Goal: Transaction & Acquisition: Purchase product/service

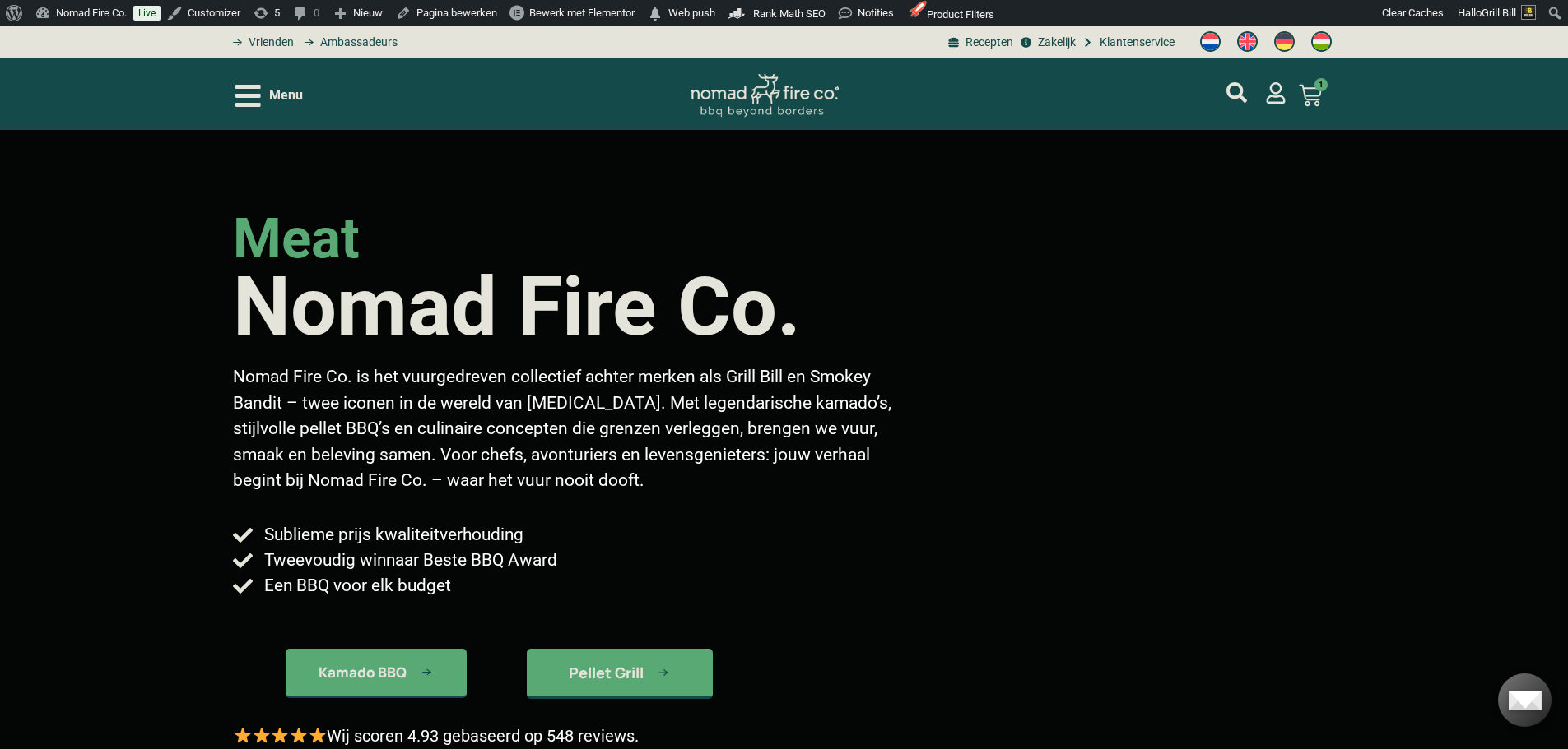
click at [286, 100] on span "Menu" at bounding box center [286, 95] width 34 height 20
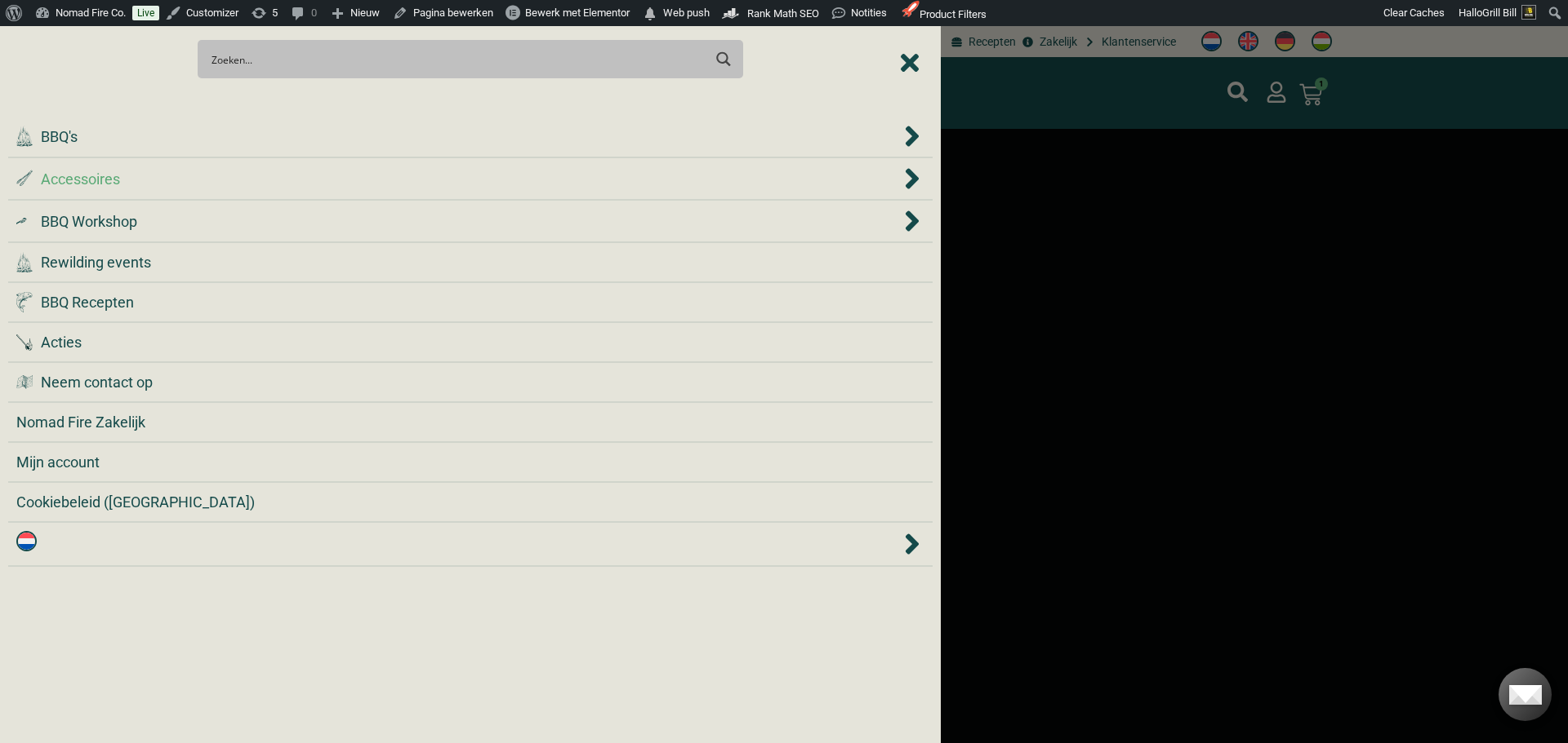
click at [324, 194] on li ".st0 { fill: #2c4a4e; } .st1 { fill: url(#Naamloos_verloop_2); } .st2 { fill: #…" at bounding box center [470, 179] width 925 height 43
click at [329, 186] on div ".st0 { fill: #2c4a4e; } .st1 { fill: url(#Naamloos_verloop_2); } .st2 { fill: #…" at bounding box center [458, 178] width 884 height 22
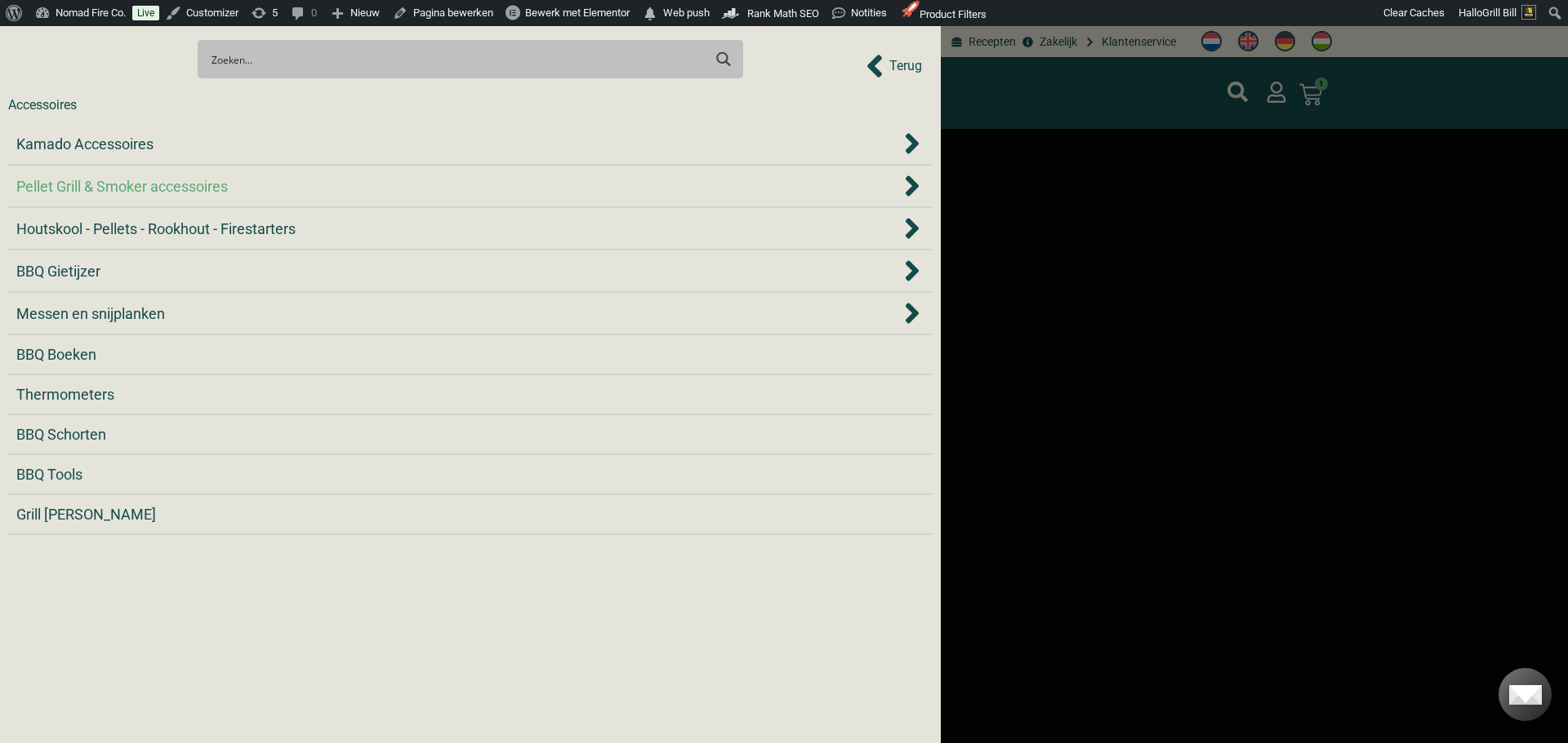
click at [342, 190] on div "Pellet Grill & Smoker accessoires" at bounding box center [458, 186] width 884 height 22
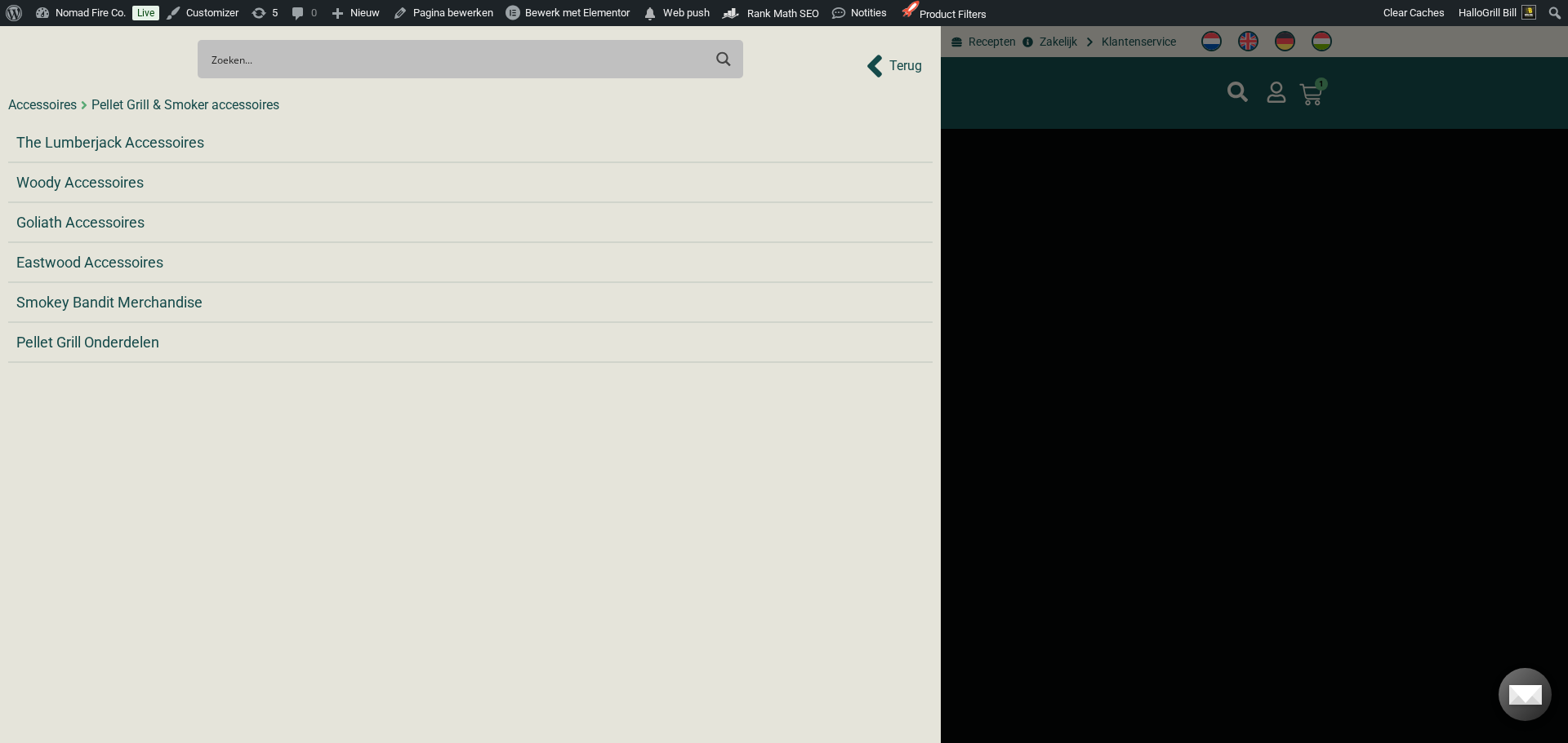
click at [908, 56] on div "Search Meer resultaten... Filter op categorie Accessoires BBQ Boeken BBQ Gietij…" at bounding box center [470, 59] width 925 height 57
click at [906, 72] on div "Search Meer resultaten... Filter op categorie Accessoires BBQ Boeken BBQ Gietij…" at bounding box center [470, 59] width 925 height 57
click at [43, 103] on div "Accessoires" at bounding box center [42, 105] width 69 height 20
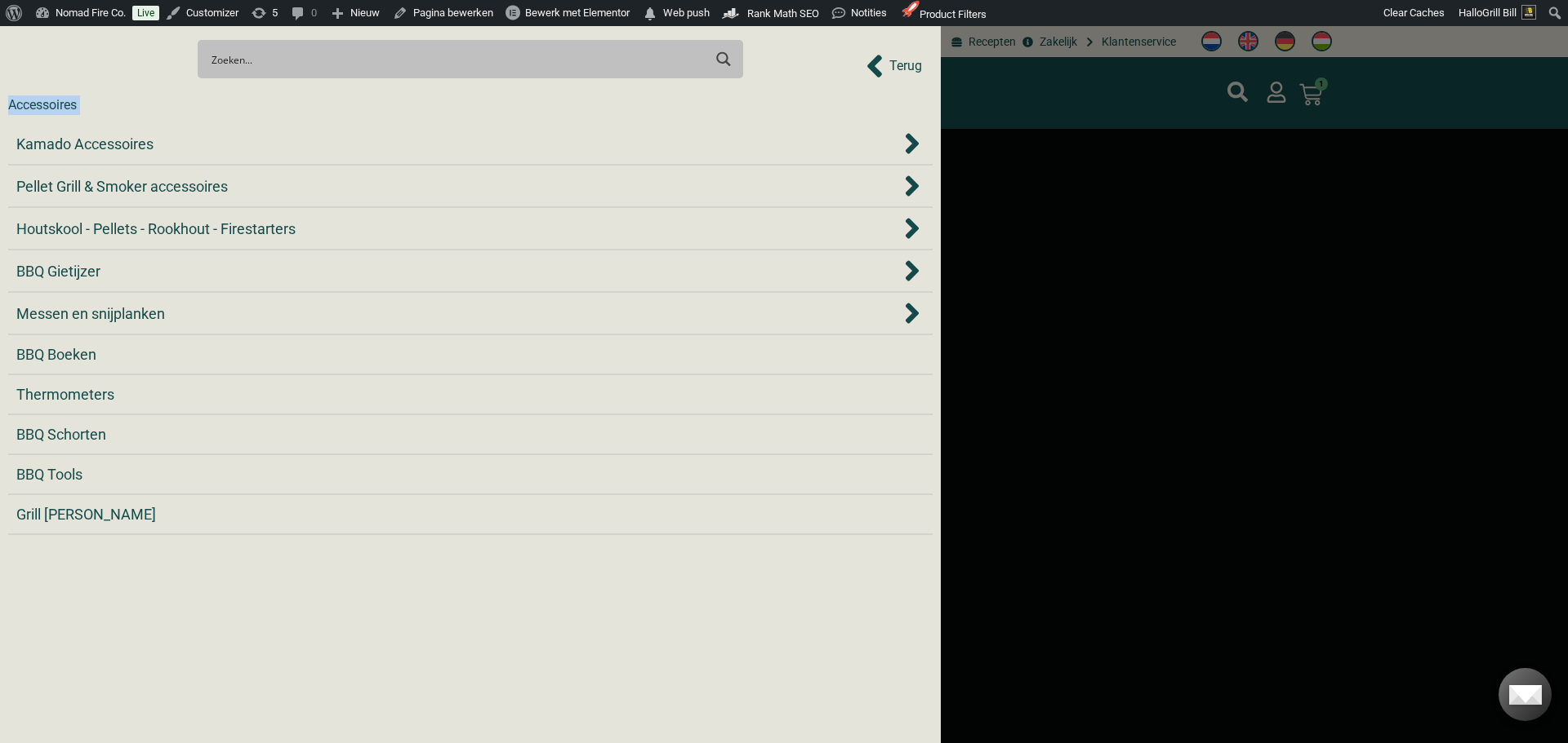
click at [43, 103] on div "Accessoires" at bounding box center [42, 105] width 69 height 20
click at [97, 229] on span "Houtskool - Pellets - Rookhout - Firestarters" at bounding box center [155, 228] width 279 height 22
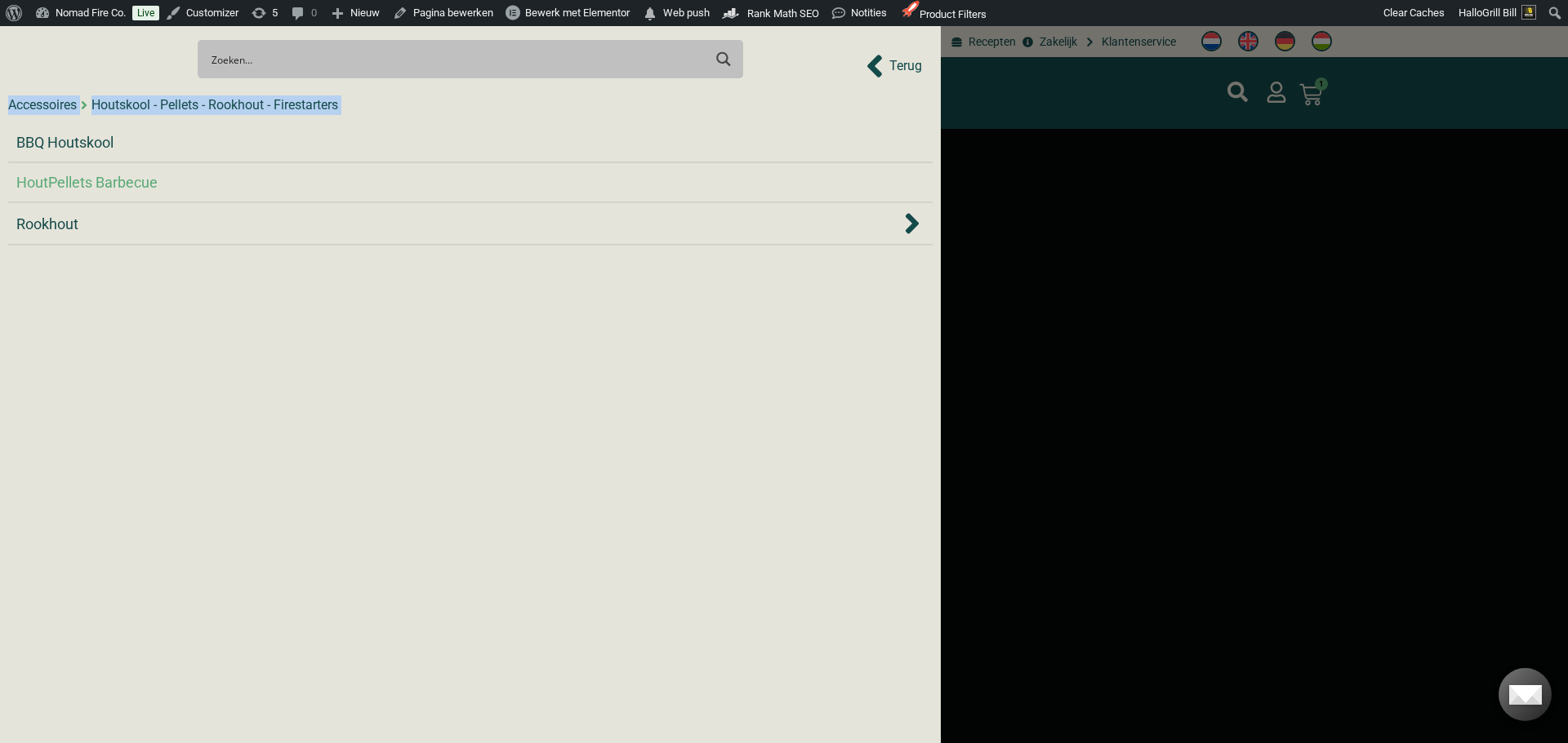
click at [96, 187] on span "HoutPellets Barbecue" at bounding box center [87, 182] width 141 height 22
click at [1059, 333] on div at bounding box center [784, 371] width 1568 height 743
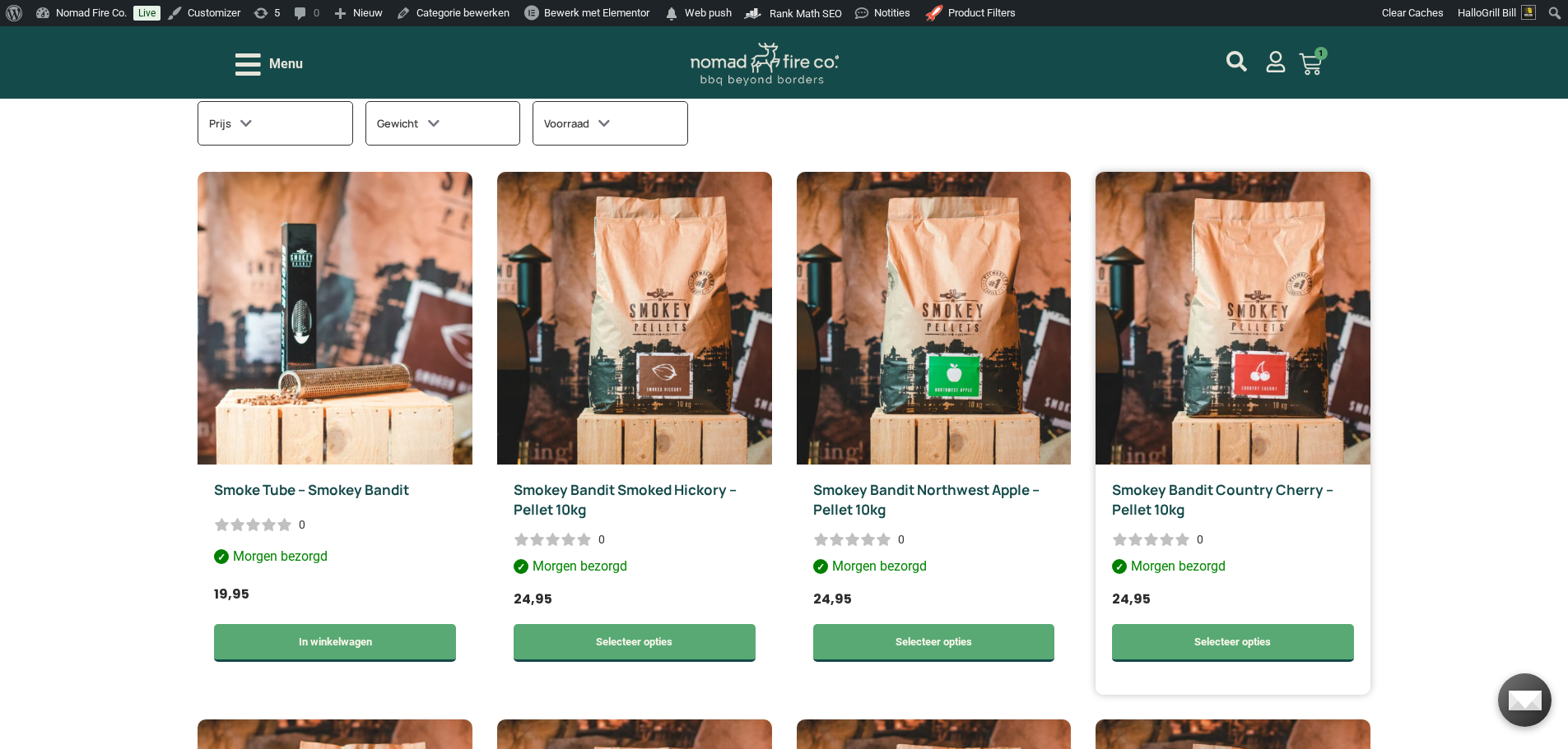
scroll to position [494, 0]
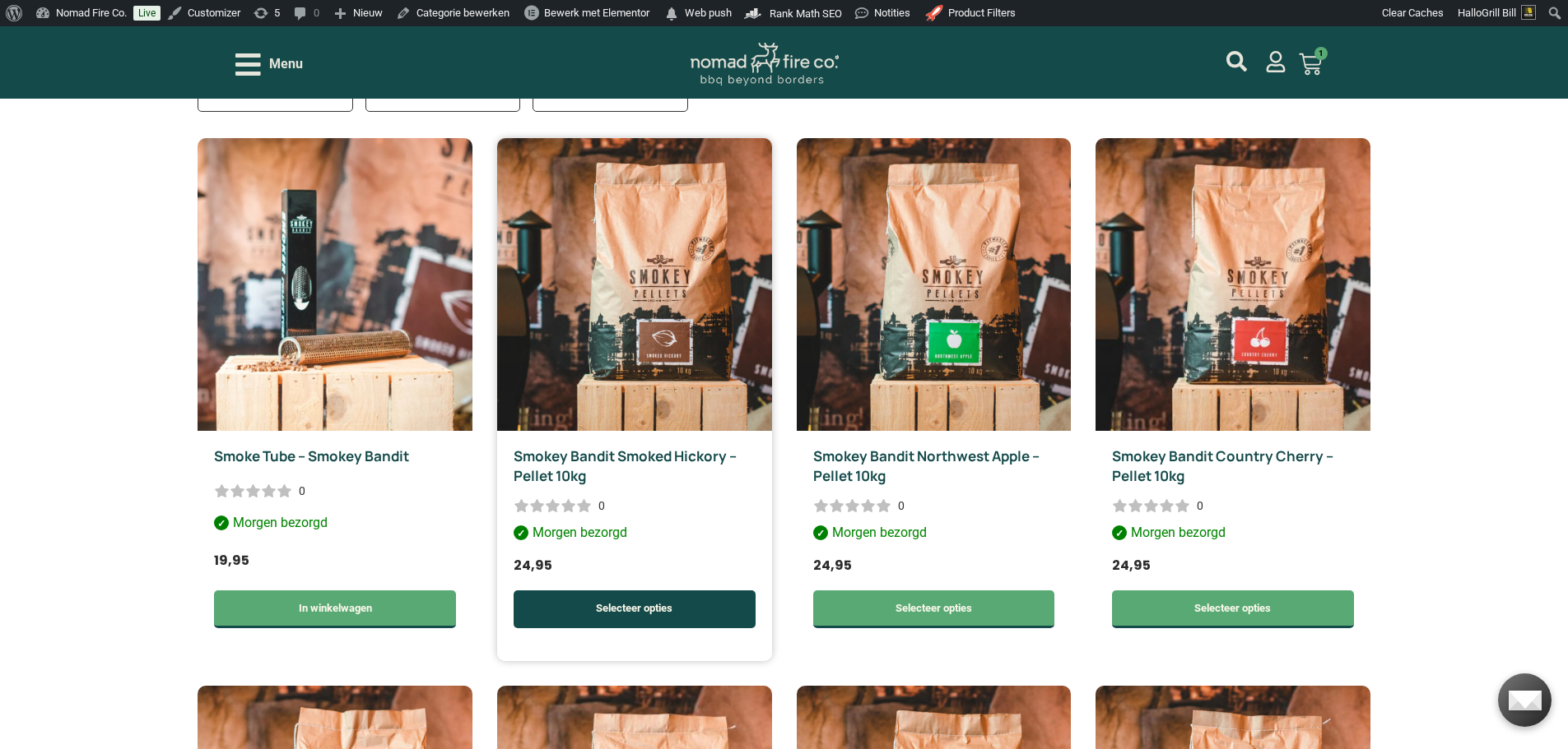
click at [695, 611] on link "Selecteer opties" at bounding box center [634, 610] width 242 height 38
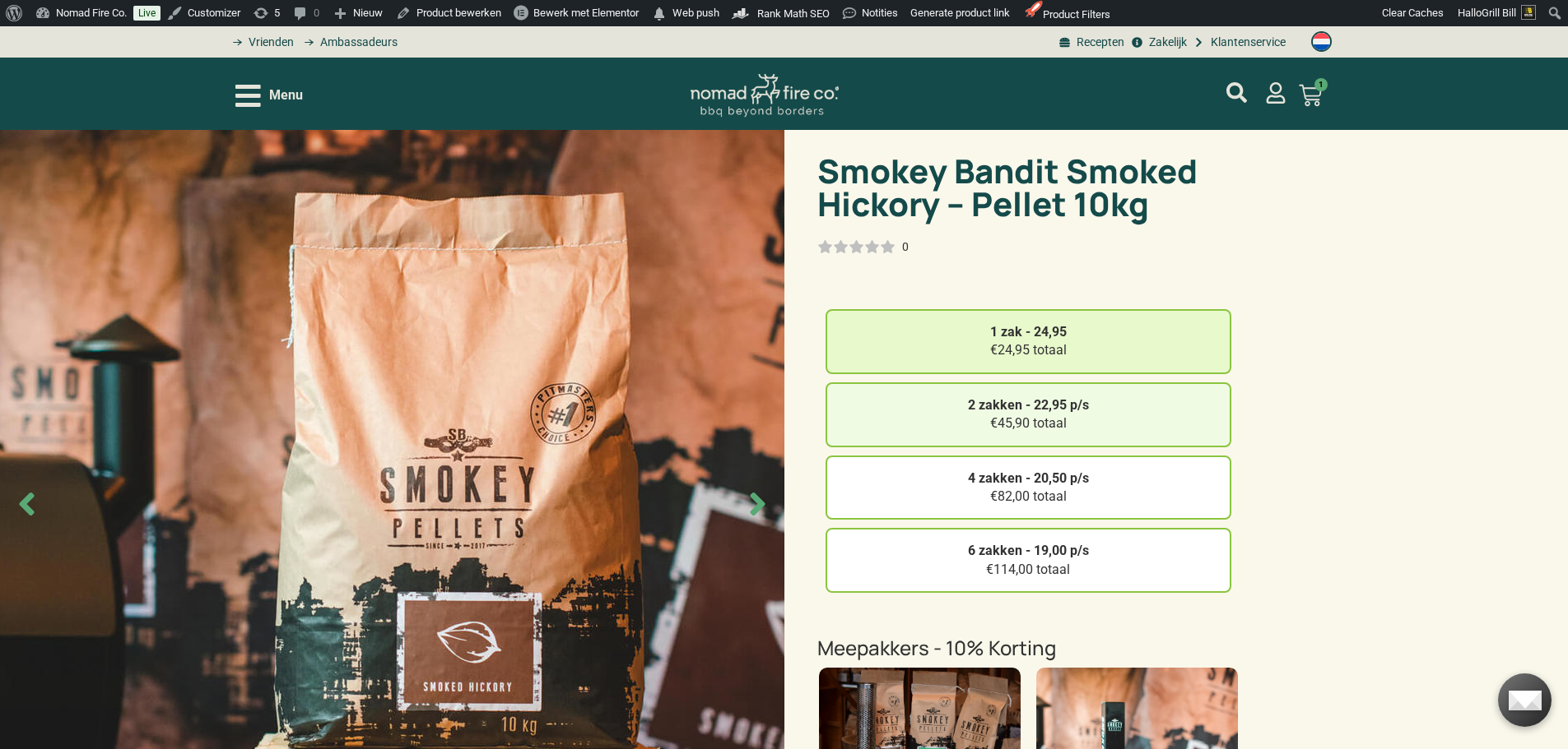
click at [927, 404] on div "2 zakken - 22,95 p/s €45,90 totaal" at bounding box center [1028, 415] width 406 height 65
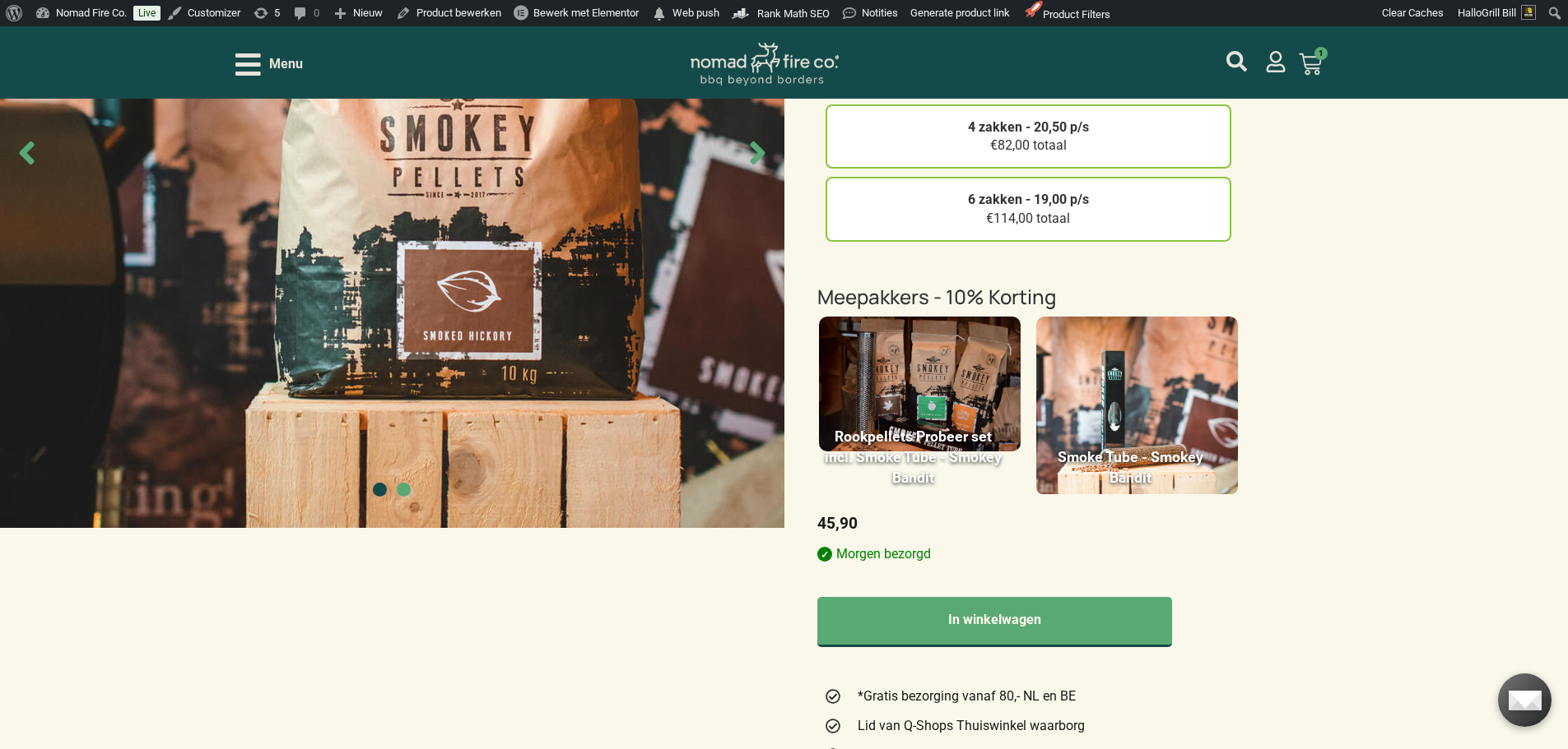
scroll to position [411, 0]
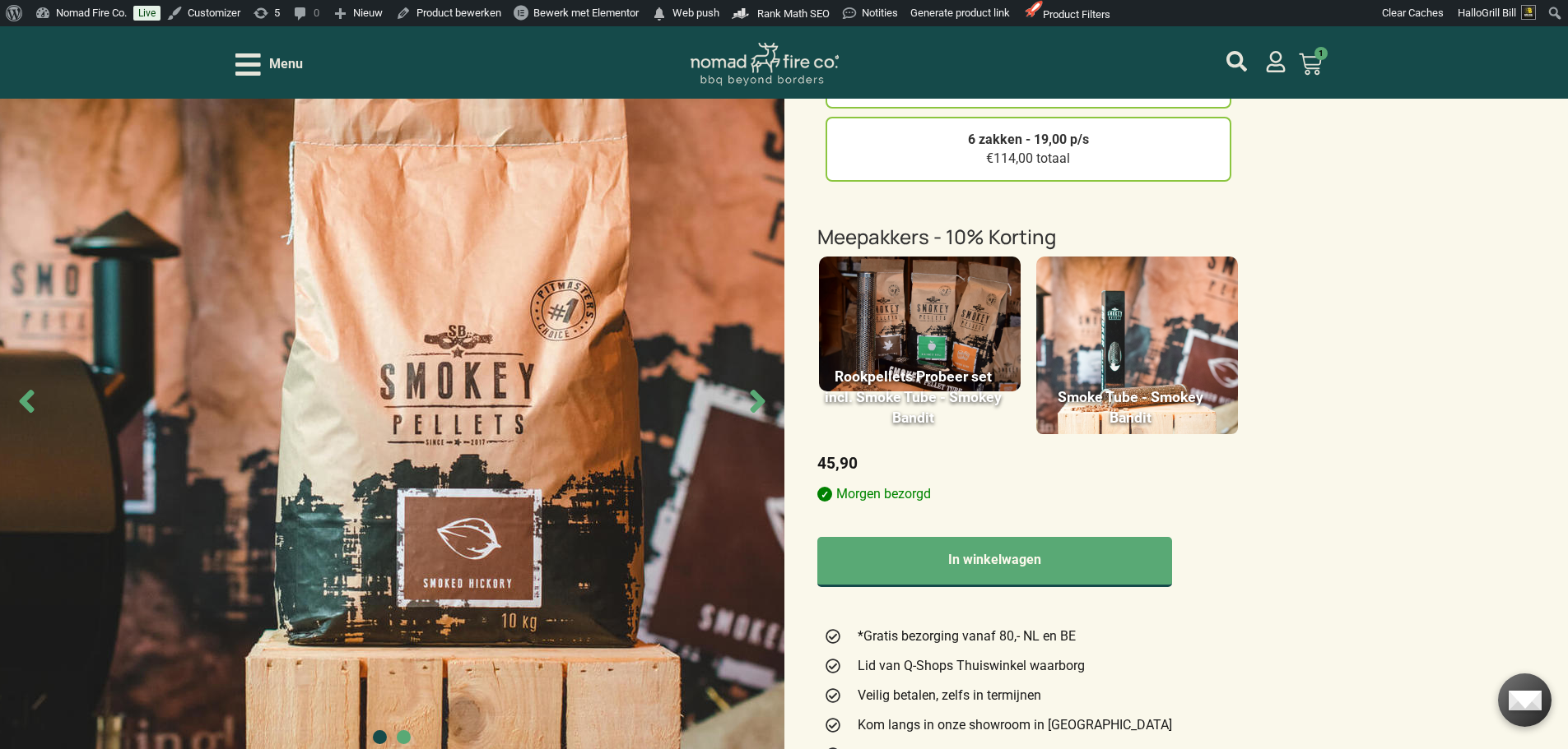
click at [961, 275] on img at bounding box center [919, 324] width 202 height 135
click at [0, 0] on input "Rookpellets Probeer set incl. Smoke Tube - Smokey Bandit 1" at bounding box center [0, 0] width 0 height 0
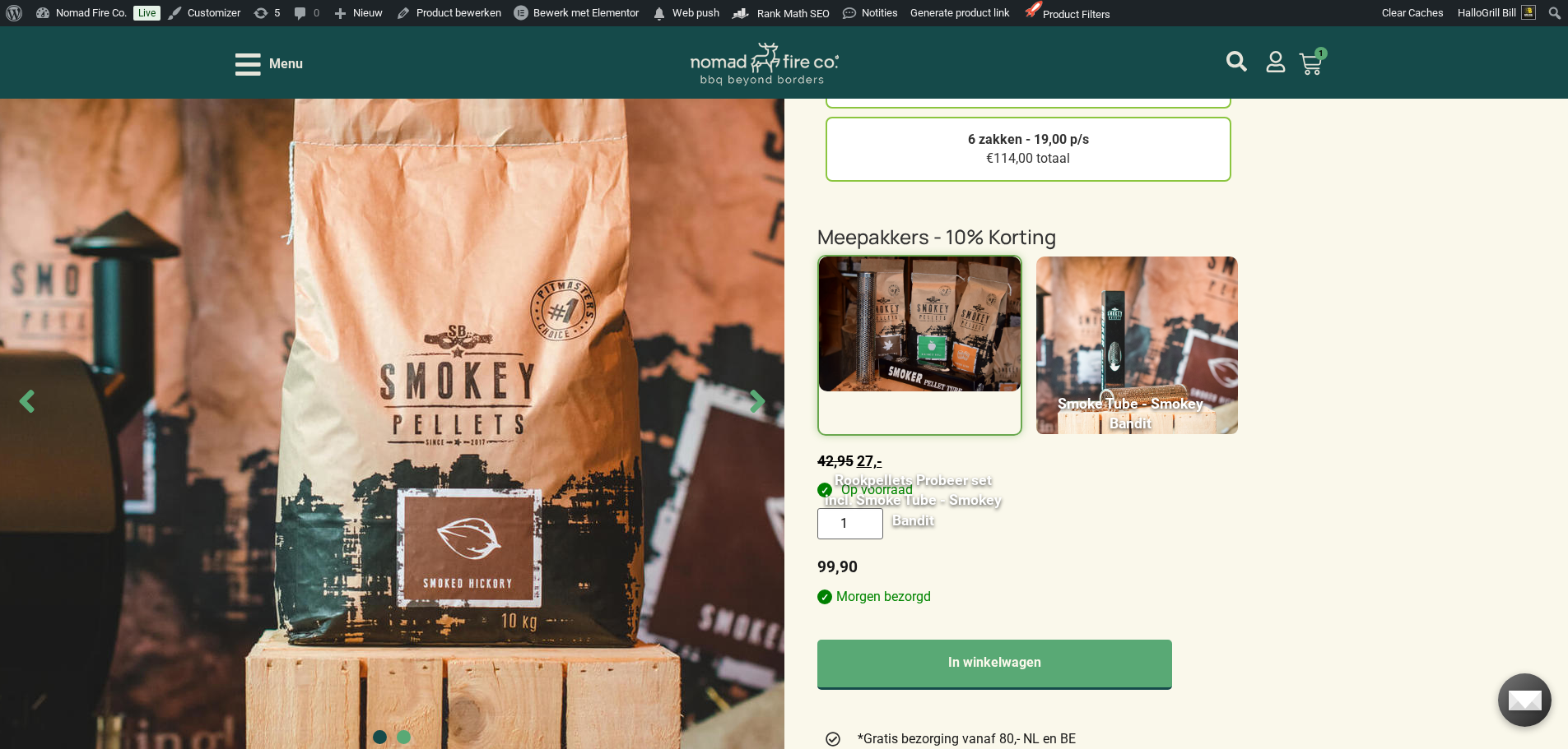
click at [1190, 289] on img at bounding box center [1137, 353] width 202 height 195
click at [0, 0] on input "Smoke Tube - Smokey Bandit 1" at bounding box center [0, 0] width 0 height 0
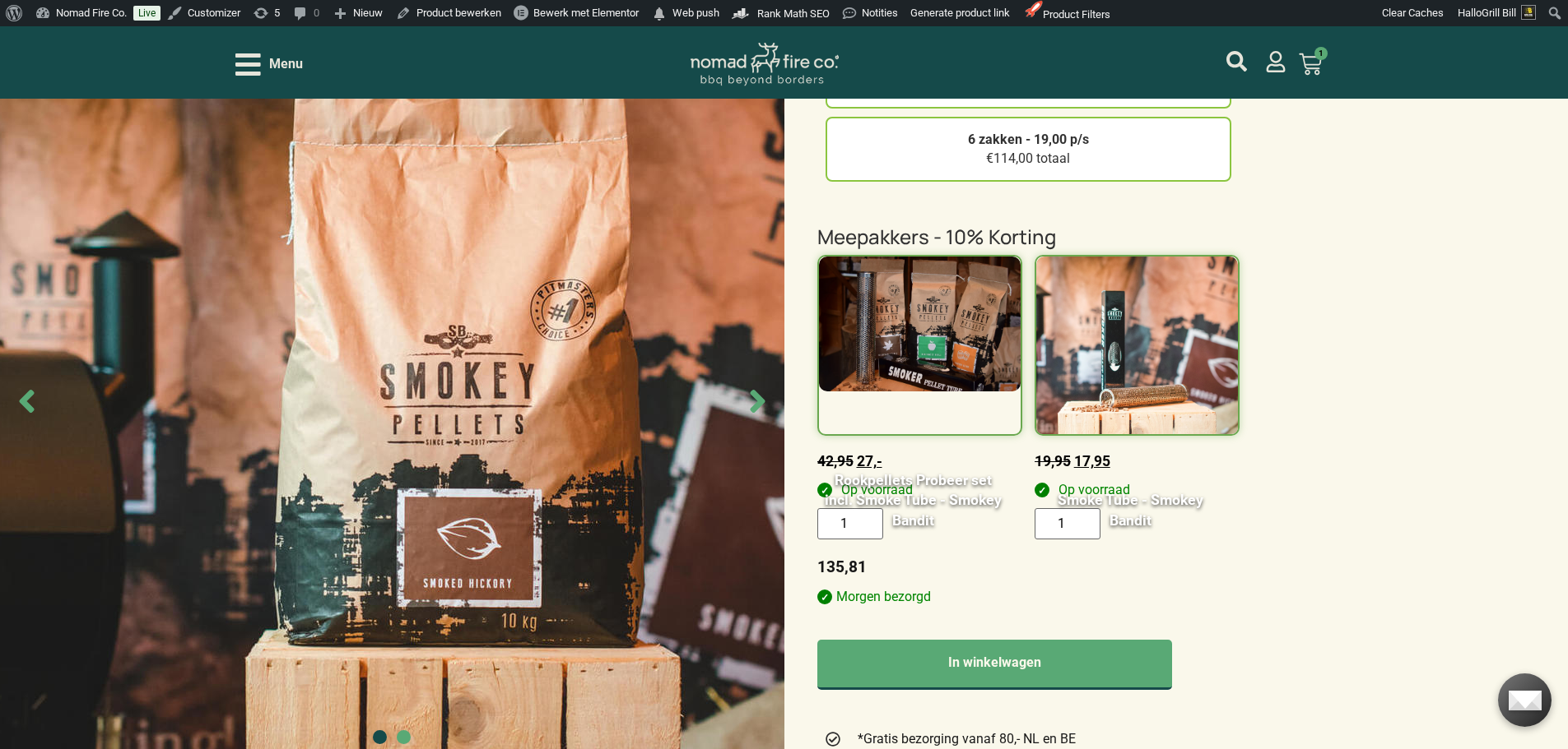
click at [962, 304] on img at bounding box center [919, 324] width 202 height 135
click at [0, 0] on input "Rookpellets Probeer set incl. Smoke Tube - Smokey Bandit 1" at bounding box center [0, 0] width 0 height 0
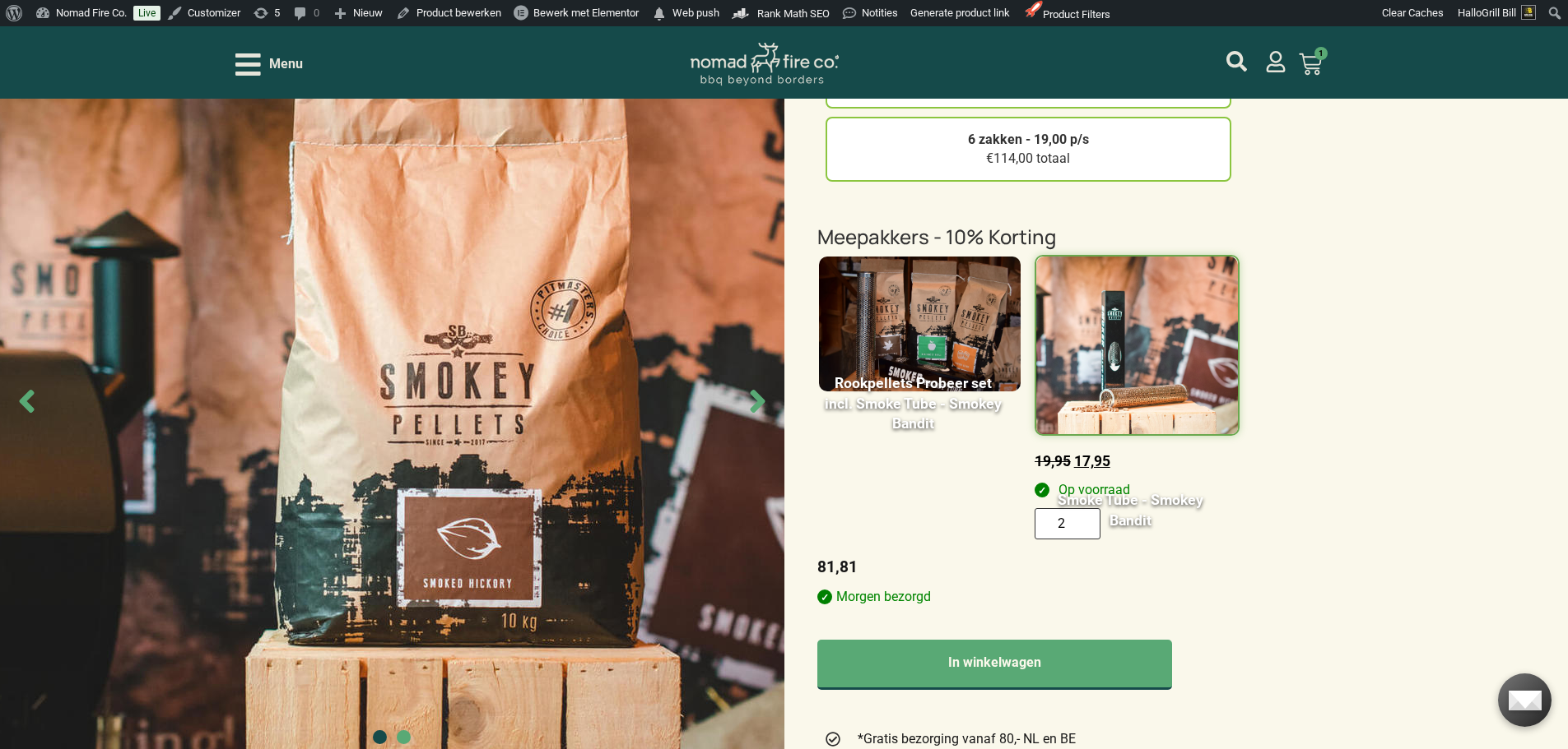
click at [1078, 519] on input "2" at bounding box center [1067, 523] width 66 height 31
click at [1084, 529] on input "1" at bounding box center [1067, 523] width 66 height 31
click at [1078, 517] on input "2" at bounding box center [1067, 523] width 66 height 31
click at [1076, 529] on input "1" at bounding box center [1067, 523] width 66 height 31
click at [1078, 517] on input "2" at bounding box center [1067, 523] width 66 height 31
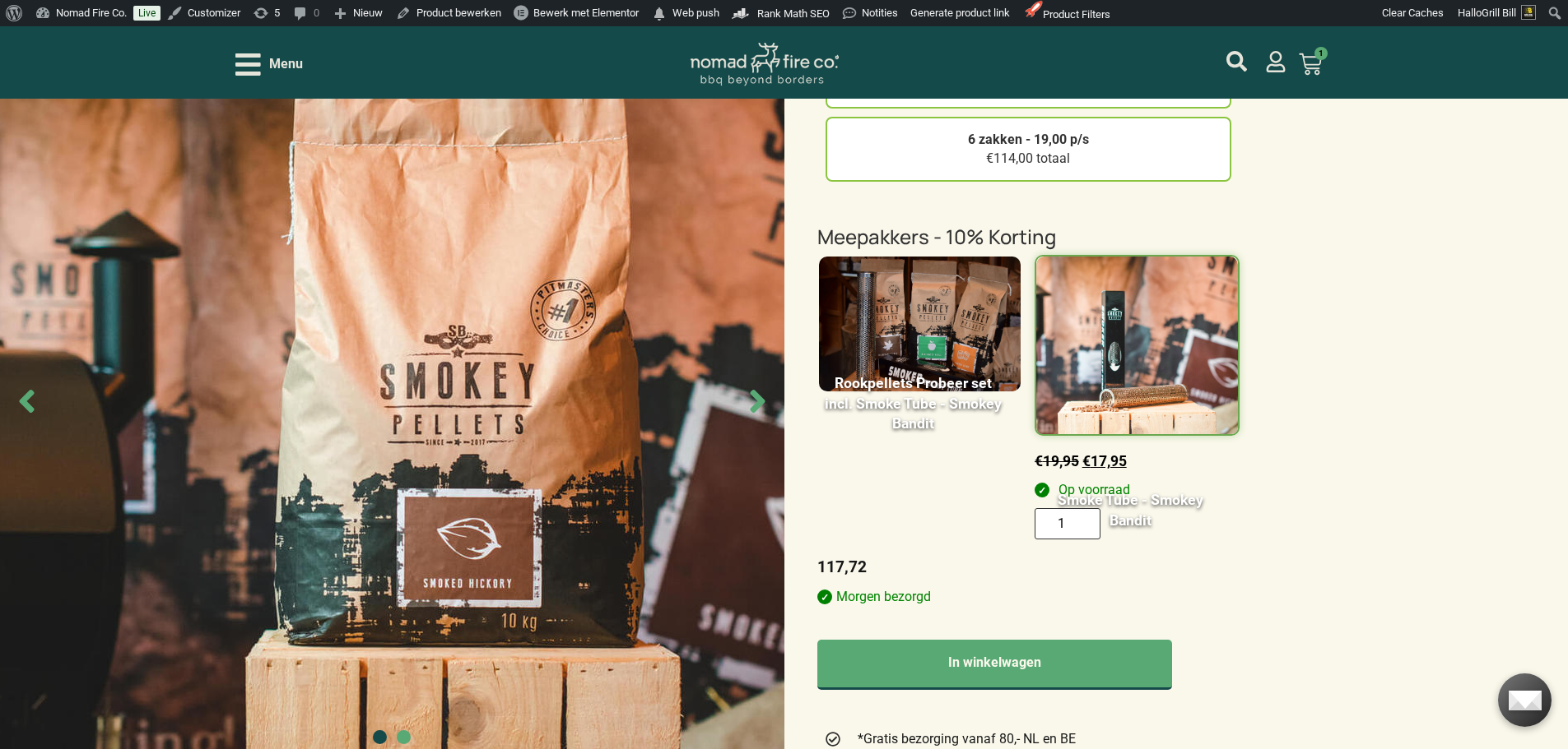
click at [1080, 529] on input "1" at bounding box center [1067, 523] width 66 height 31
click at [1080, 518] on input "2" at bounding box center [1067, 523] width 66 height 31
type input "1"
click at [1080, 531] on input "1" at bounding box center [1067, 523] width 66 height 31
click at [1357, 610] on div "Smokey Bandit Smoked Hickory – Pellet 10kg 0 1 zak - 24,95 €24,95 totaal 2 zakk…" at bounding box center [784, 658] width 1568 height 1879
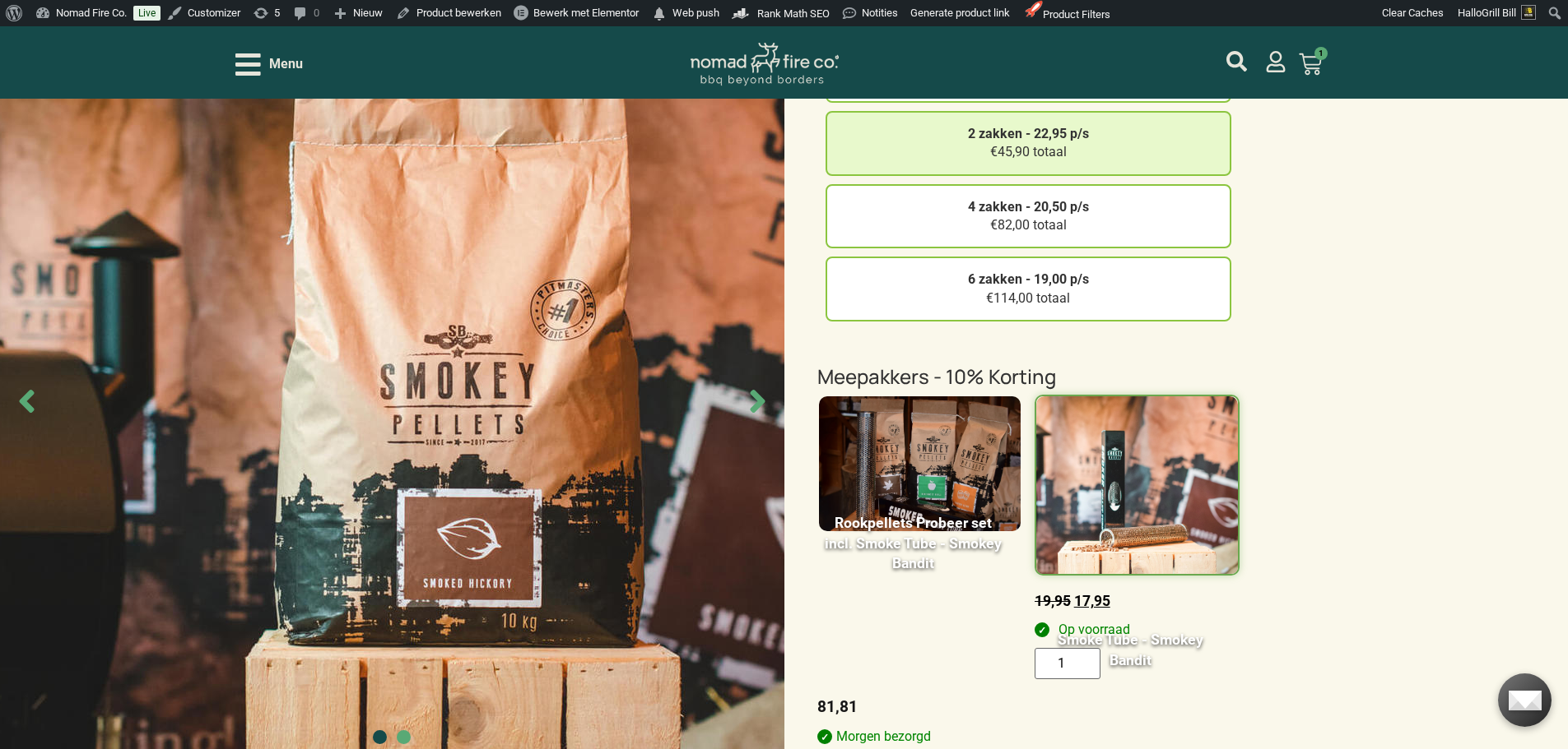
scroll to position [246, 0]
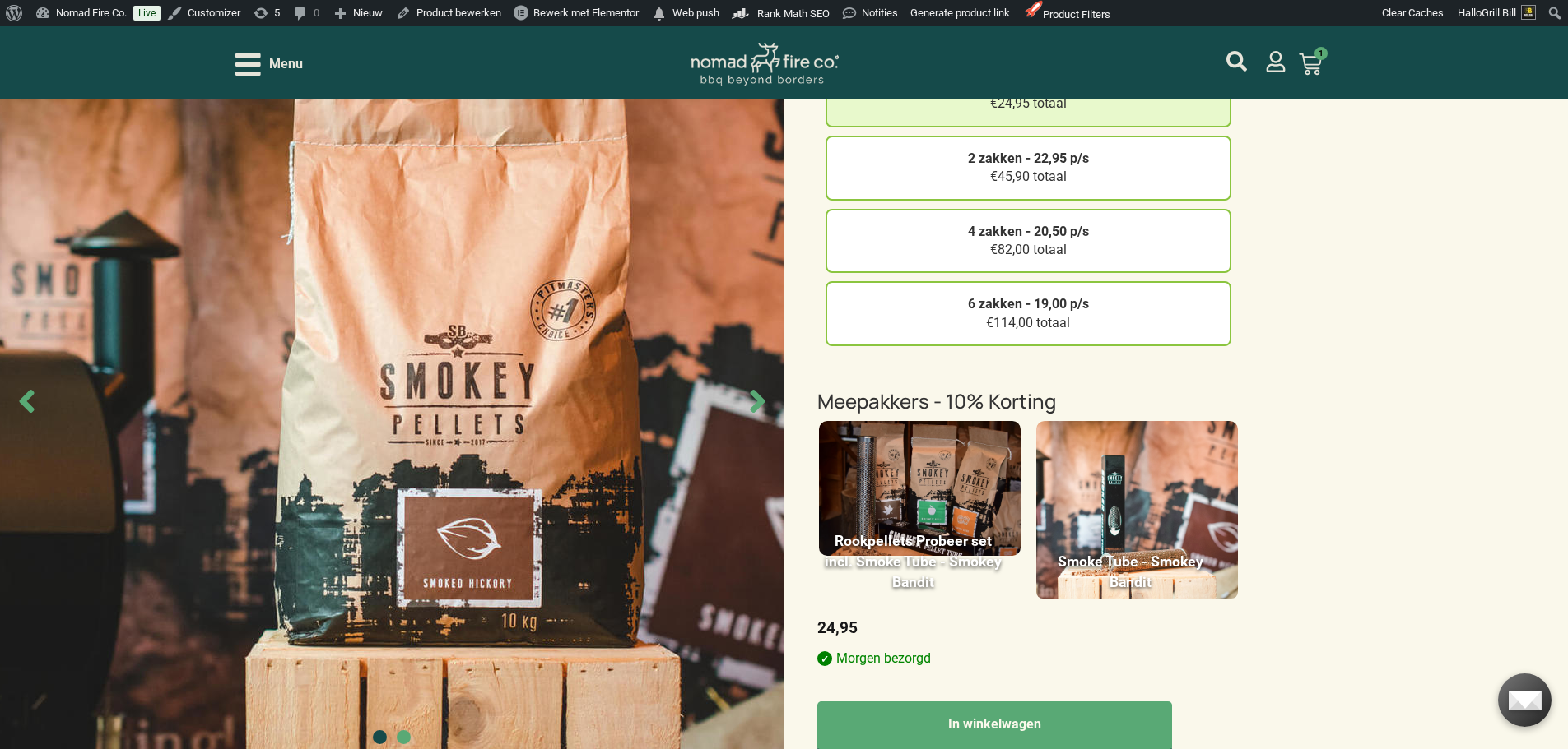
click at [1150, 499] on img at bounding box center [1137, 518] width 202 height 195
click at [0, 0] on input "Smoke Tube - Smokey Bandit" at bounding box center [0, 0] width 0 height 0
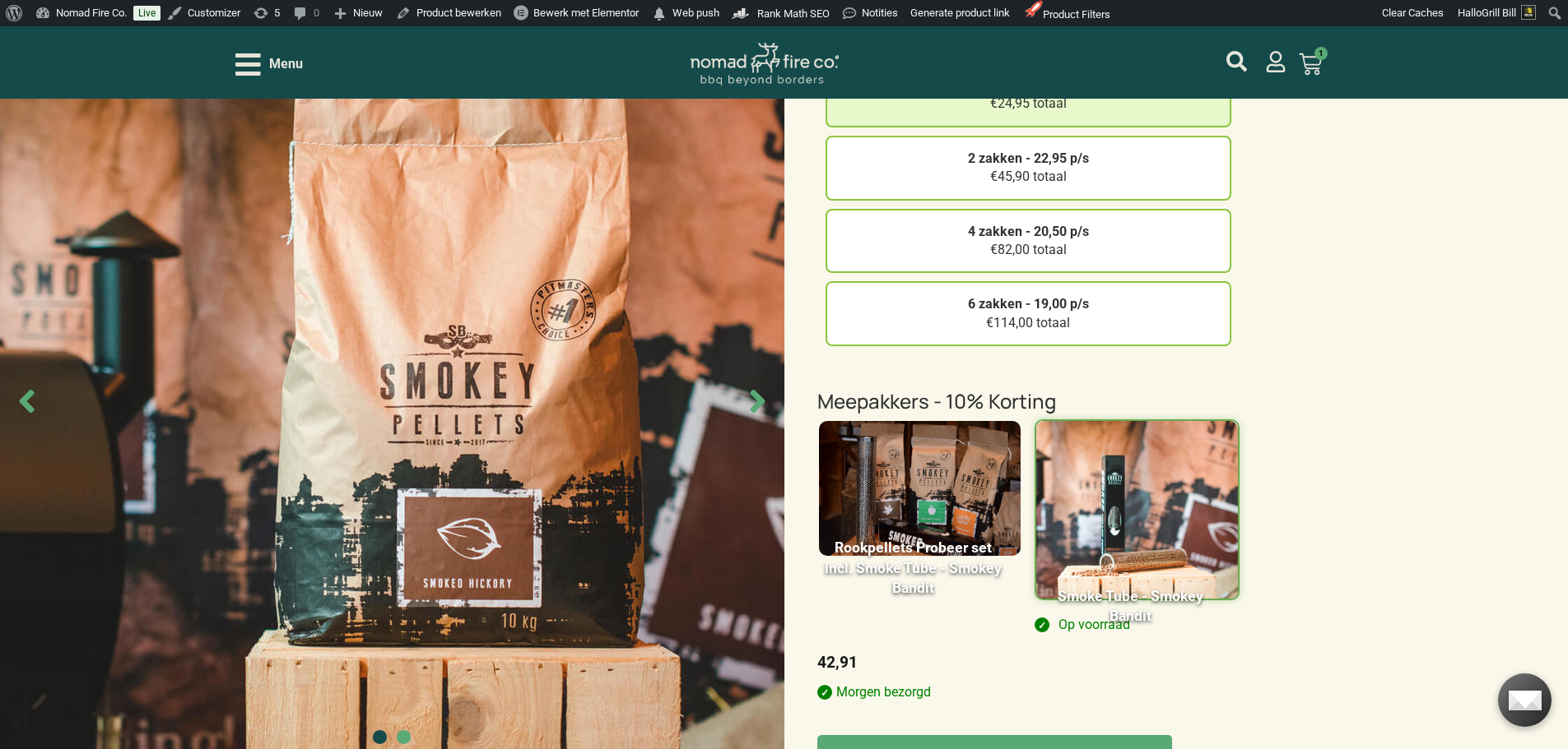
click at [943, 456] on img at bounding box center [919, 488] width 202 height 135
click at [0, 0] on input "Rookpellets Probeer set incl. Smoke Tube - Smokey Bandit" at bounding box center [0, 0] width 0 height 0
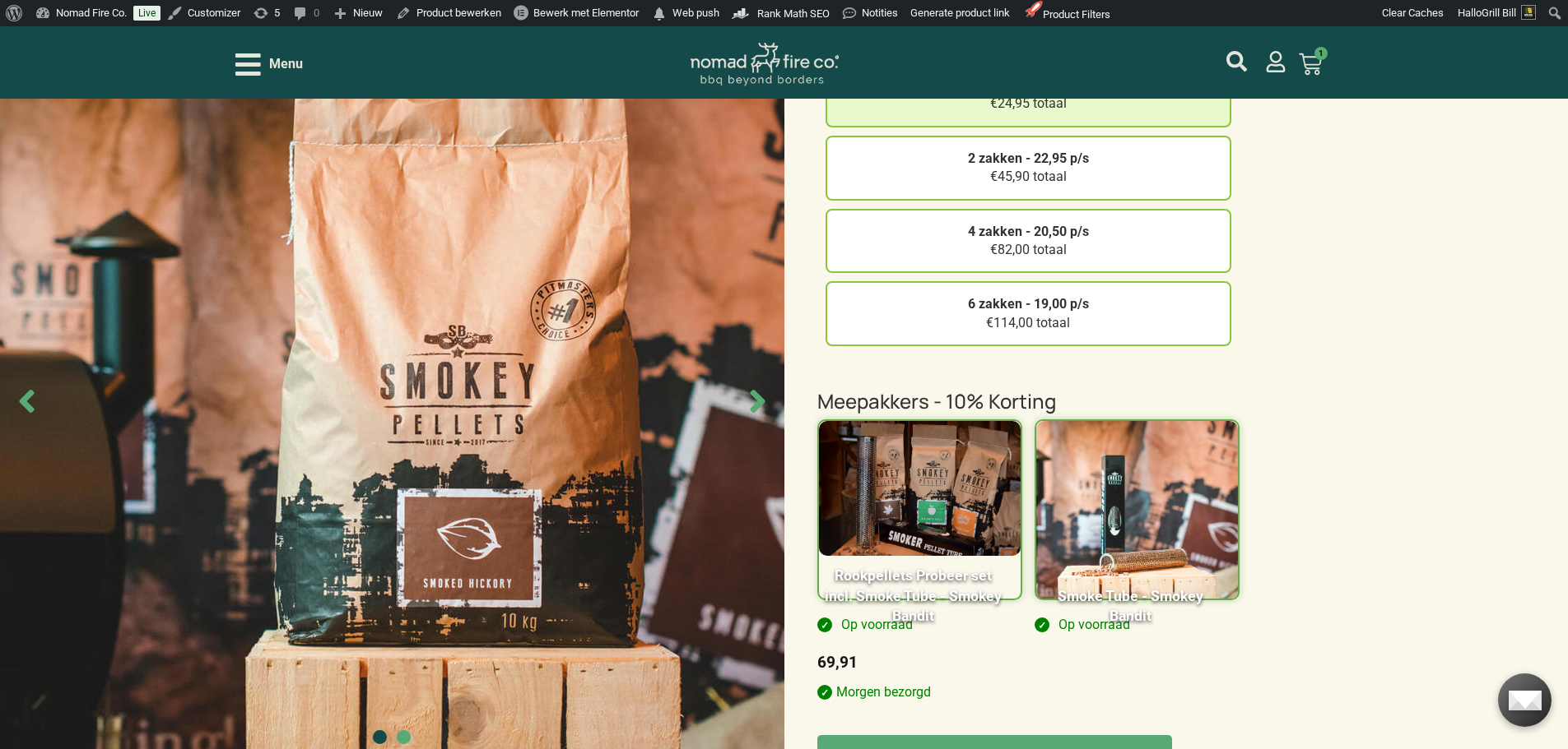
click at [1196, 449] on img at bounding box center [1137, 518] width 202 height 195
click at [0, 0] on input "Smoke Tube - Smokey Bandit" at bounding box center [0, 0] width 0 height 0
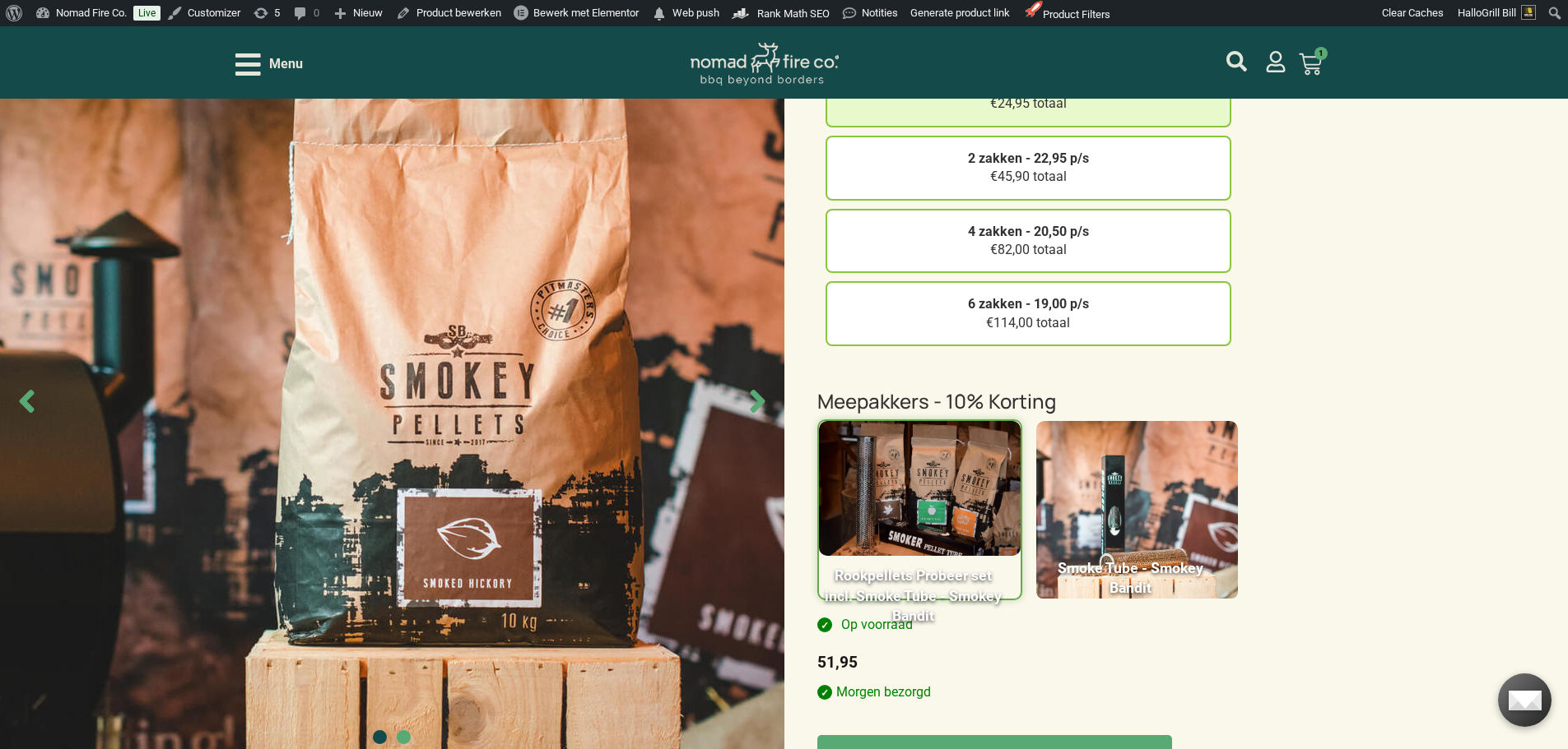
click at [1005, 442] on img at bounding box center [919, 488] width 202 height 135
click at [0, 0] on input "Rookpellets Probeer set incl. Smoke Tube - Smokey Bandit" at bounding box center [0, 0] width 0 height 0
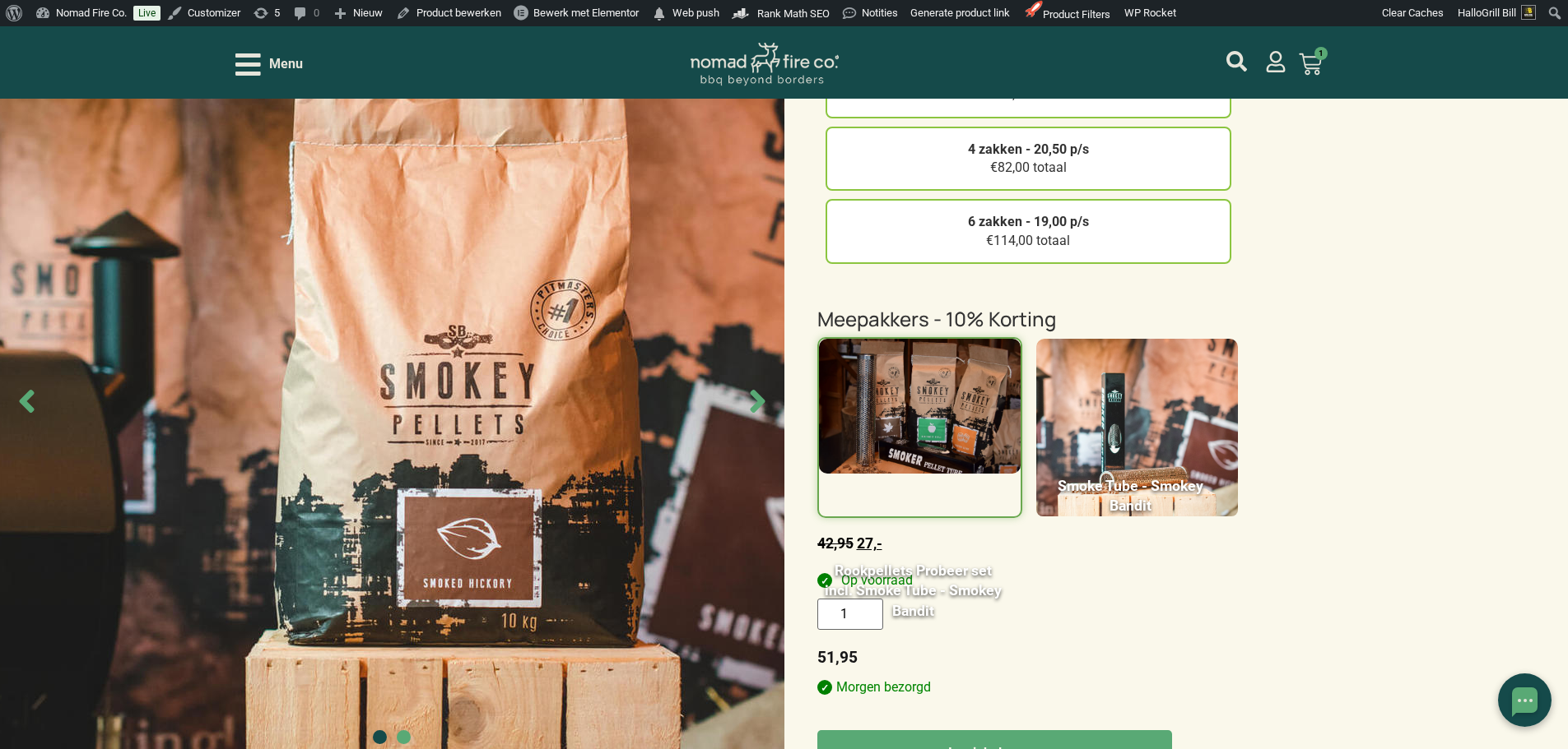
click at [1327, 179] on div "Smokey Bandit Smoked Hickory – Pellet 10kg 0 1 zak - 24,95 €24,95 totaal 2 zakk…" at bounding box center [784, 745] width 1568 height 1888
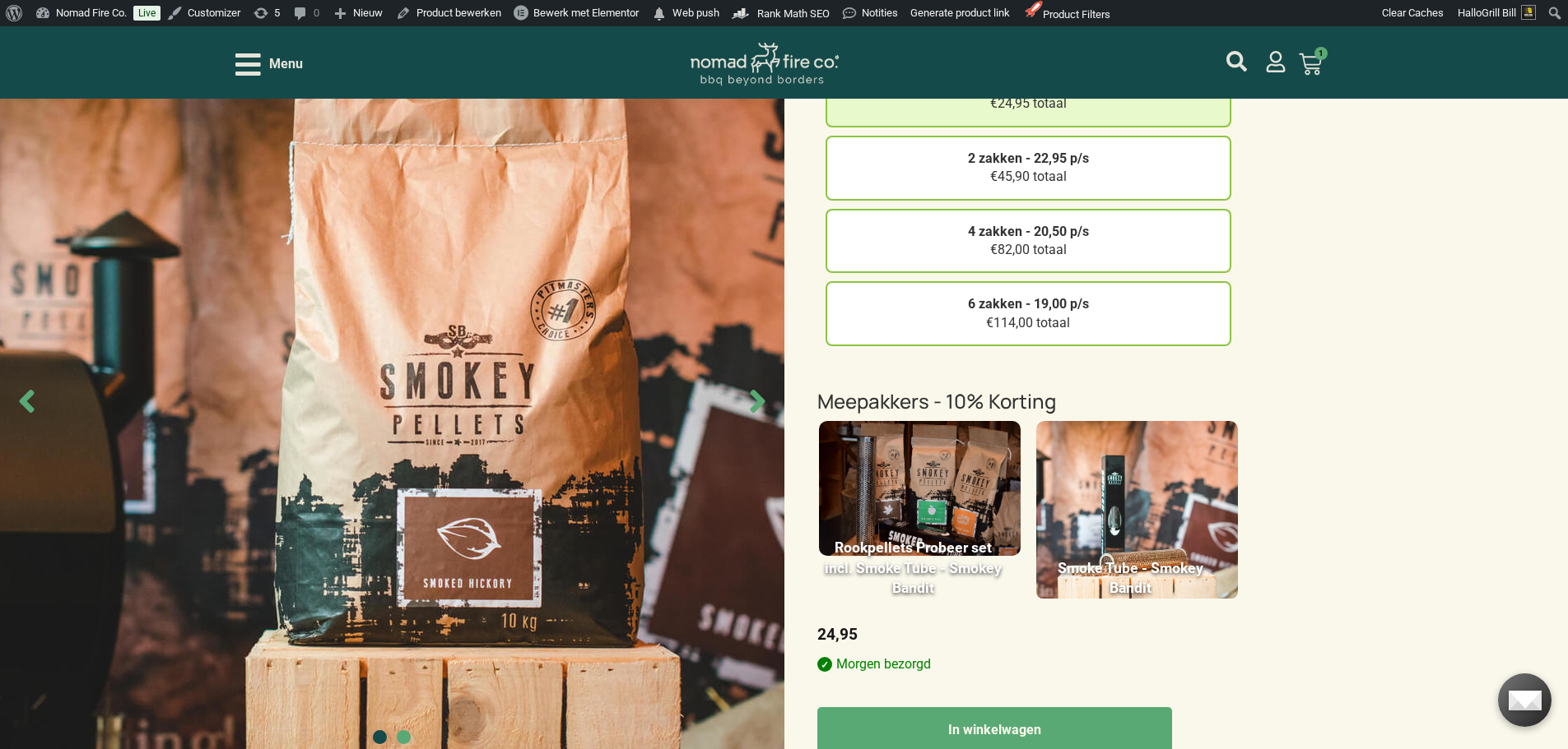
click at [942, 472] on img at bounding box center [919, 488] width 202 height 135
click at [0, 0] on input "Rookpellets Probeer set incl. Smoke Tube - Smokey Bandit" at bounding box center [0, 0] width 0 height 0
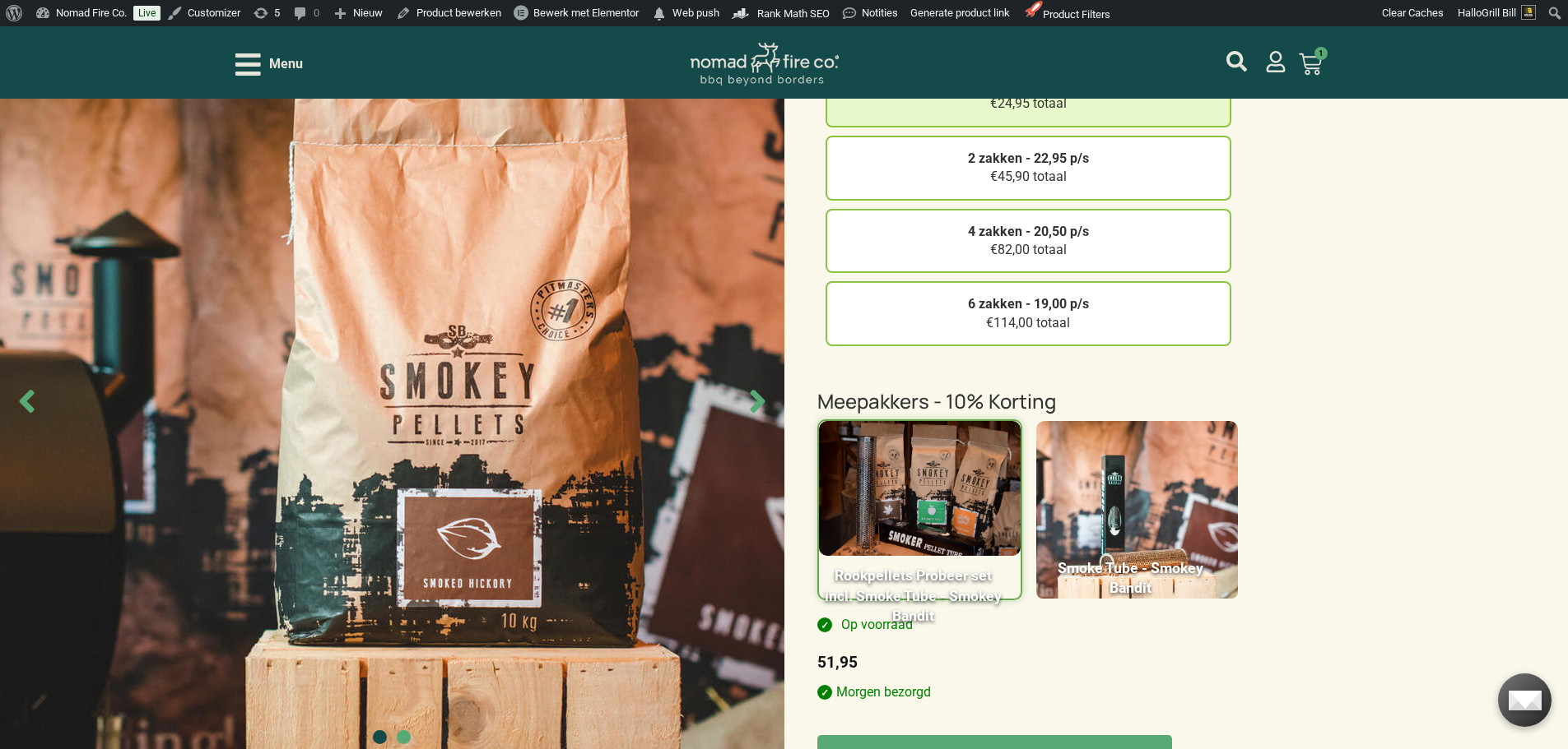
click at [1192, 469] on img at bounding box center [1137, 518] width 202 height 195
click at [0, 0] on input "Smoke Tube - Smokey Bandit" at bounding box center [0, 0] width 0 height 0
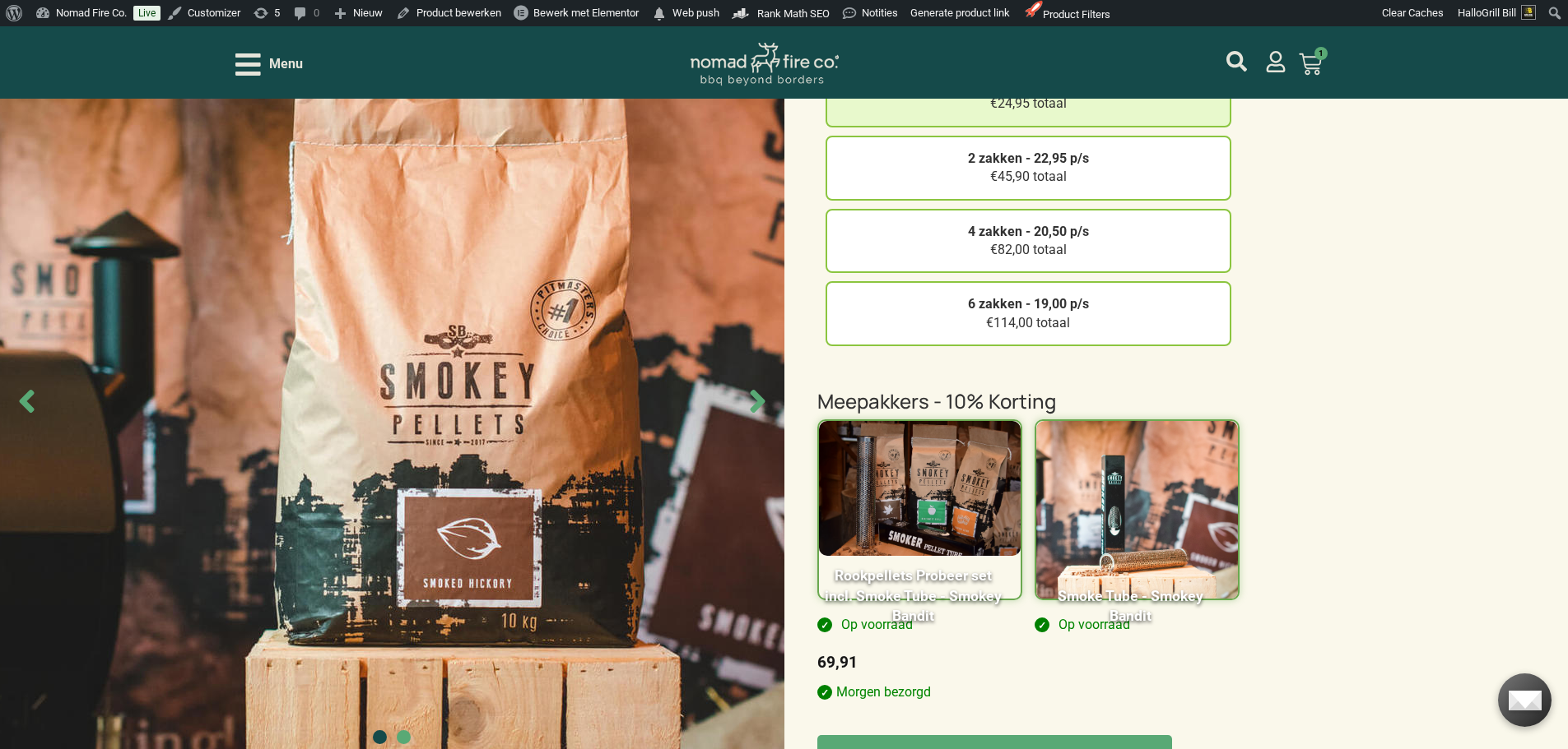
click at [972, 451] on img at bounding box center [919, 488] width 202 height 135
click at [0, 0] on input "Rookpellets Probeer set incl. Smoke Tube - Smokey Bandit" at bounding box center [0, 0] width 0 height 0
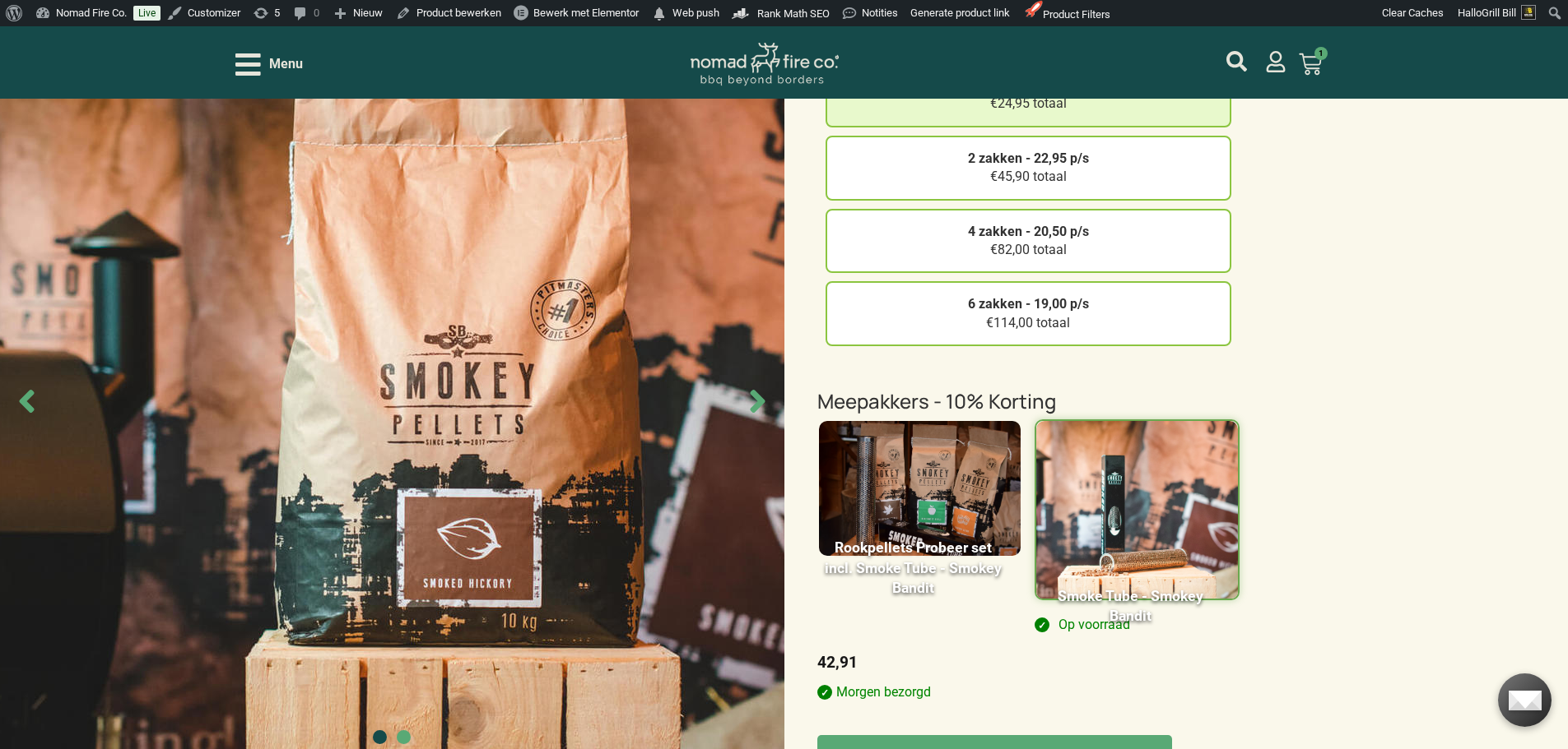
click at [1151, 487] on img at bounding box center [1137, 518] width 202 height 195
click at [0, 0] on input "Smoke Tube - Smokey Bandit" at bounding box center [0, 0] width 0 height 0
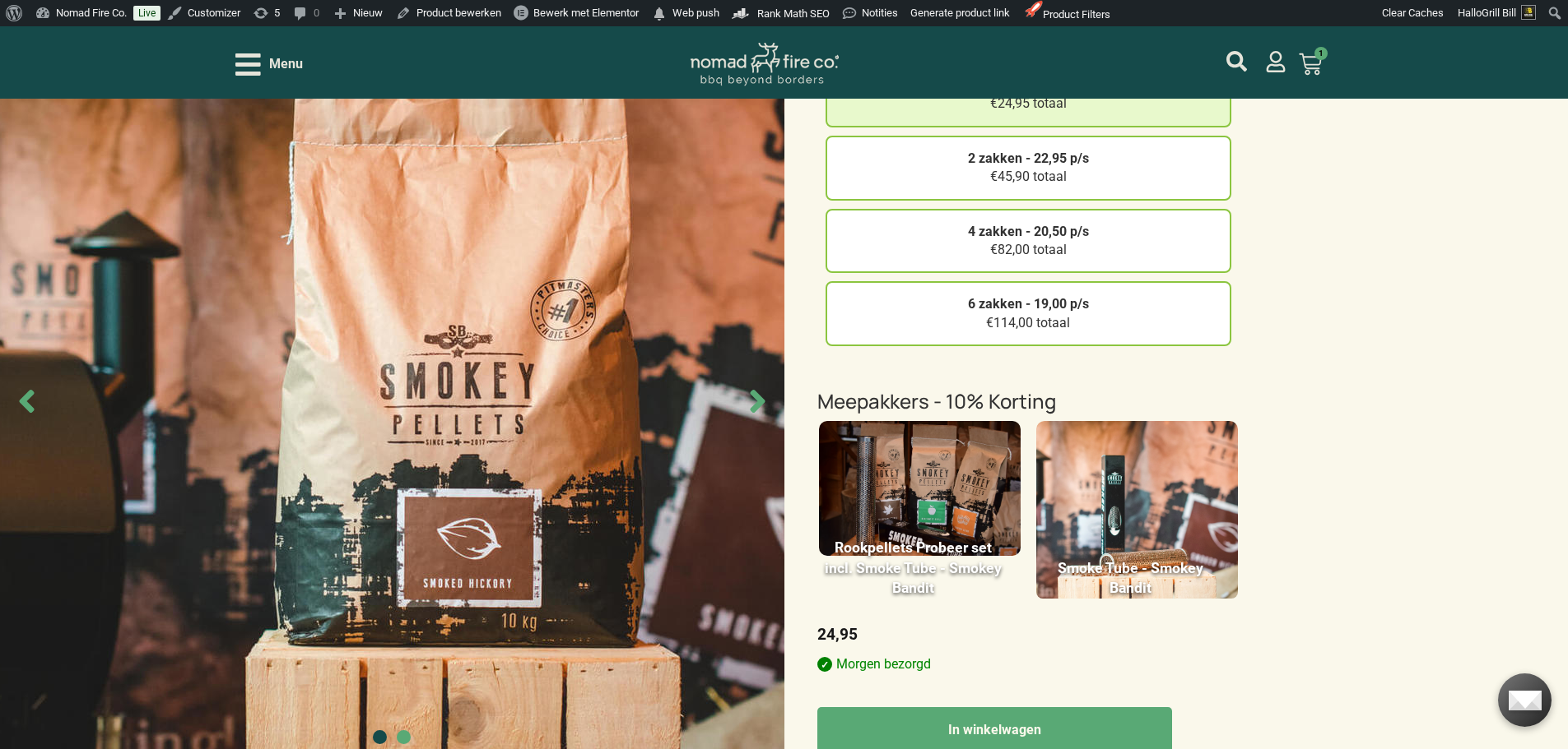
click at [955, 462] on img at bounding box center [919, 488] width 202 height 135
click at [0, 0] on input "Rookpellets Probeer set incl. Smoke Tube - Smokey Bandit" at bounding box center [0, 0] width 0 height 0
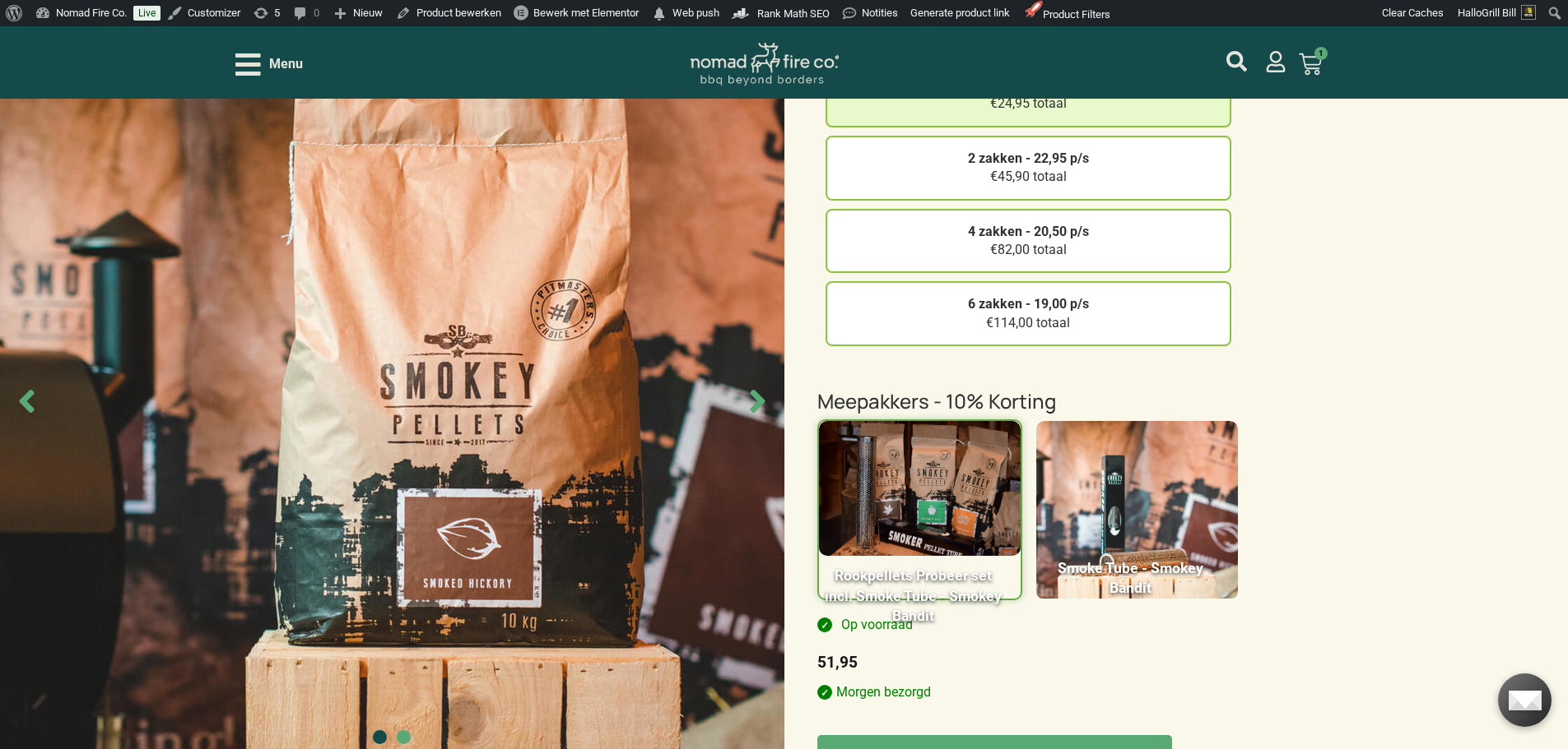
click at [959, 459] on img at bounding box center [919, 488] width 202 height 135
click at [0, 0] on input "Rookpellets Probeer set incl. Smoke Tube - Smokey Bandit" at bounding box center [0, 0] width 0 height 0
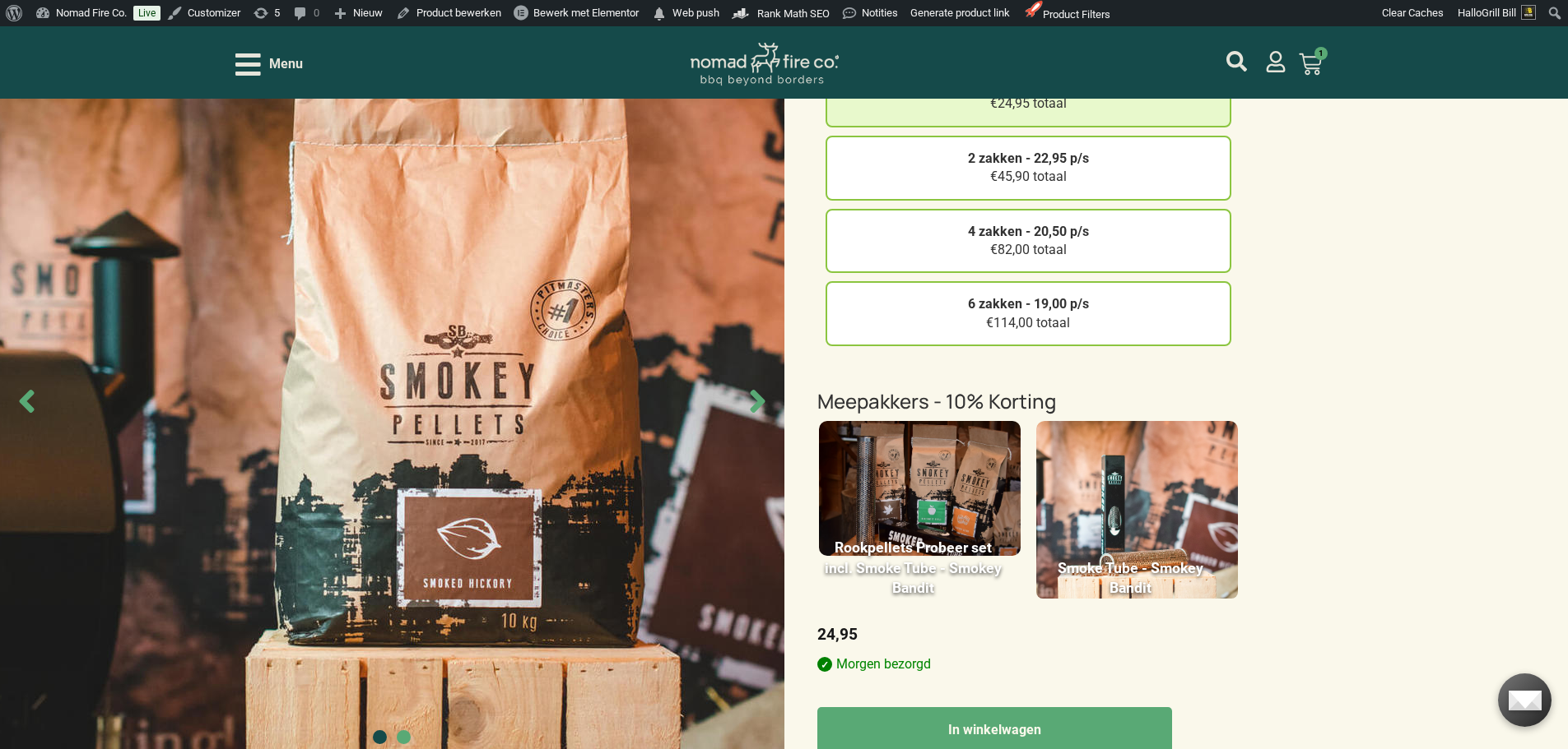
click at [1089, 453] on img at bounding box center [1137, 518] width 202 height 195
click at [0, 0] on input "Smoke Tube - Smokey Bandit" at bounding box center [0, 0] width 0 height 0
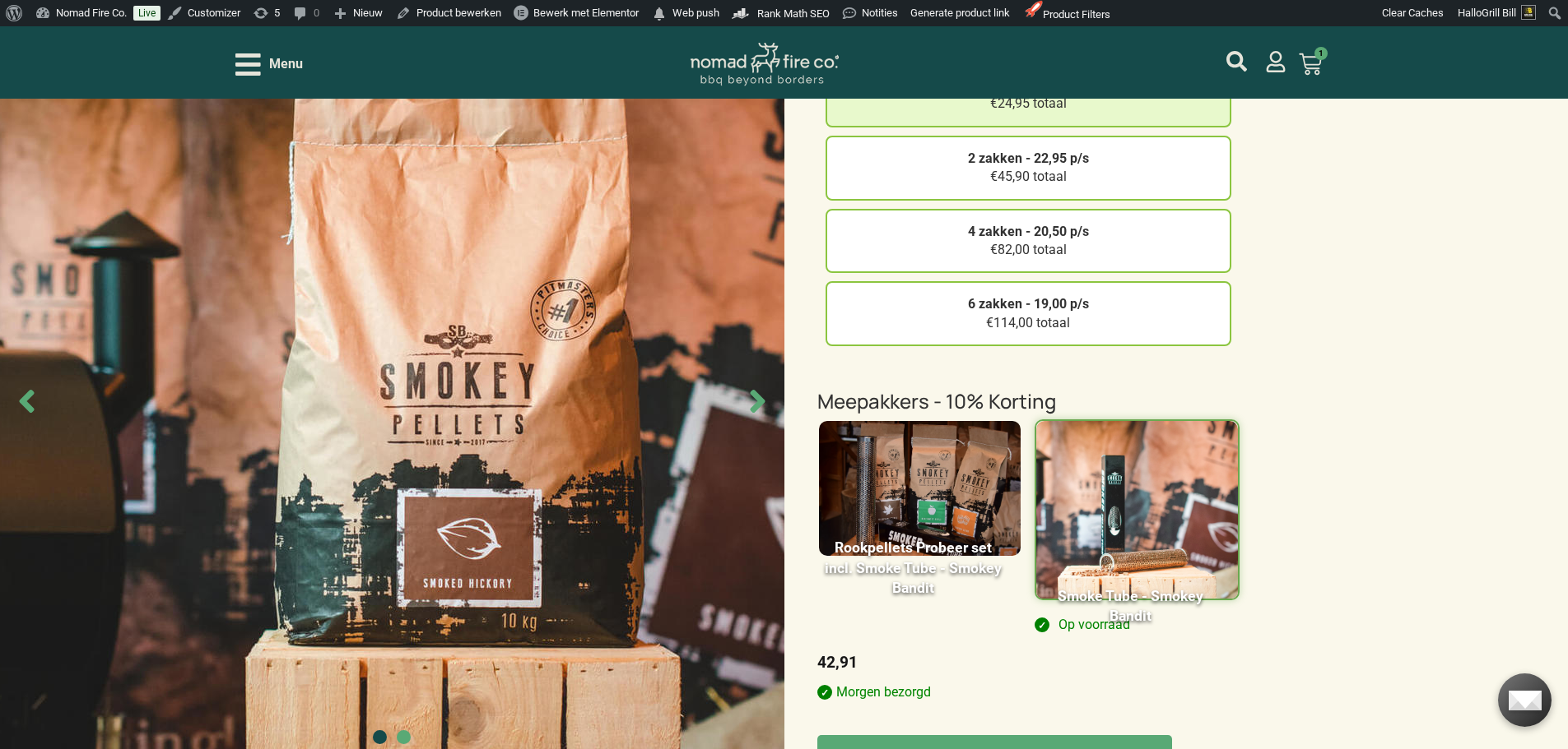
click at [972, 430] on img at bounding box center [919, 488] width 202 height 135
click at [0, 0] on input "Rookpellets Probeer set incl. Smoke Tube - Smokey Bandit" at bounding box center [0, 0] width 0 height 0
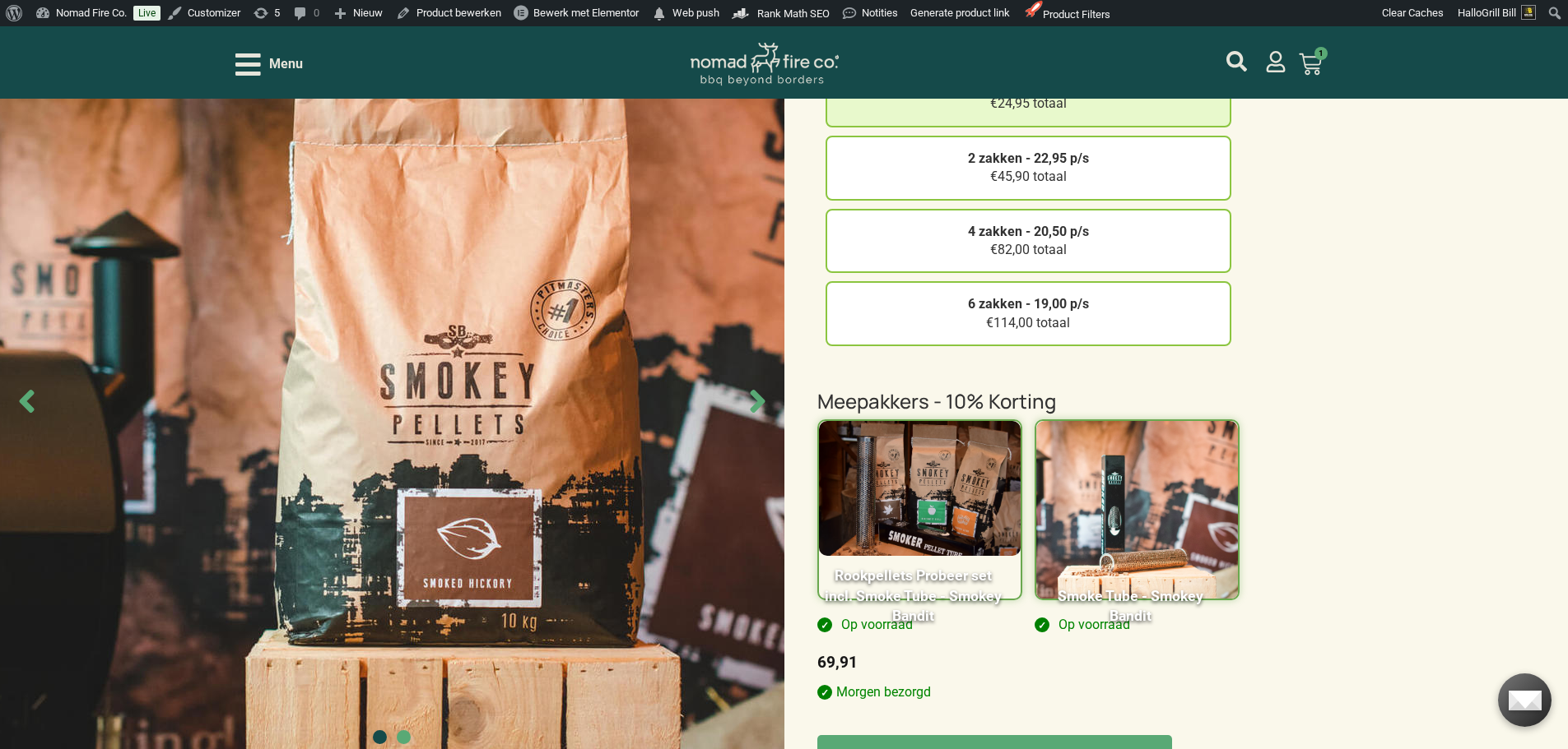
click at [1138, 468] on img at bounding box center [1137, 518] width 202 height 195
click at [0, 0] on input "Smoke Tube - Smokey Bandit" at bounding box center [0, 0] width 0 height 0
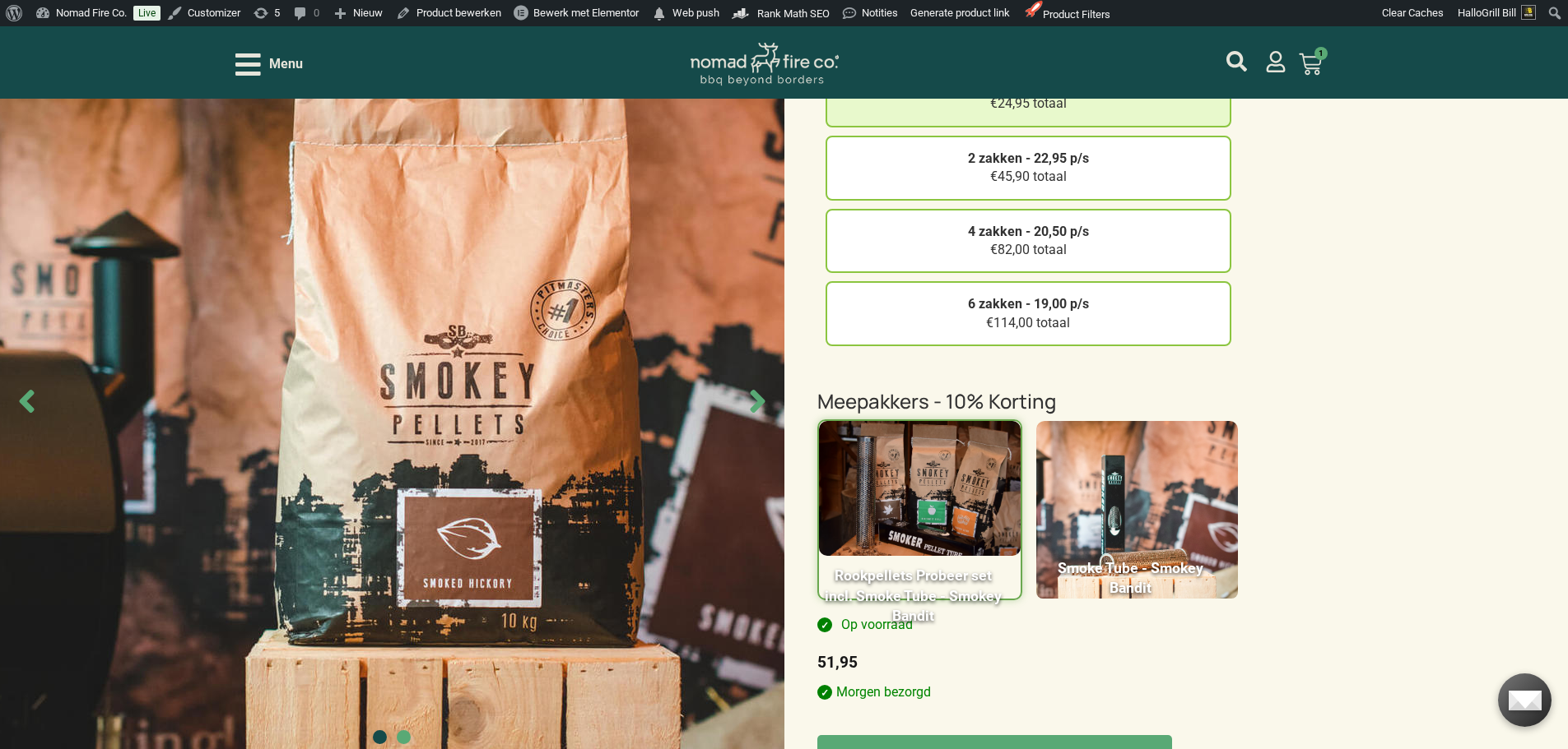
click at [988, 442] on img at bounding box center [919, 488] width 202 height 135
click at [0, 0] on input "Rookpellets Probeer set incl. Smoke Tube - Smokey Bandit" at bounding box center [0, 0] width 0 height 0
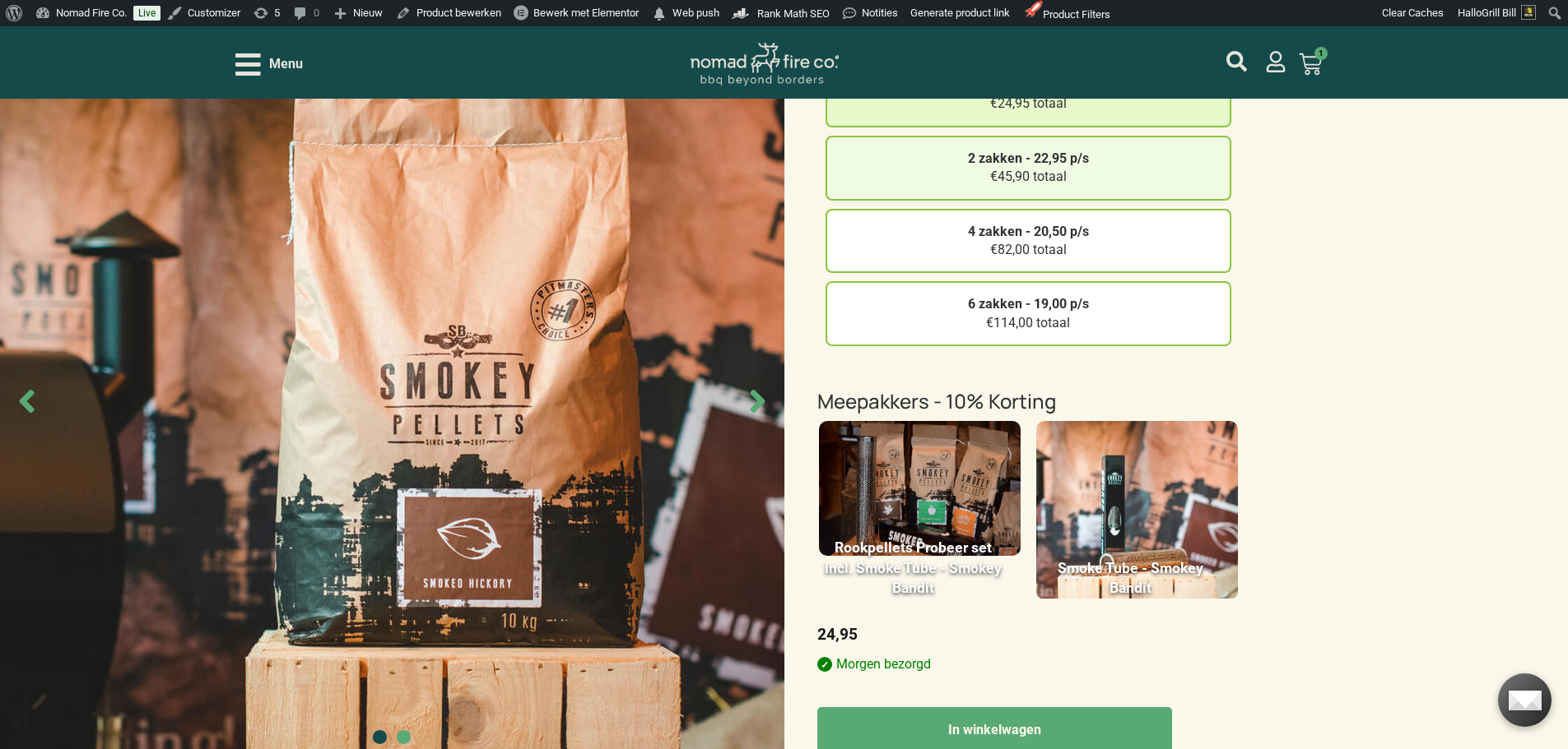
click at [1145, 179] on div "2 zakken - 22,95 p/s €45,90 totaal" at bounding box center [1028, 168] width 406 height 65
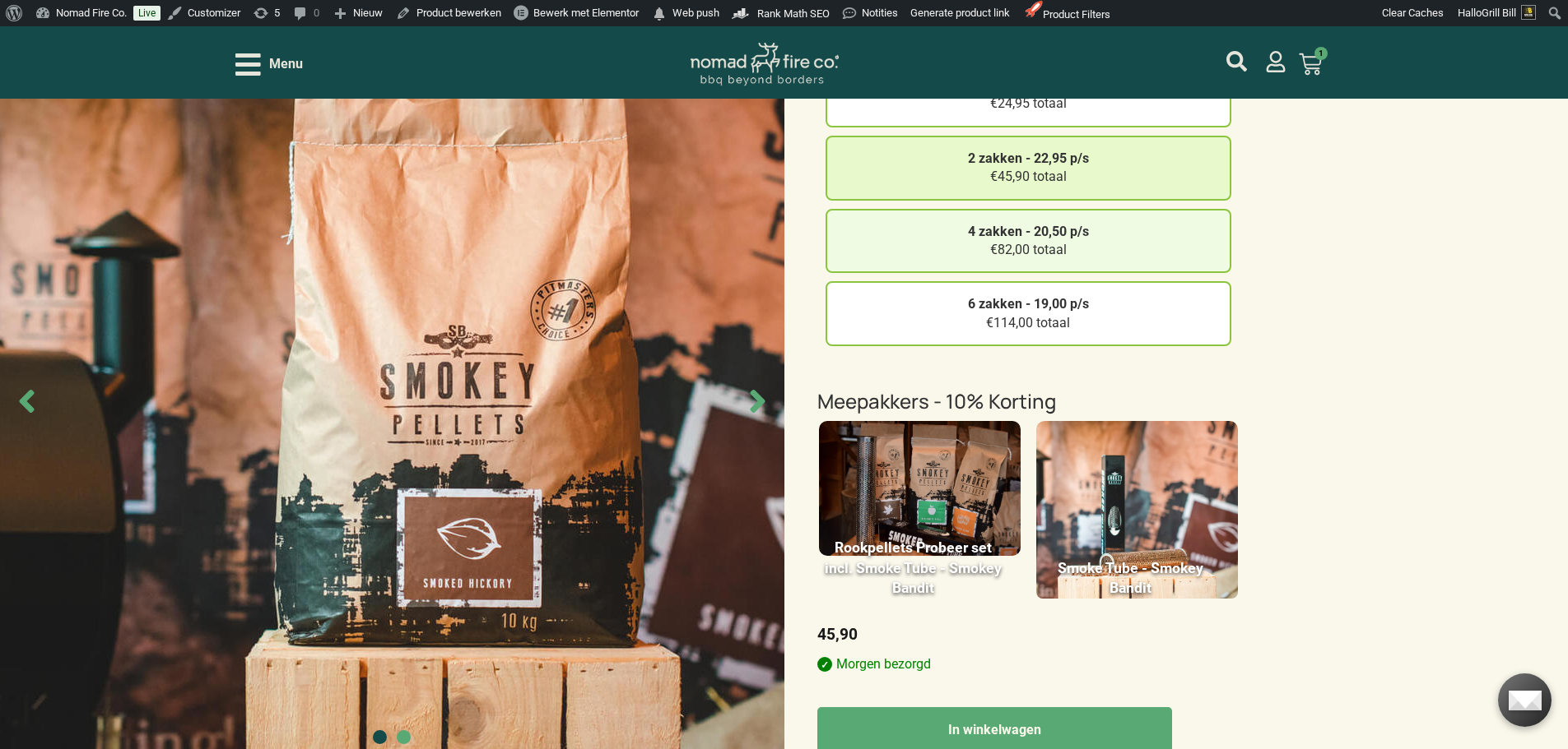
click at [1187, 265] on div "4 zakken - 20,50 p/s €82,00 totaal" at bounding box center [1028, 241] width 406 height 65
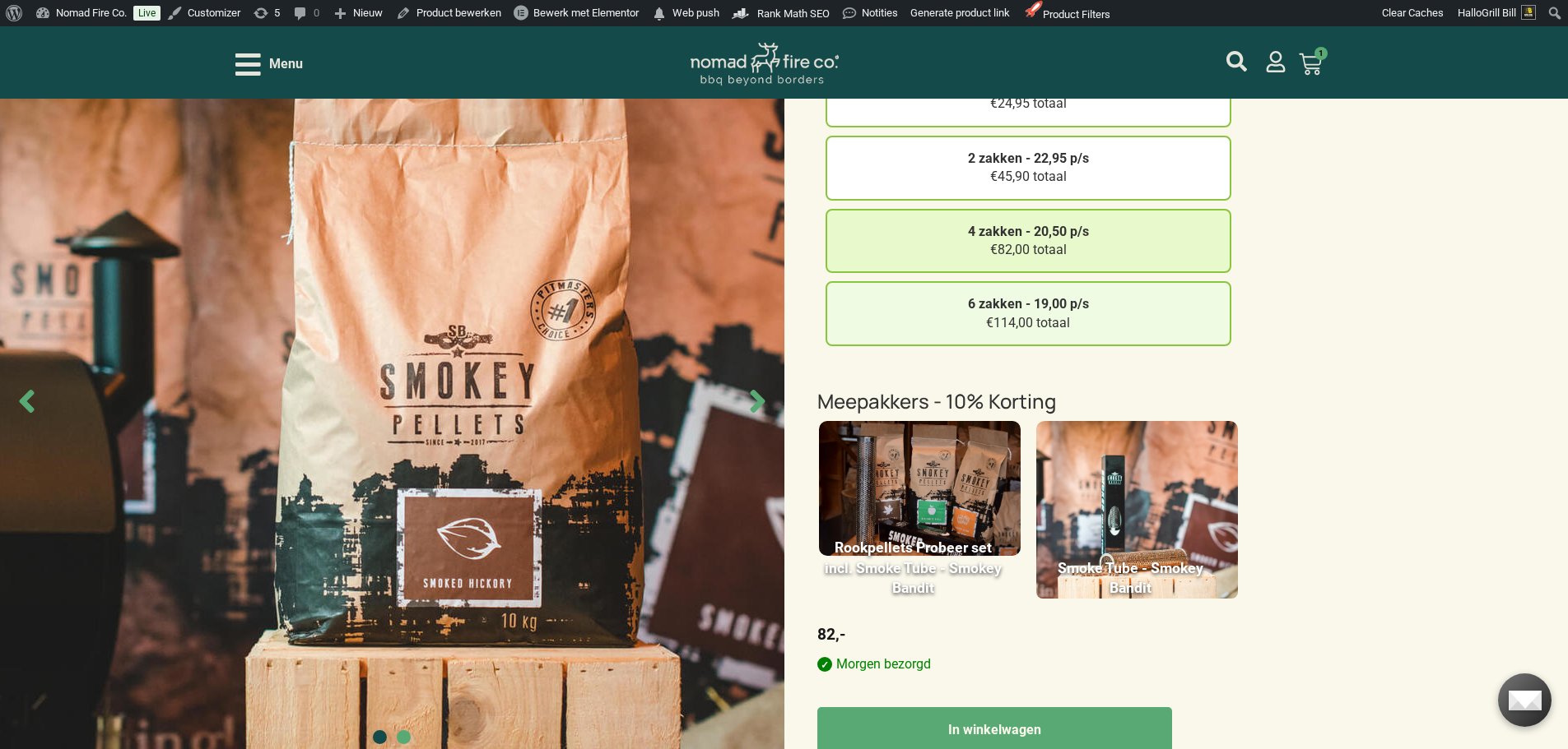
click at [1190, 323] on div "6 zakken - 19,00 p/s €114,00 totaal" at bounding box center [1028, 314] width 406 height 65
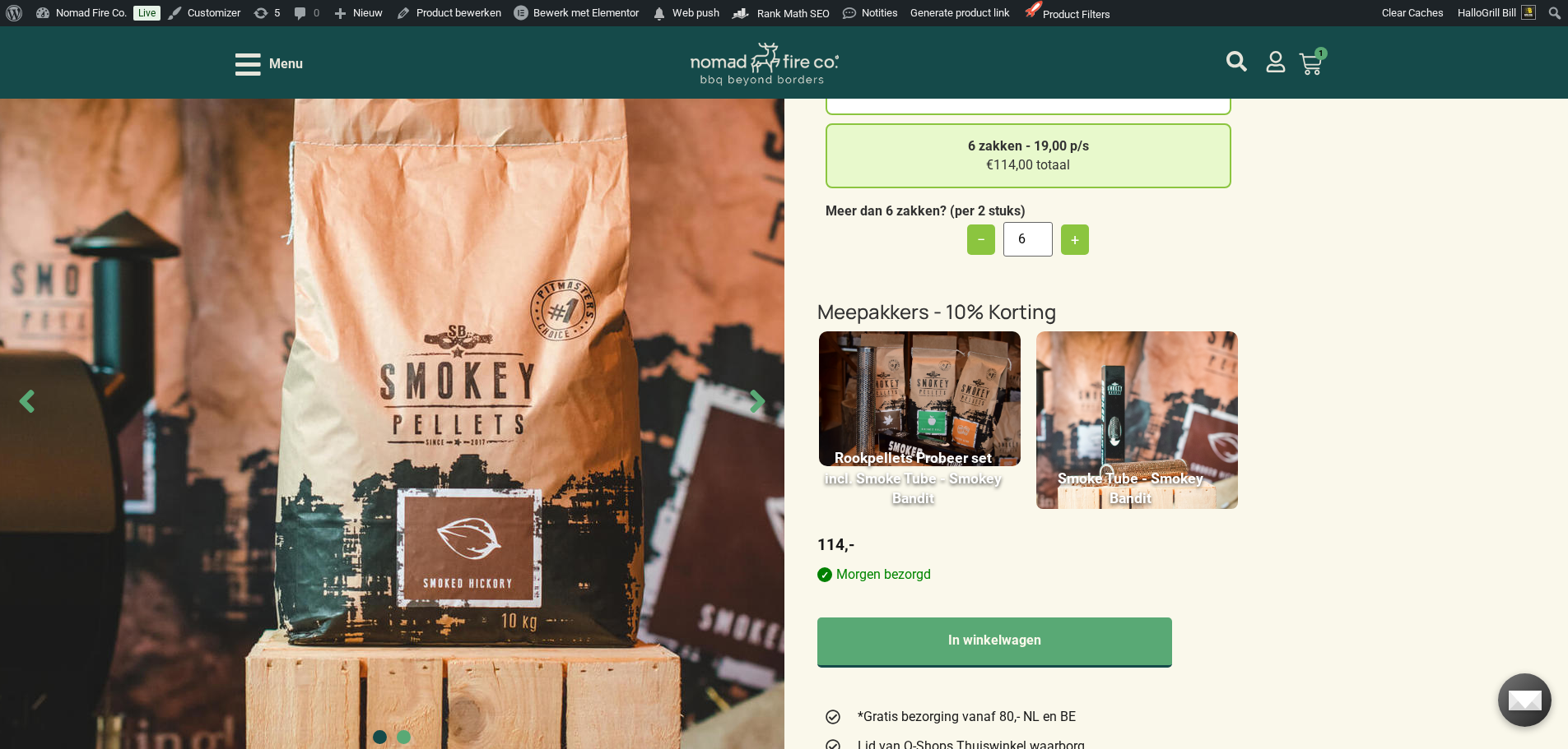
scroll to position [411, 0]
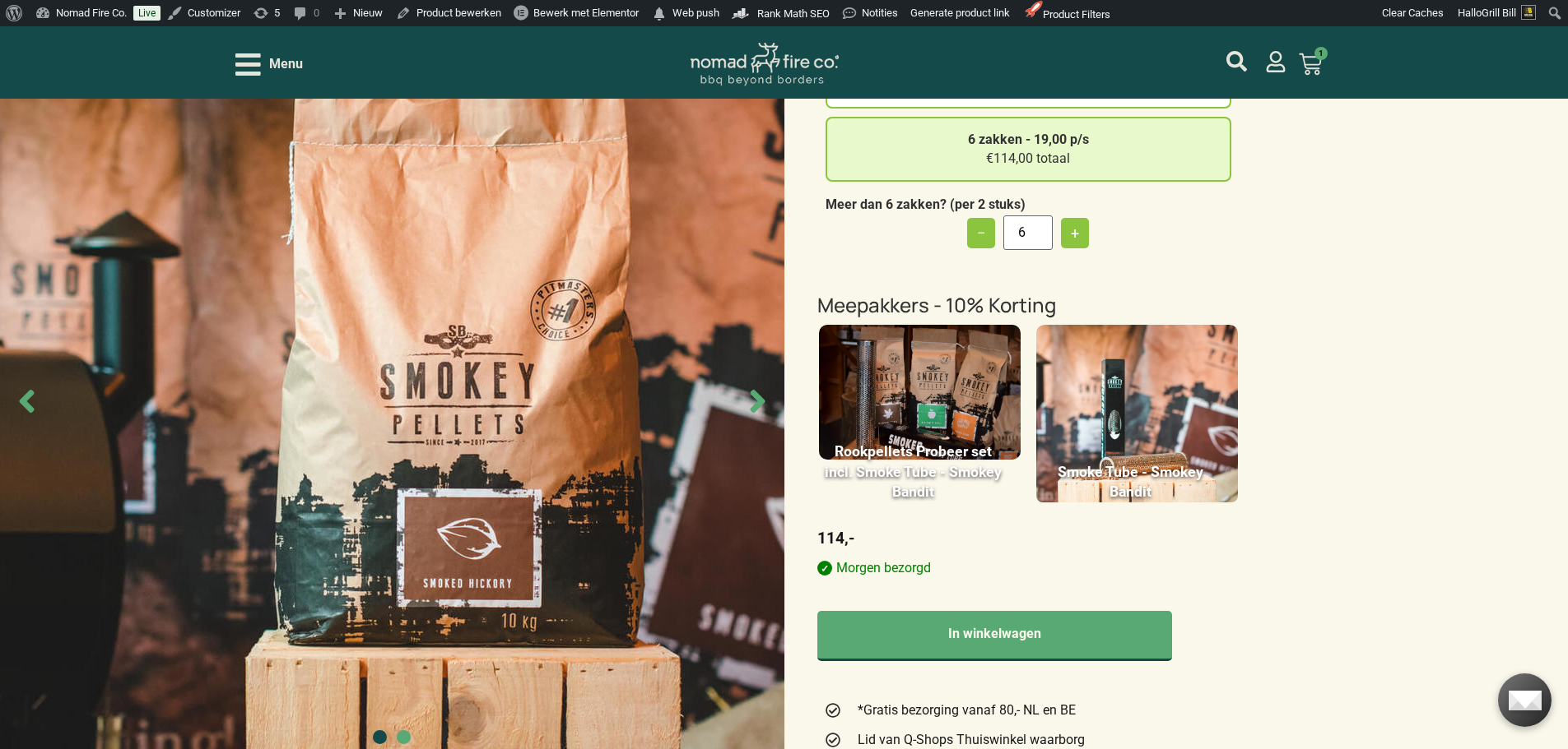
click at [1209, 400] on img at bounding box center [1137, 422] width 202 height 195
click at [0, 0] on input "Smoke Tube - Smokey Bandit" at bounding box center [0, 0] width 0 height 0
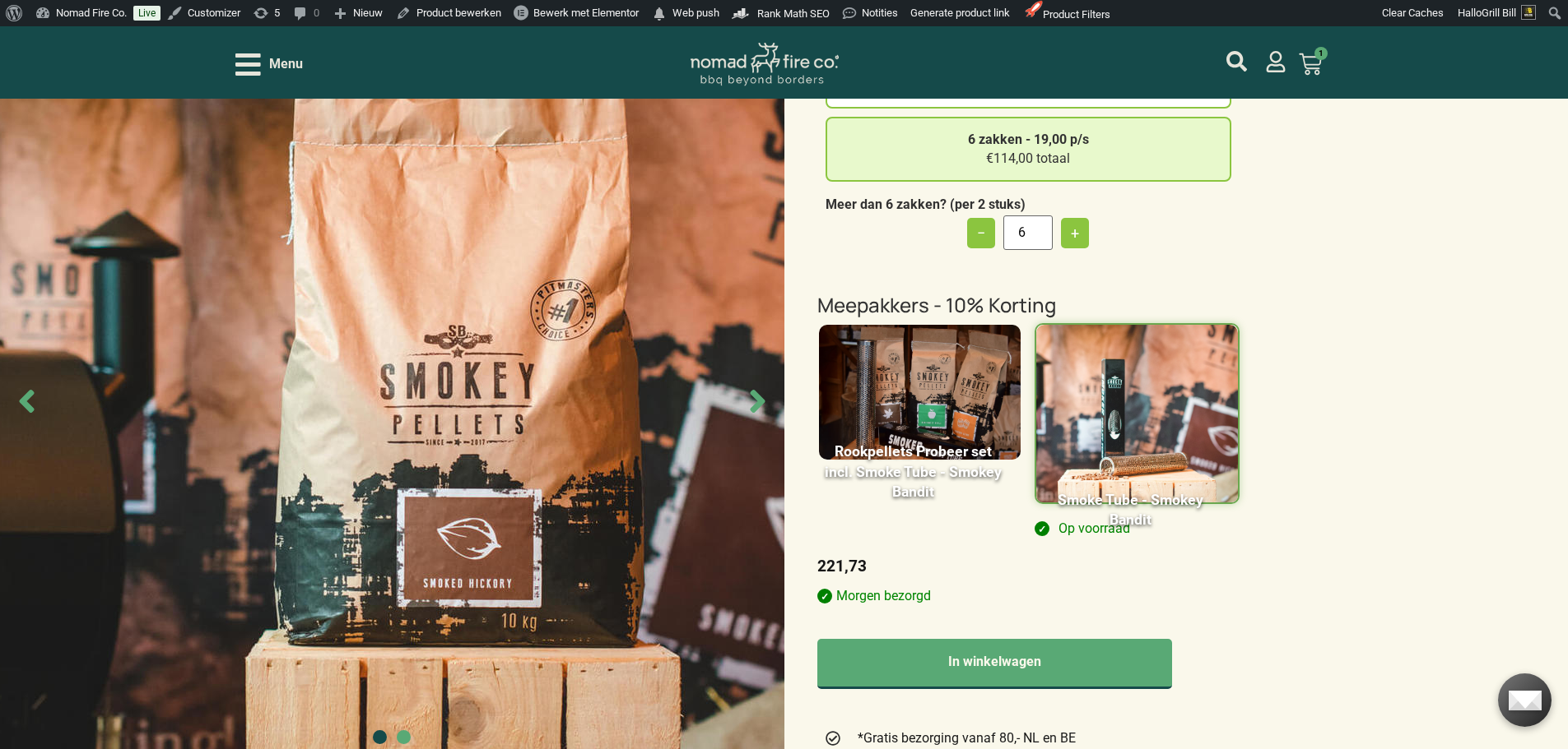
click at [1008, 371] on img at bounding box center [919, 392] width 202 height 135
click at [0, 0] on input "Rookpellets Probeer set incl. Smoke Tube - Smokey Bandit" at bounding box center [0, 0] width 0 height 0
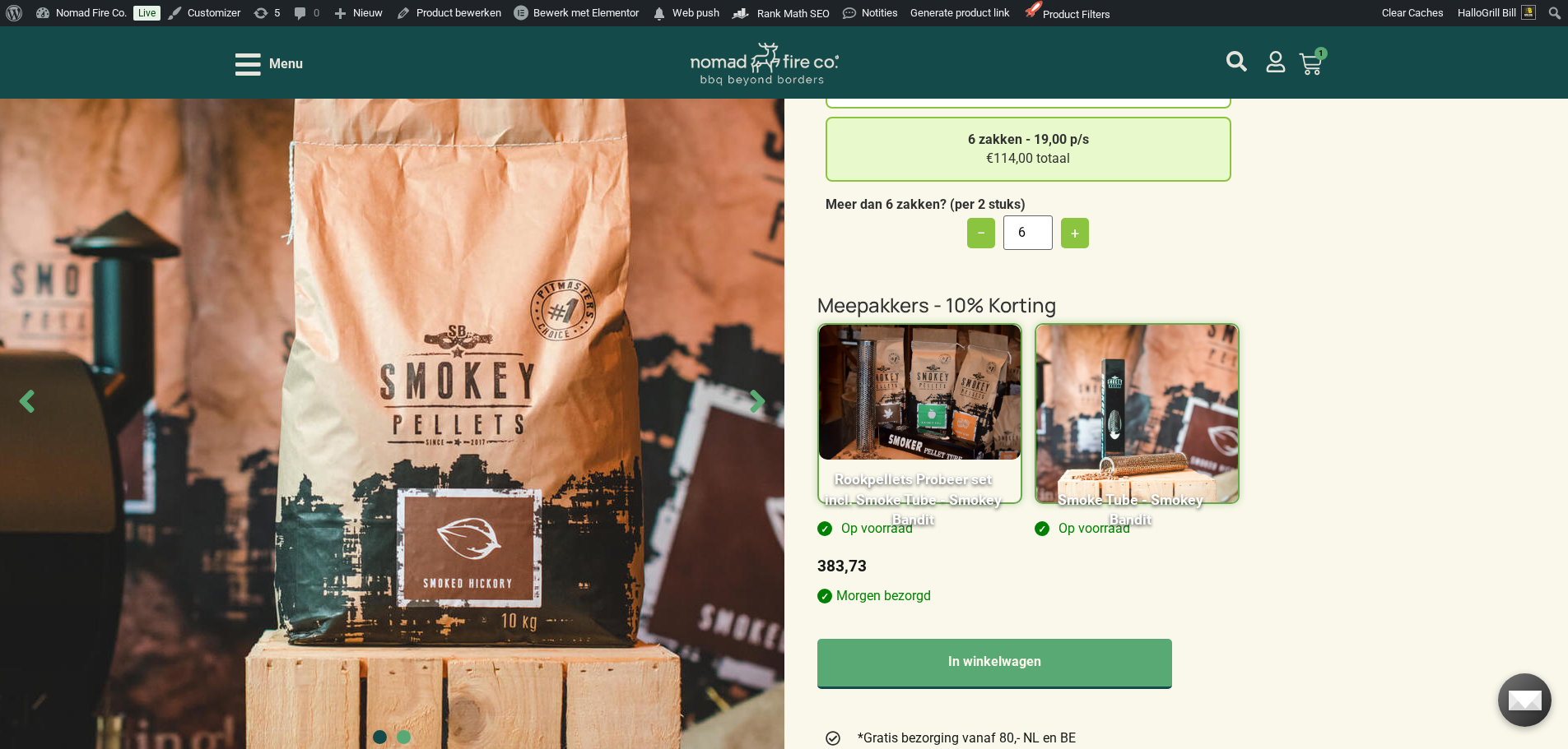
click at [1360, 383] on div "Smokey Bandit Smoked Hickory – Pellet 10kg 0 1 zak - 24,95 €24,95 totaal 2 zakk…" at bounding box center [784, 658] width 1568 height 1879
click at [1189, 377] on img at bounding box center [1137, 422] width 202 height 195
click at [0, 0] on input "Smoke Tube - Smokey Bandit" at bounding box center [0, 0] width 0 height 0
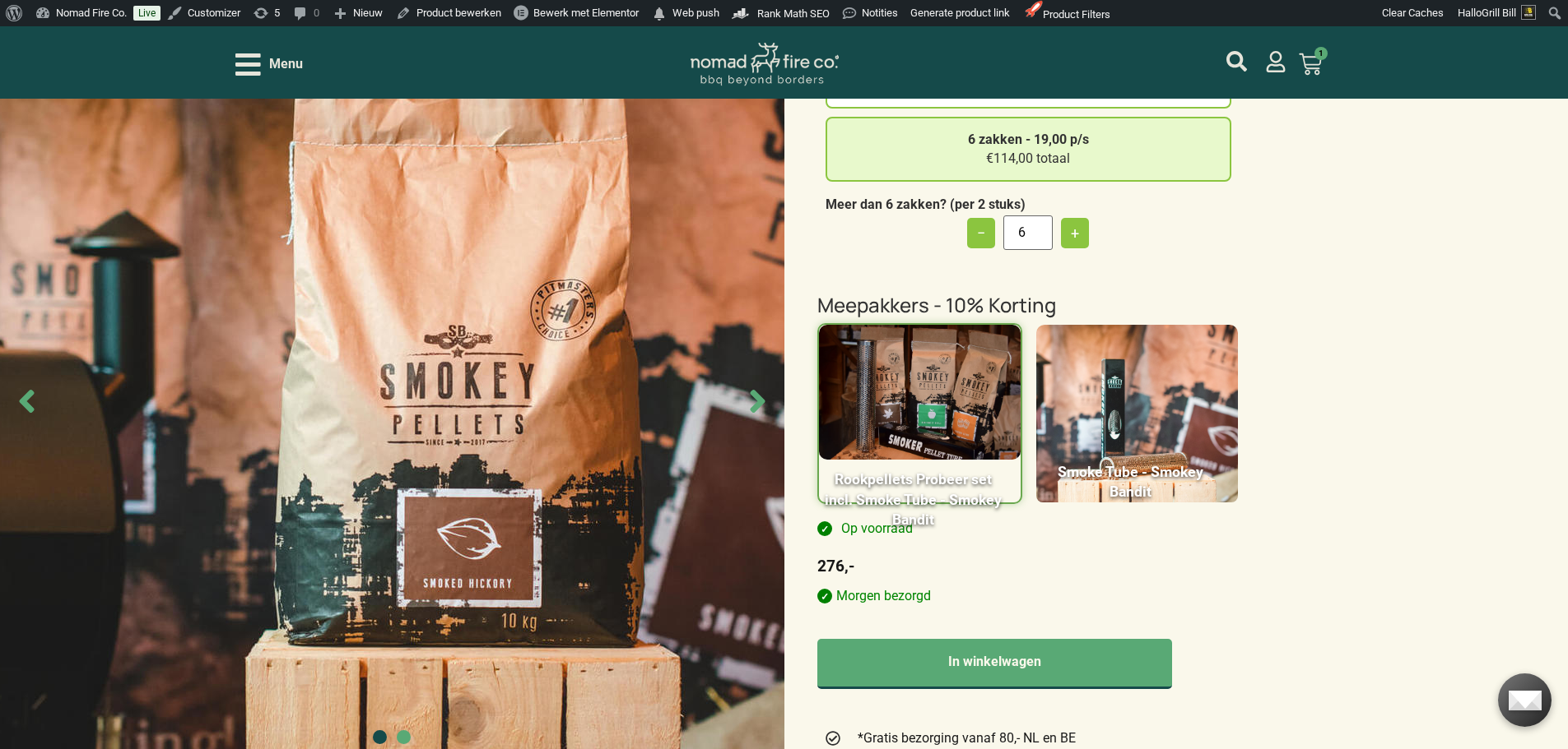
click at [970, 370] on img at bounding box center [919, 392] width 202 height 135
click at [0, 0] on input "Rookpellets Probeer set incl. Smoke Tube - Smokey Bandit" at bounding box center [0, 0] width 0 height 0
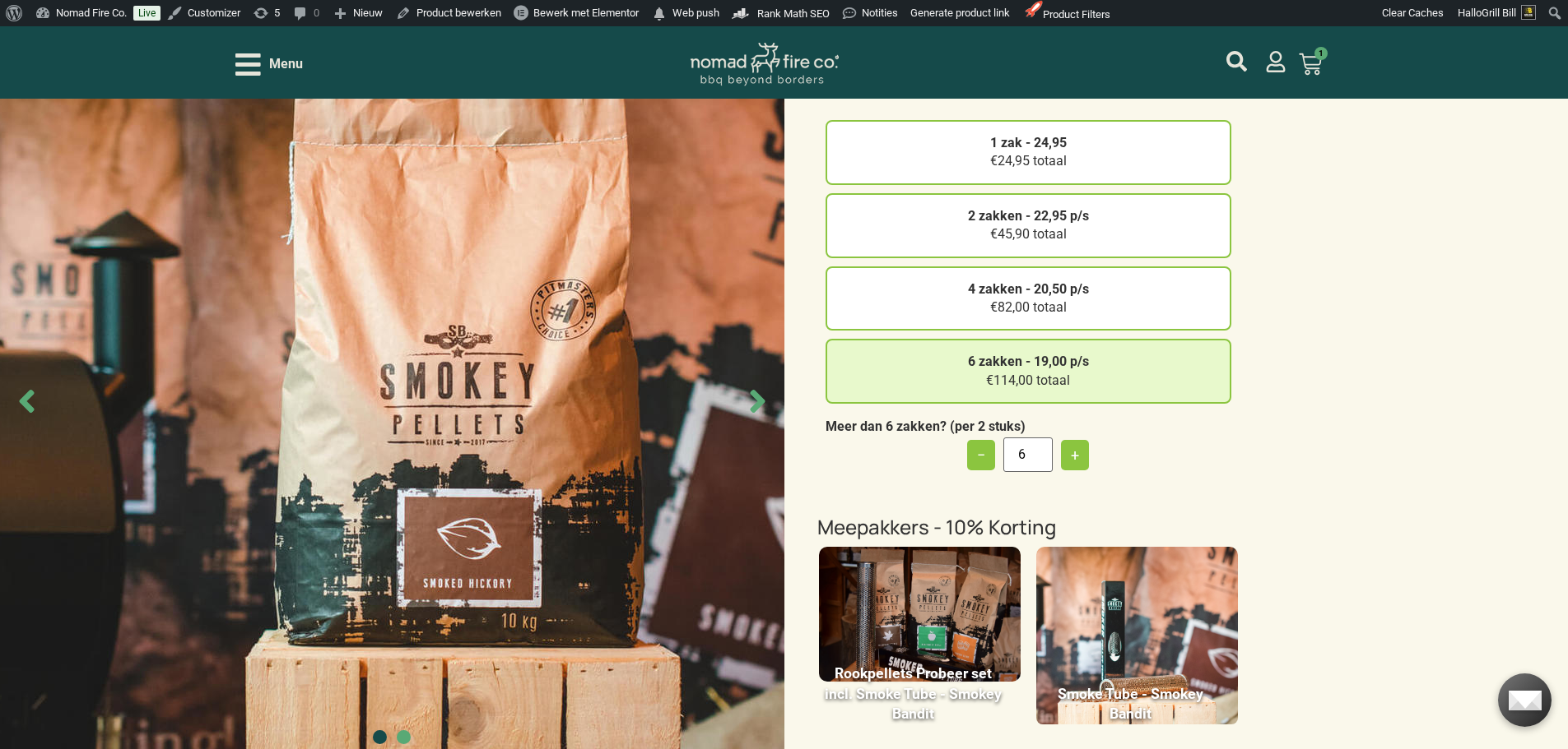
scroll to position [165, 0]
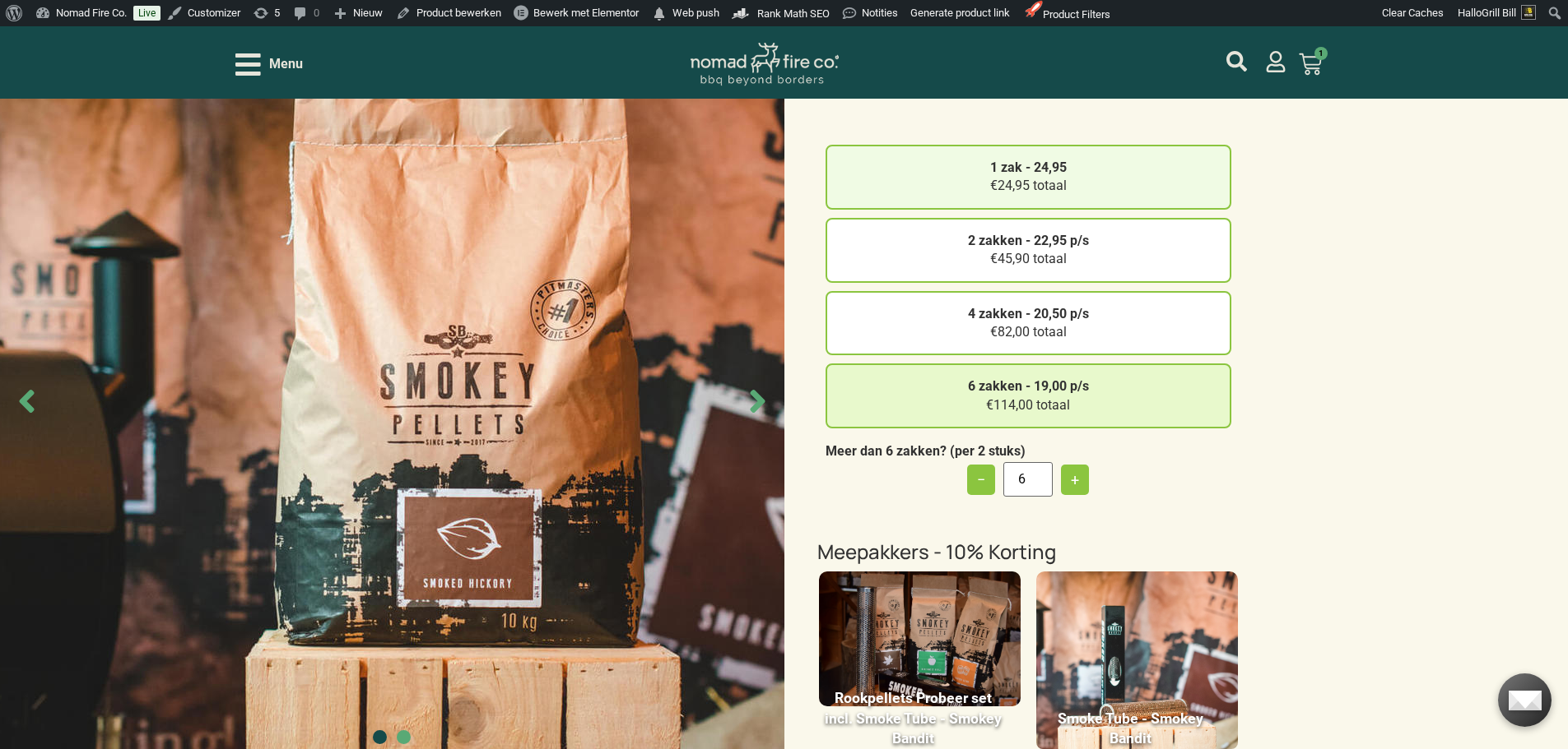
click at [1124, 198] on div "1 zak - 24,95 €24,95 totaal" at bounding box center [1028, 177] width 406 height 65
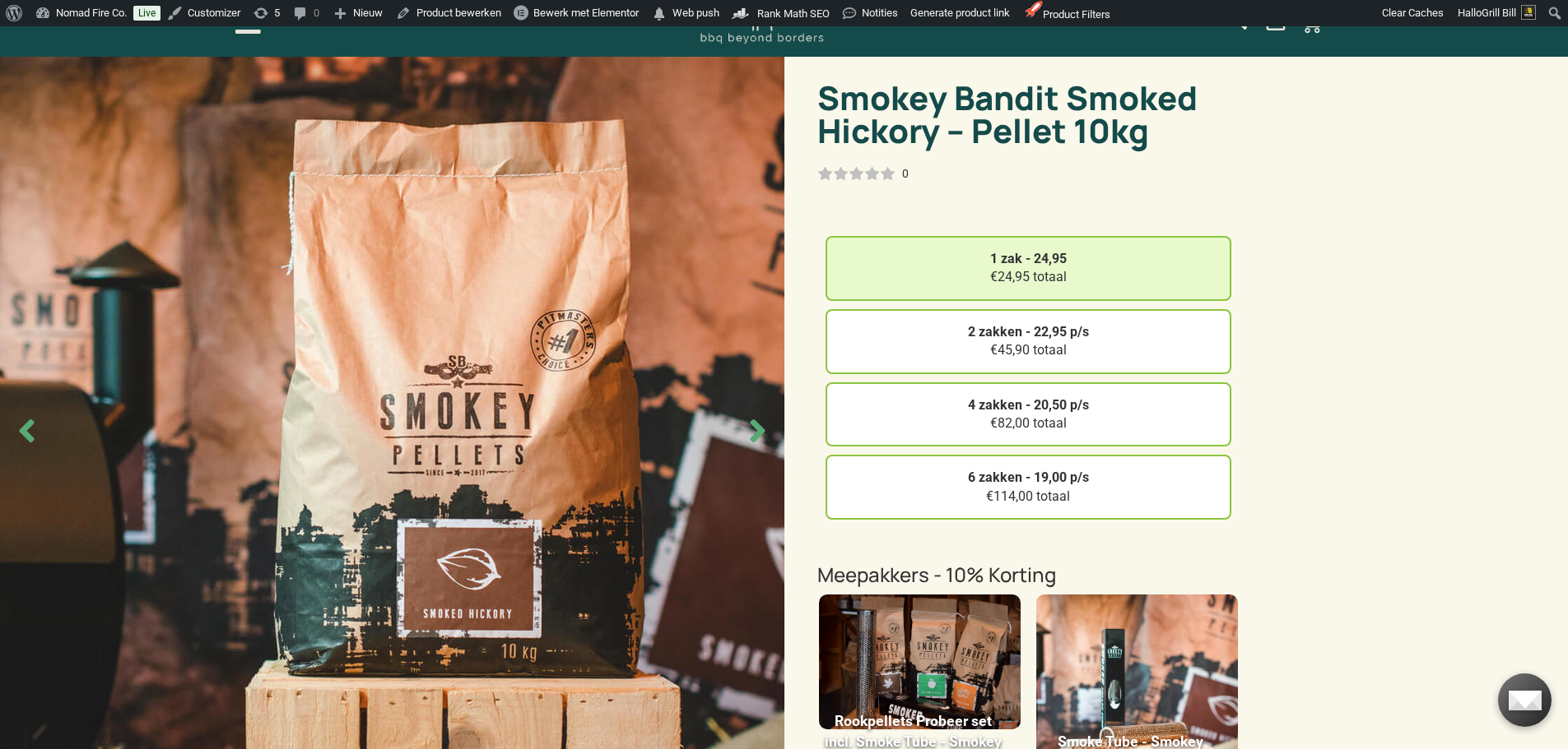
scroll to position [0, 0]
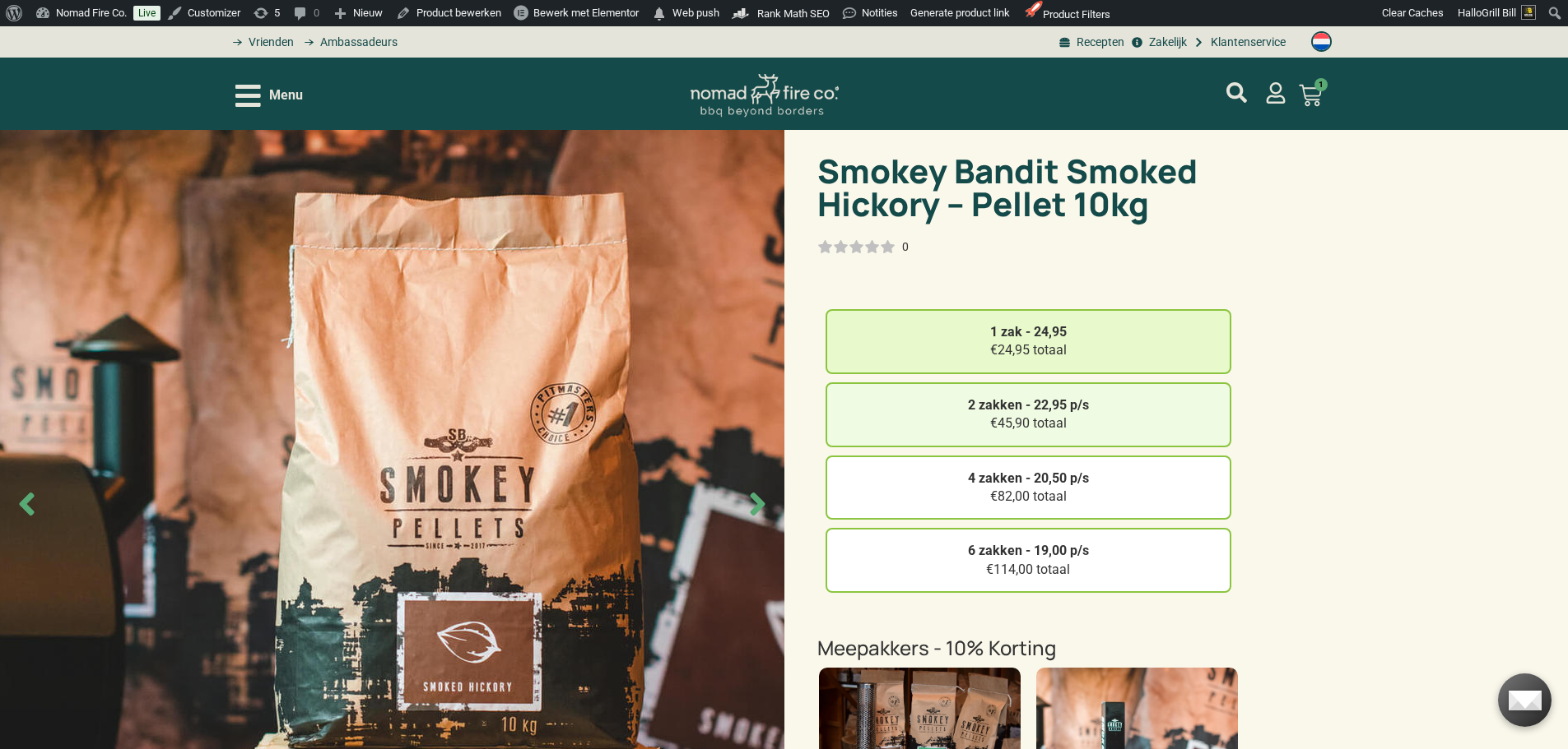
click at [1130, 424] on div "2 zakken - 22,95 p/s €45,90 totaal" at bounding box center [1028, 415] width 406 height 65
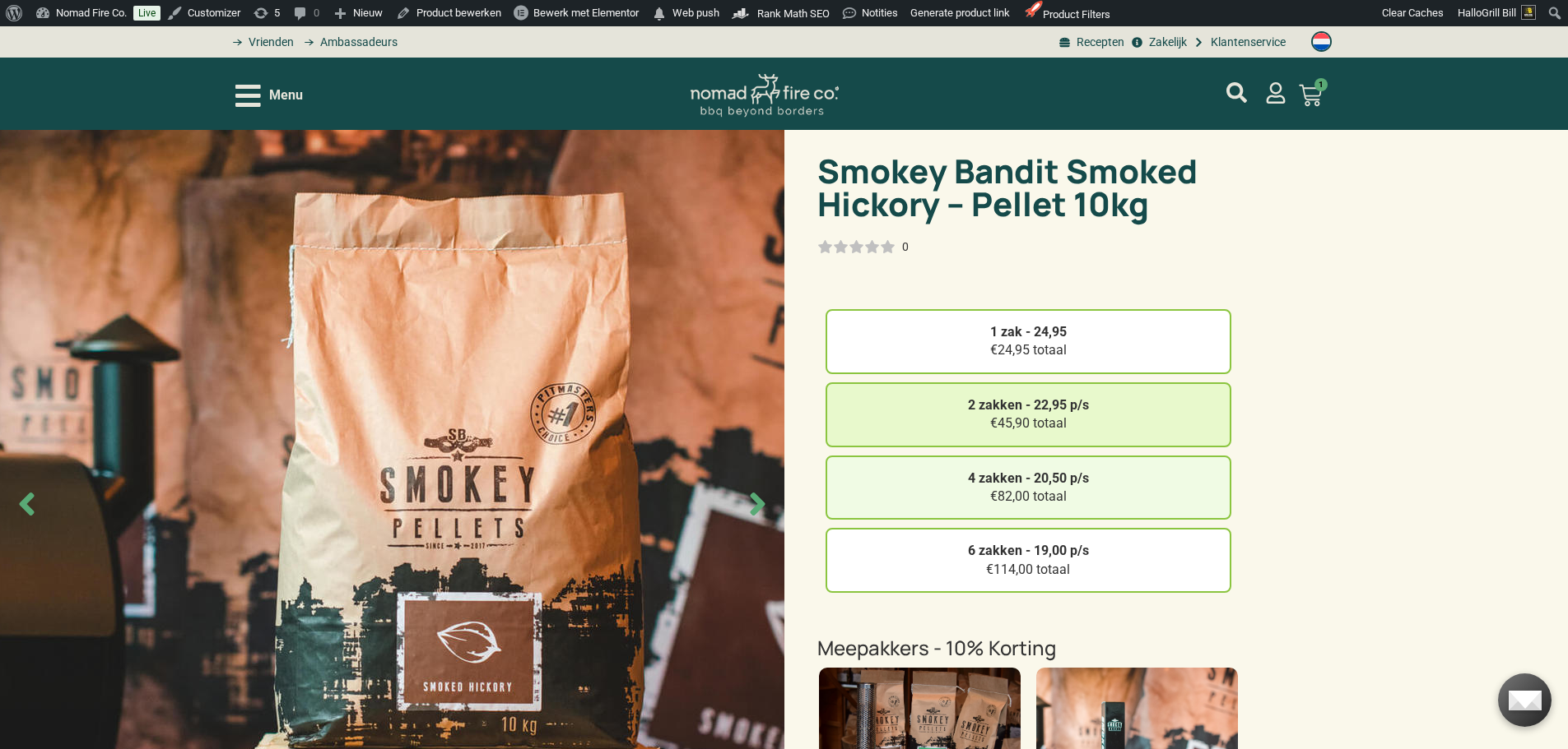
click at [1128, 501] on div "4 zakken - 20,50 p/s €82,00 totaal" at bounding box center [1028, 488] width 406 height 65
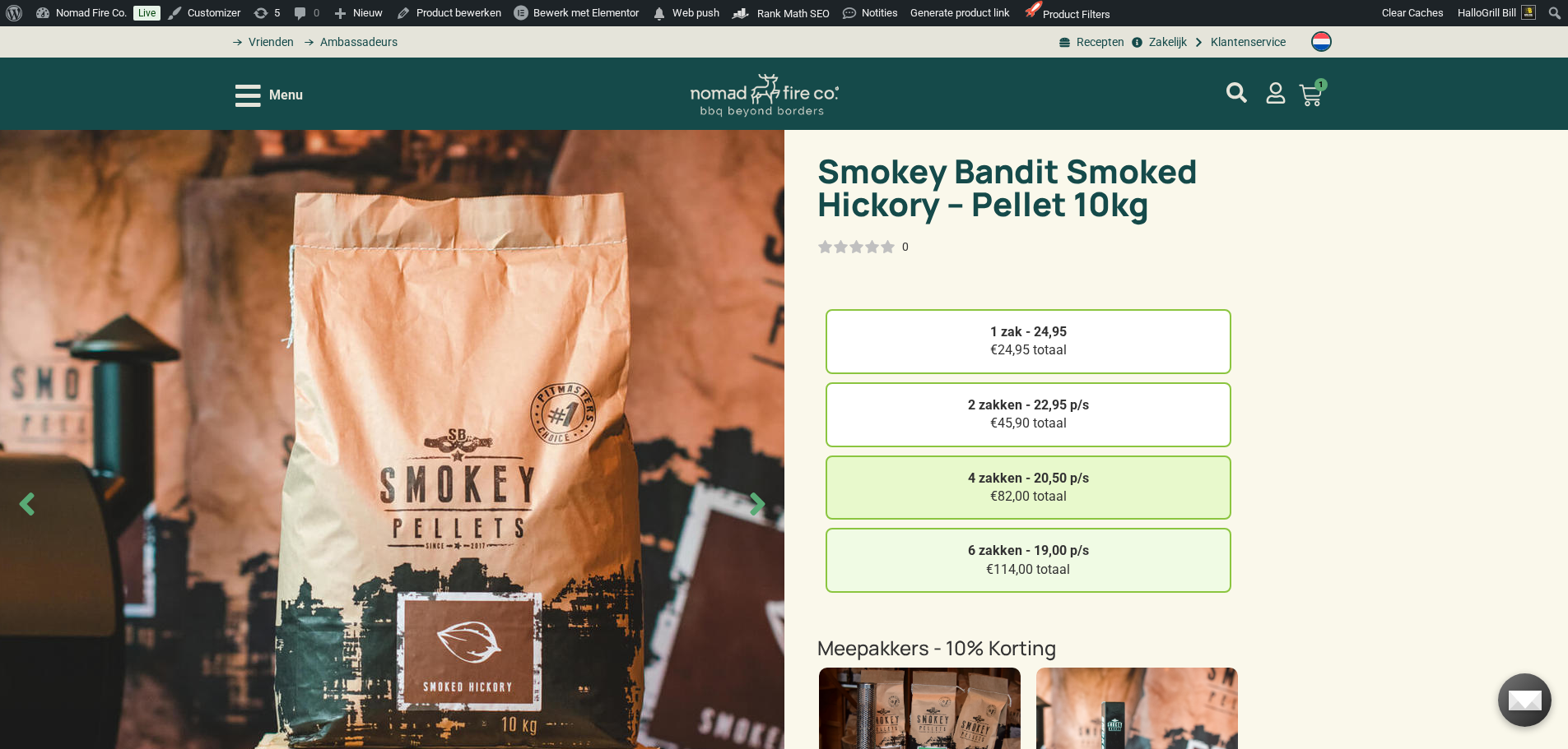
click at [1129, 557] on div "6 zakken - 19,00 p/s €114,00 totaal" at bounding box center [1028, 560] width 406 height 65
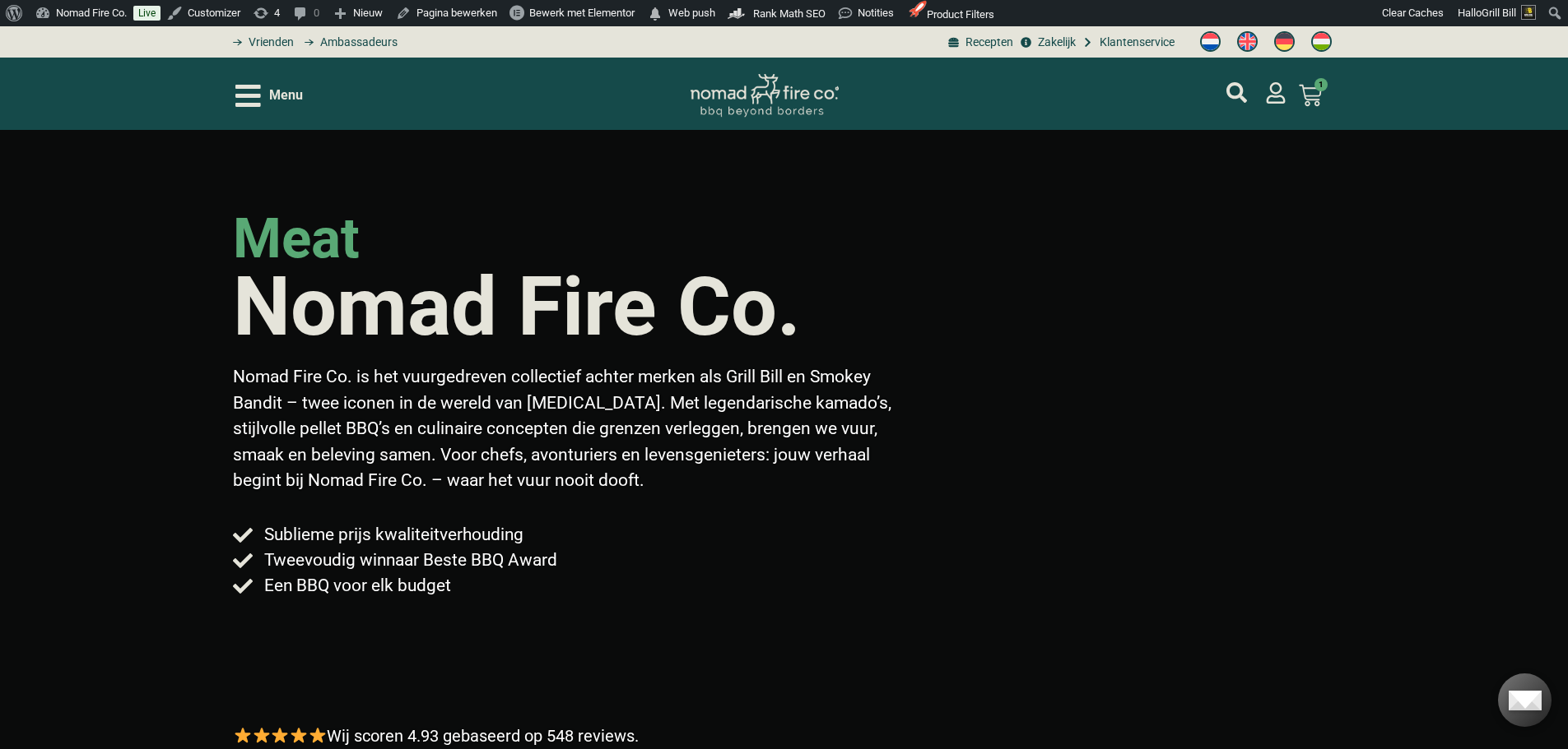
click at [263, 85] on div "Menu" at bounding box center [269, 96] width 67 height 29
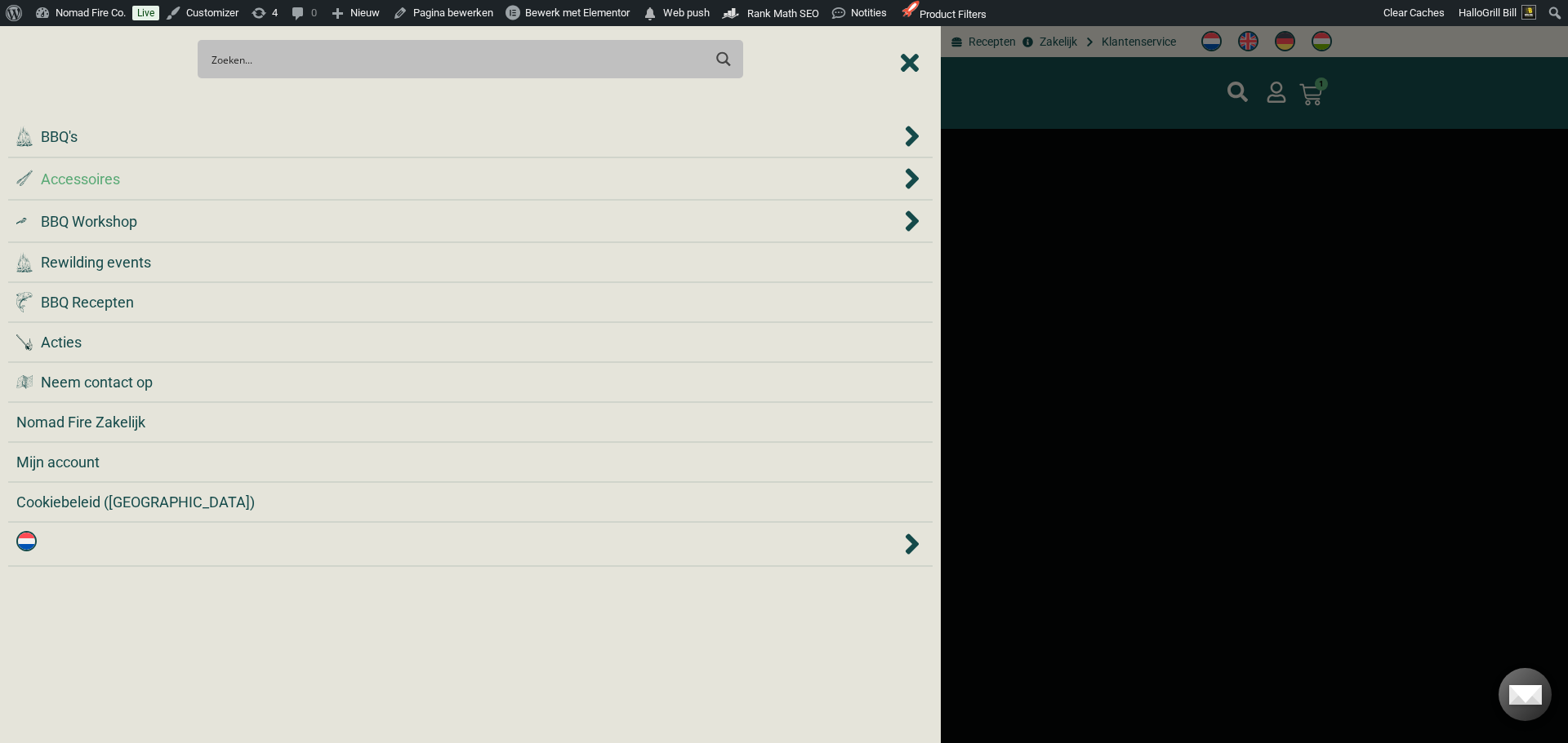
click at [364, 191] on li ".st0 { fill: #2c4a4e; } .st1 { fill: url(#Naamloos_verloop_2); } .st2 { fill: #…" at bounding box center [470, 179] width 925 height 43
click at [370, 190] on div ".st0 { fill: #2c4a4e; } .st1 { fill: url(#Naamloos_verloop_2); } .st2 { fill: #…" at bounding box center [469, 178] width 908 height 24
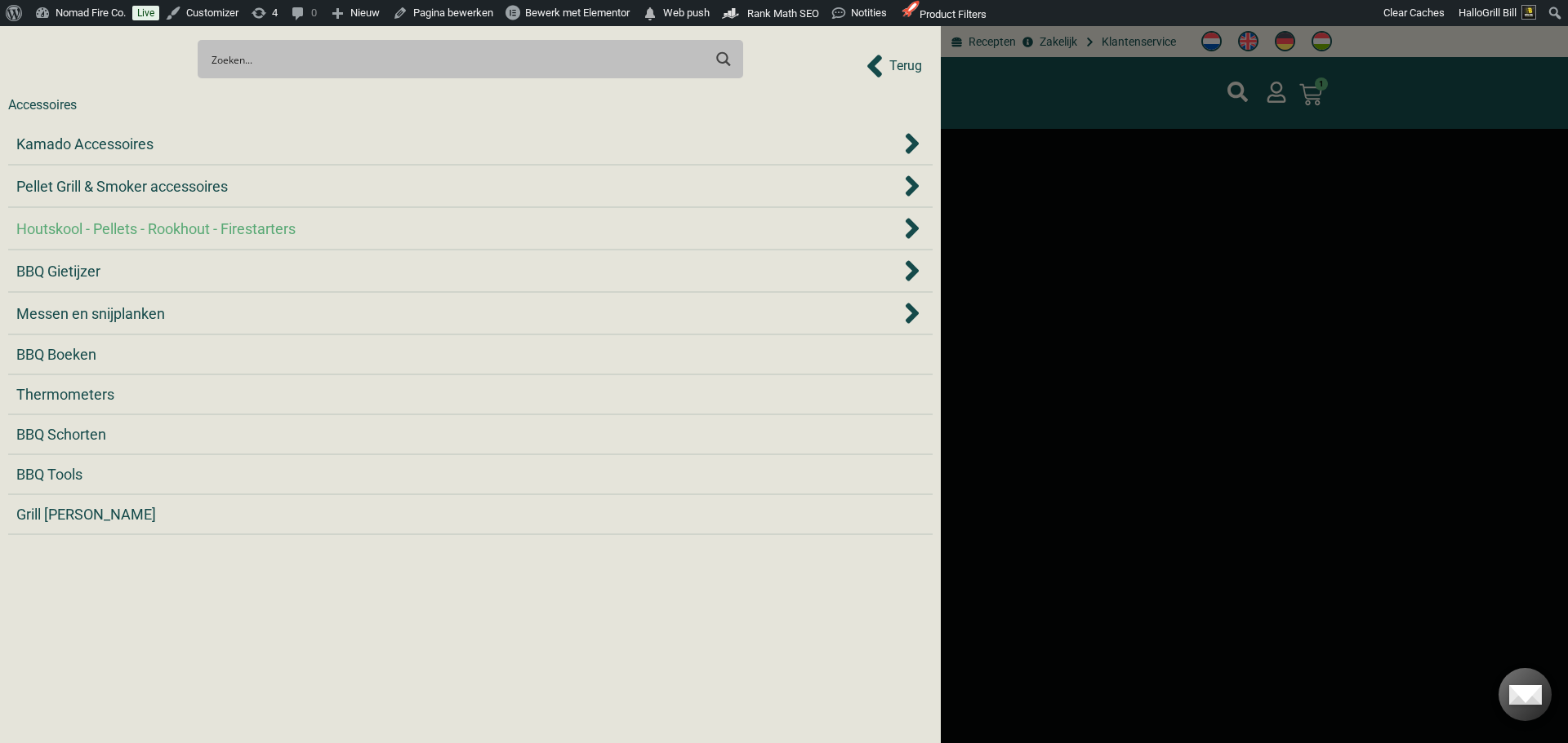
click at [344, 225] on div "Houtskool - Pellets - Rookhout - Firestarters" at bounding box center [458, 228] width 884 height 22
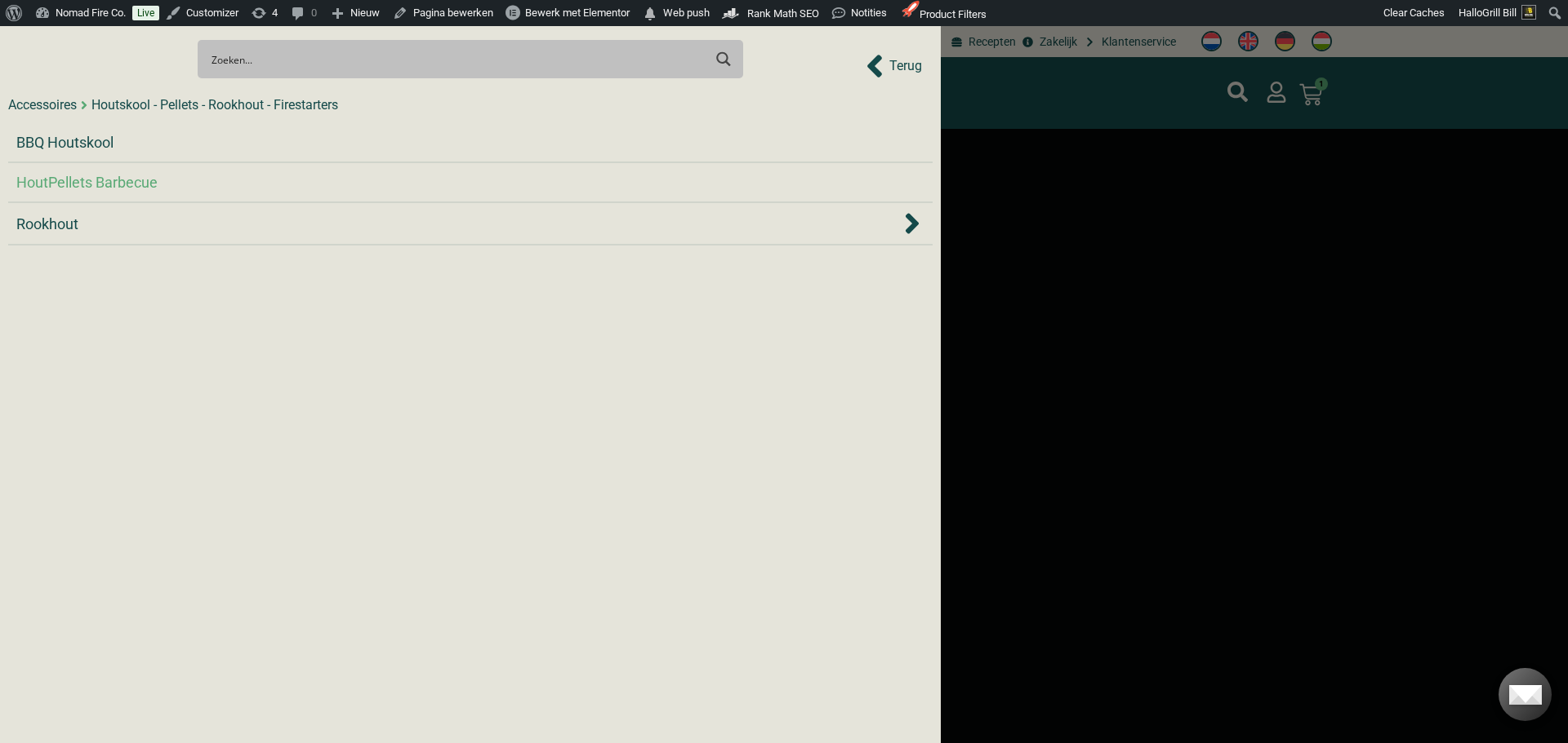
click at [140, 182] on span "HoutPellets Barbecue" at bounding box center [87, 182] width 141 height 22
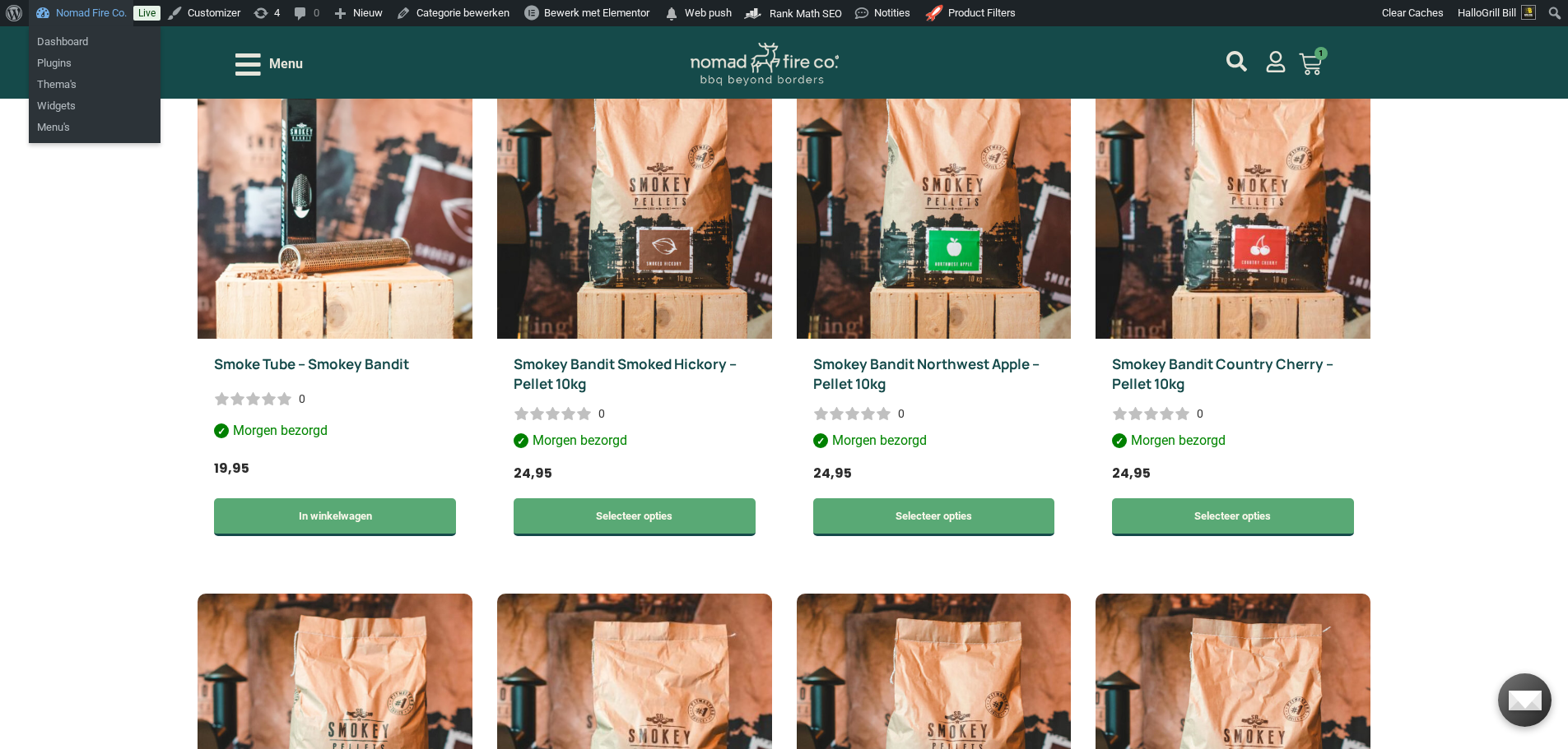
scroll to position [575, 0]
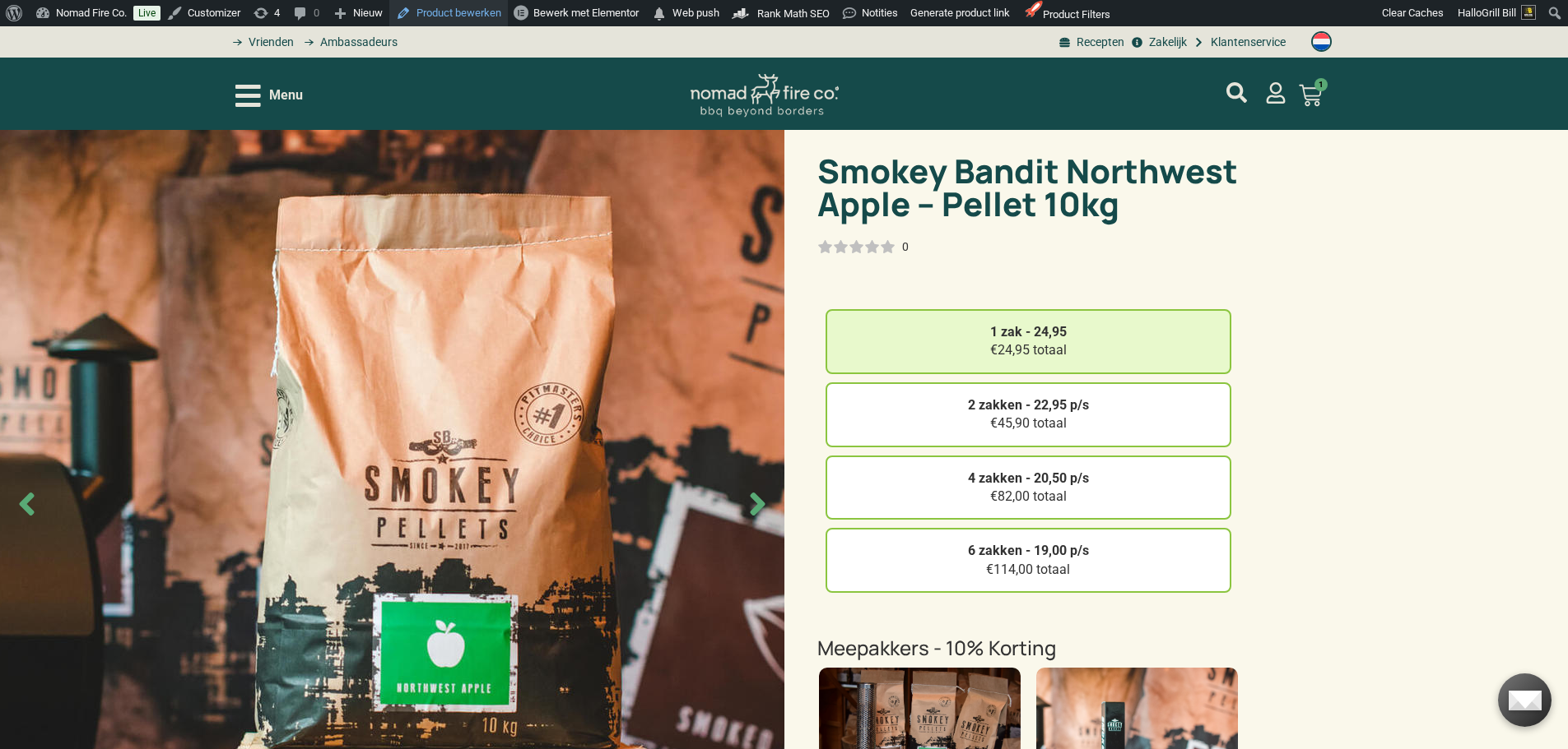
drag, startPoint x: 470, startPoint y: 8, endPoint x: 457, endPoint y: 13, distance: 13.9
click at [457, 13] on link "Product bewerken" at bounding box center [449, 13] width 119 height 26
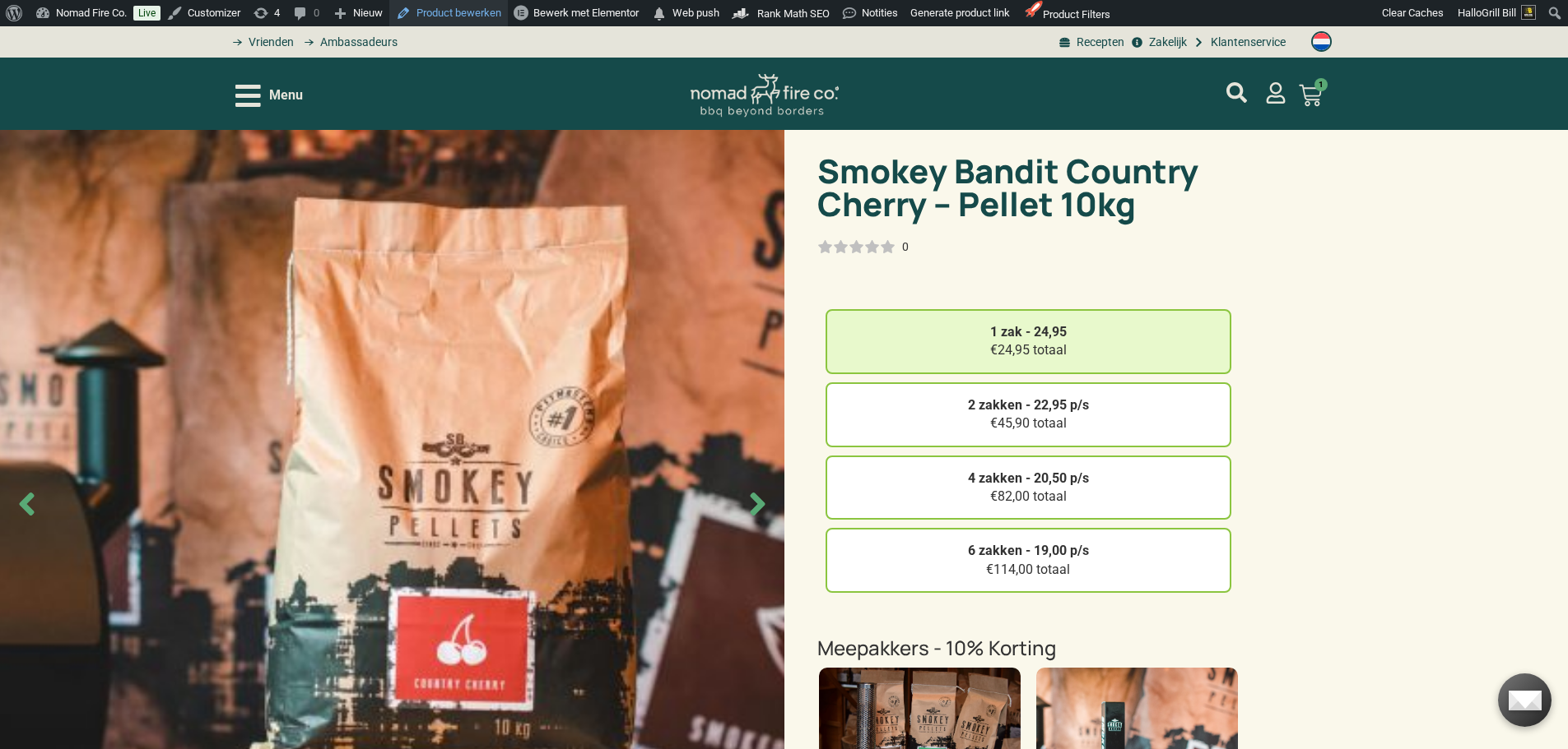
drag, startPoint x: 473, startPoint y: 10, endPoint x: 480, endPoint y: 1, distance: 11.4
click at [475, 10] on link "Product bewerken" at bounding box center [449, 13] width 119 height 26
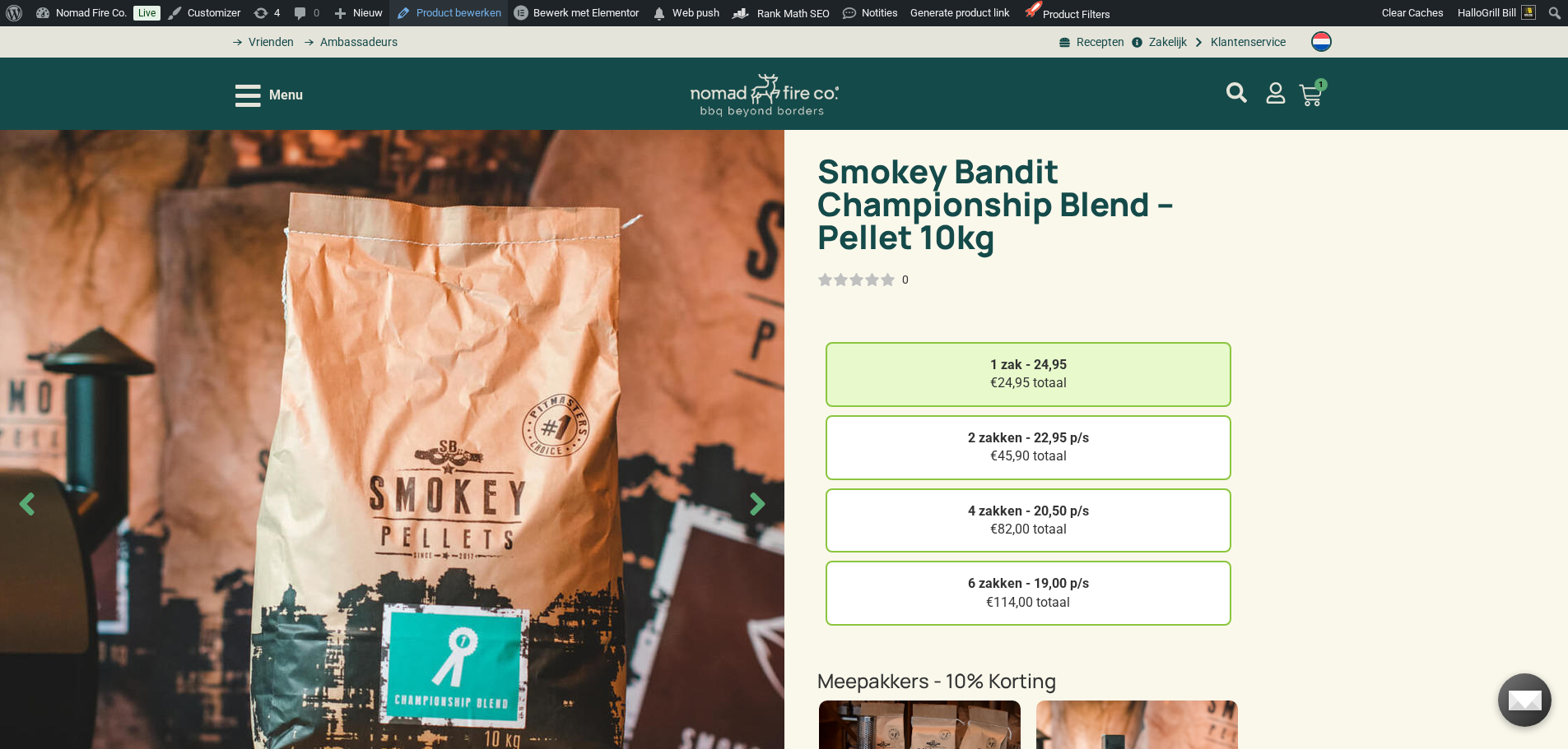
click at [449, 14] on link "Product bewerken" at bounding box center [449, 13] width 119 height 26
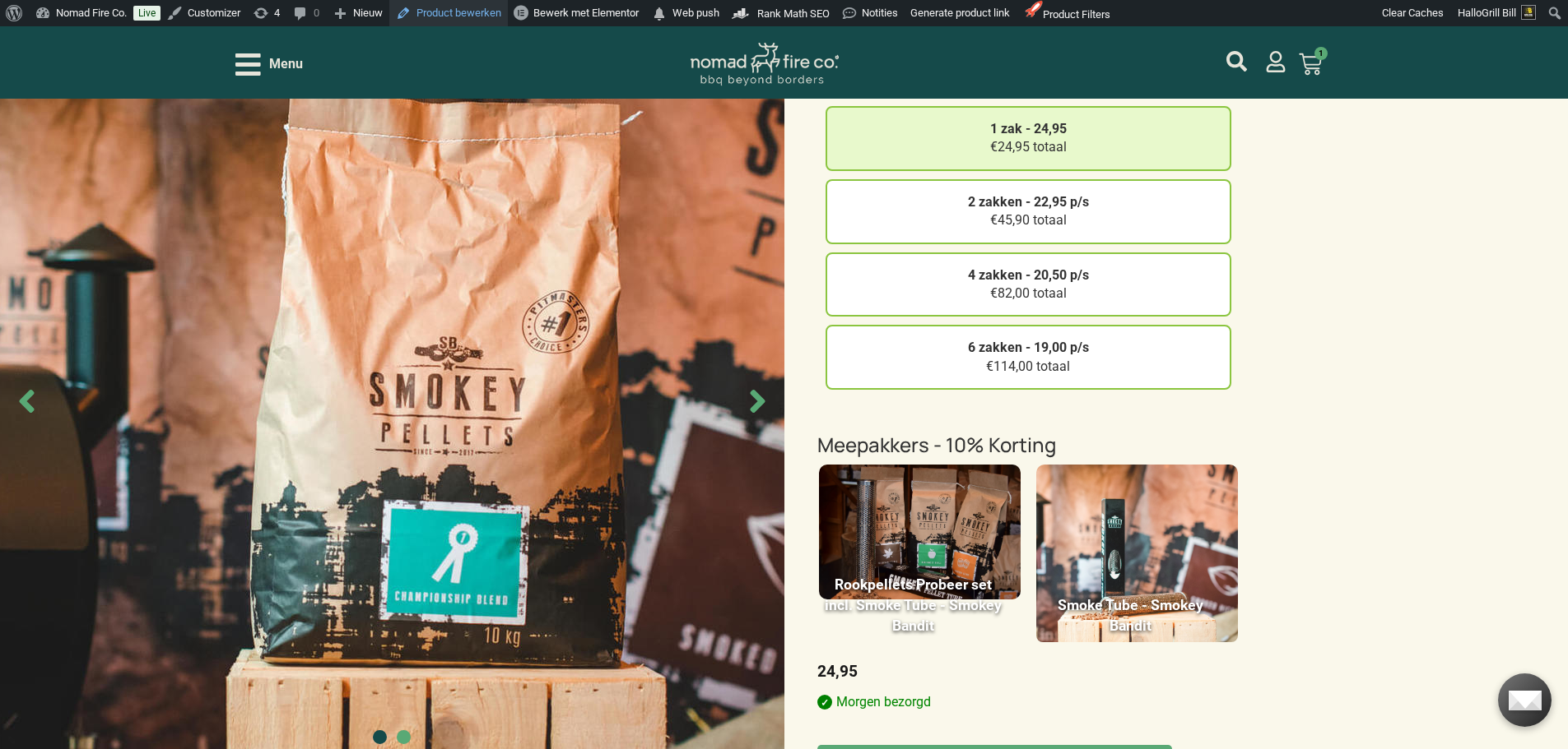
scroll to position [246, 0]
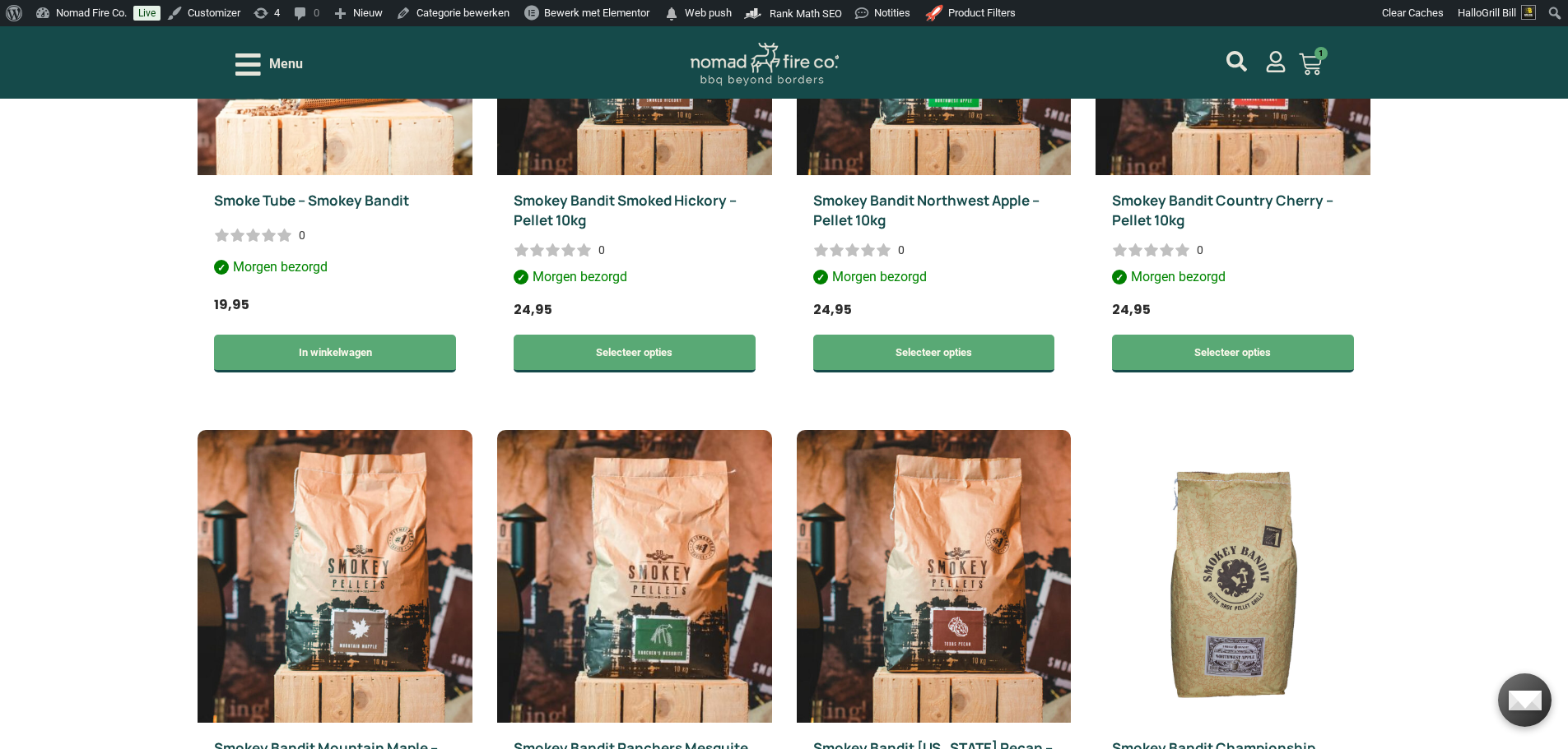
scroll to position [740, 0]
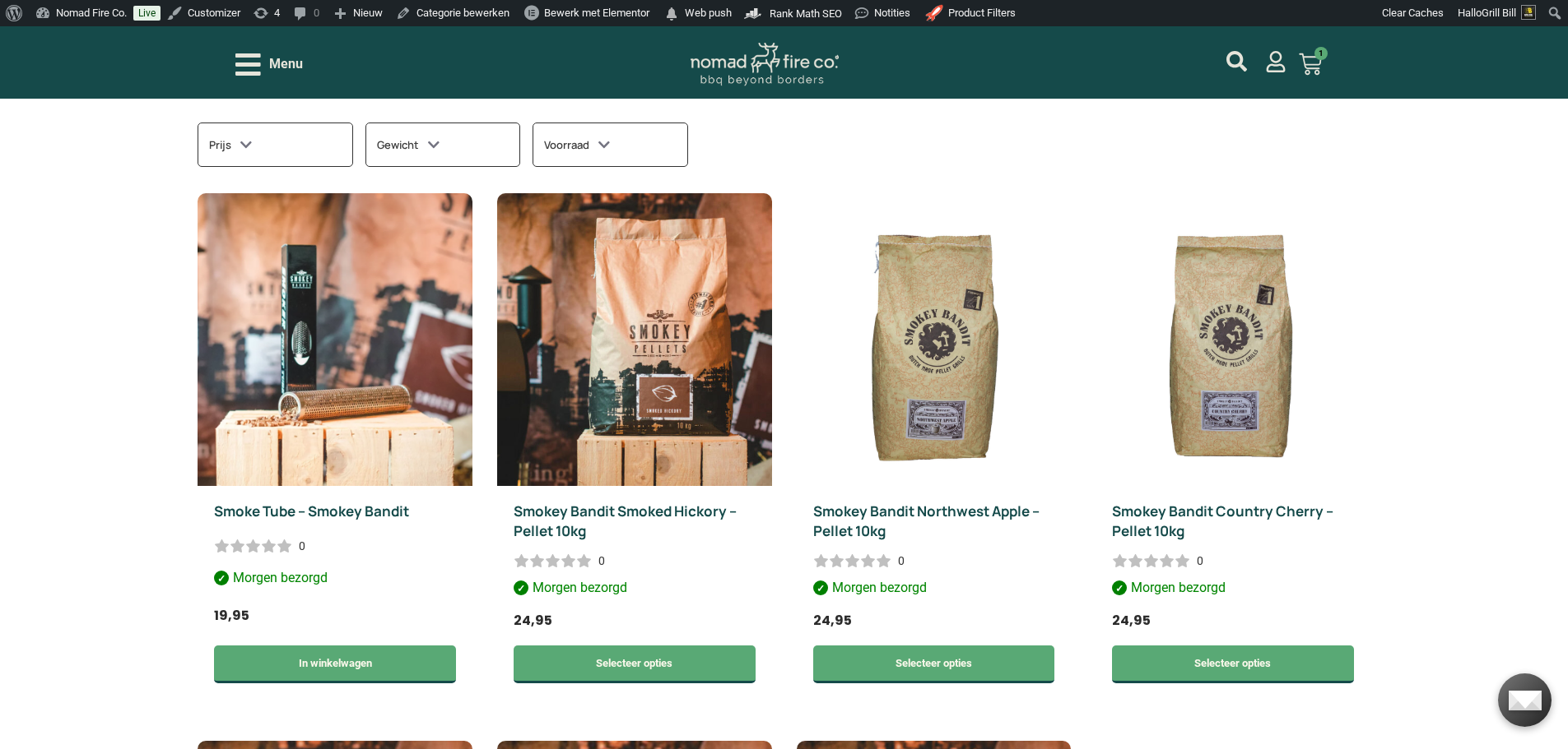
scroll to position [411, 0]
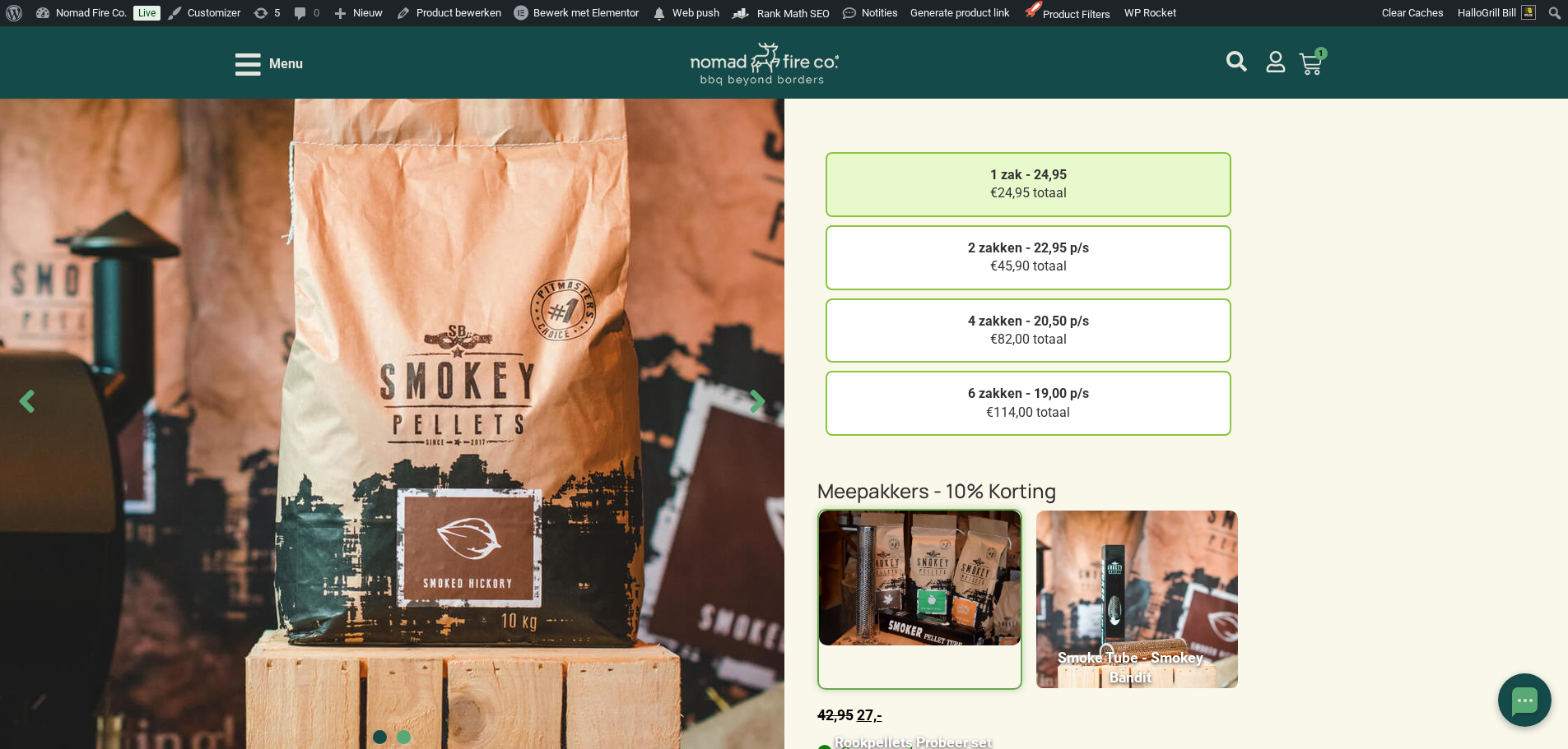
scroll to position [165, 0]
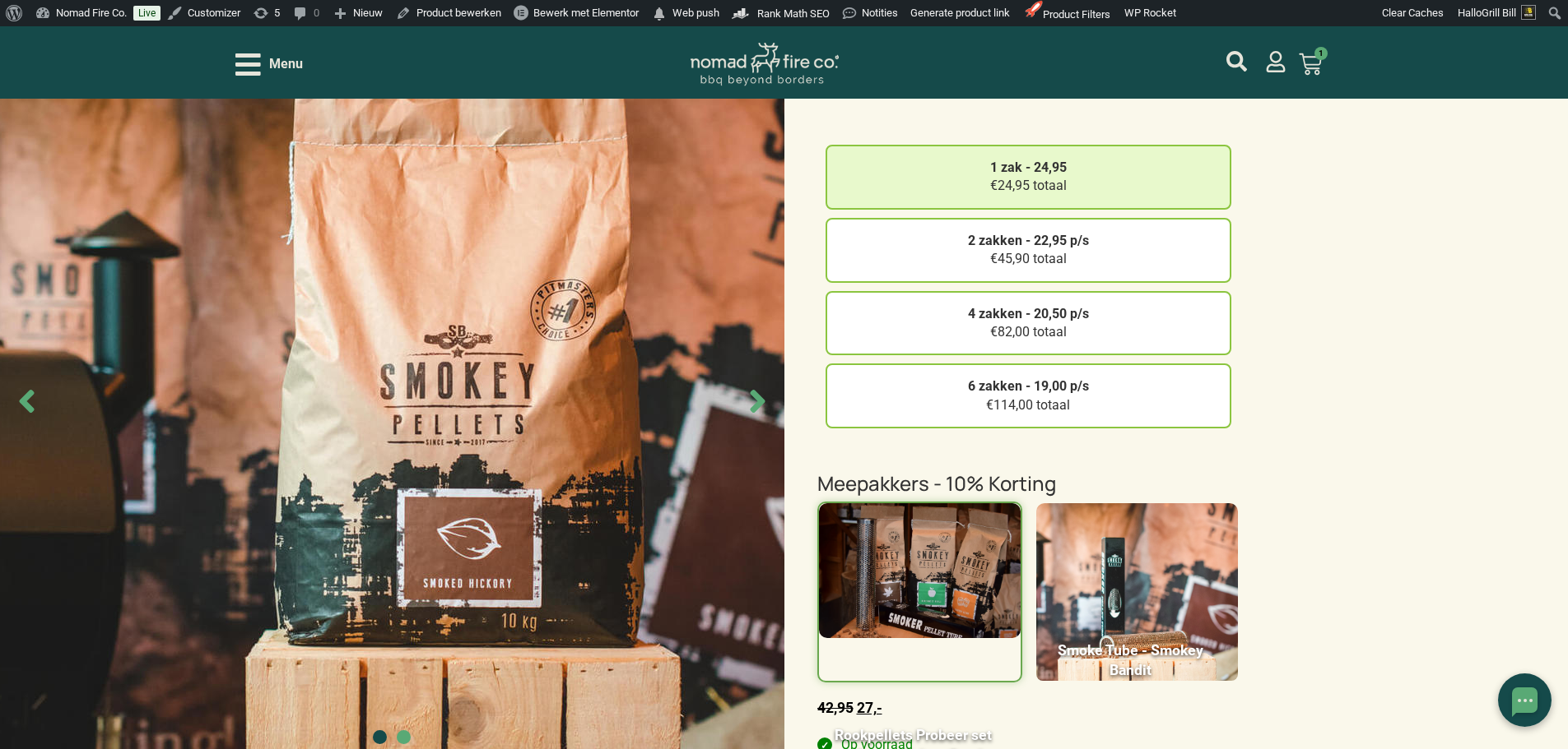
click at [773, 401] on icon "Next slide" at bounding box center [757, 400] width 37 height 37
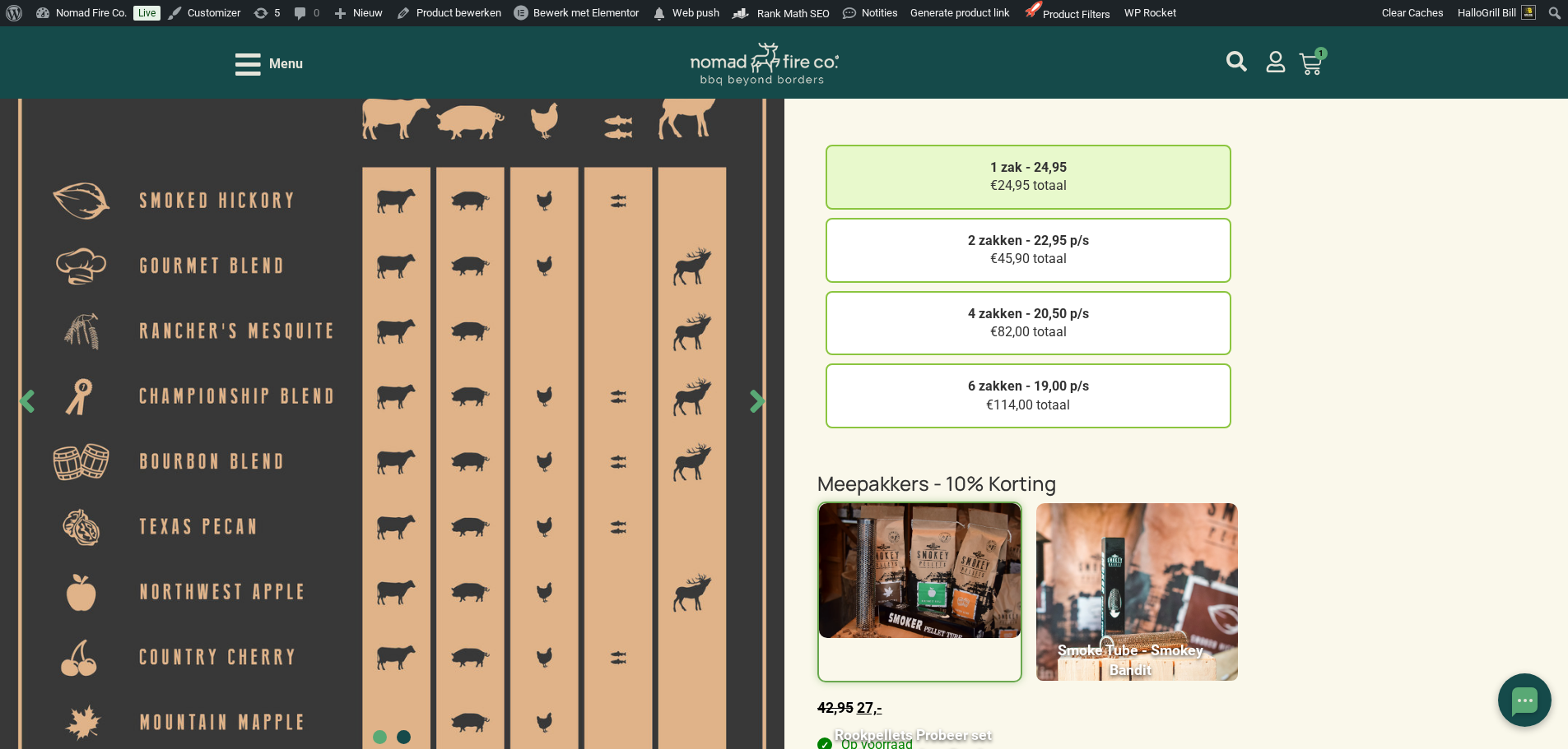
click at [774, 401] on icon "Next slide" at bounding box center [757, 400] width 37 height 37
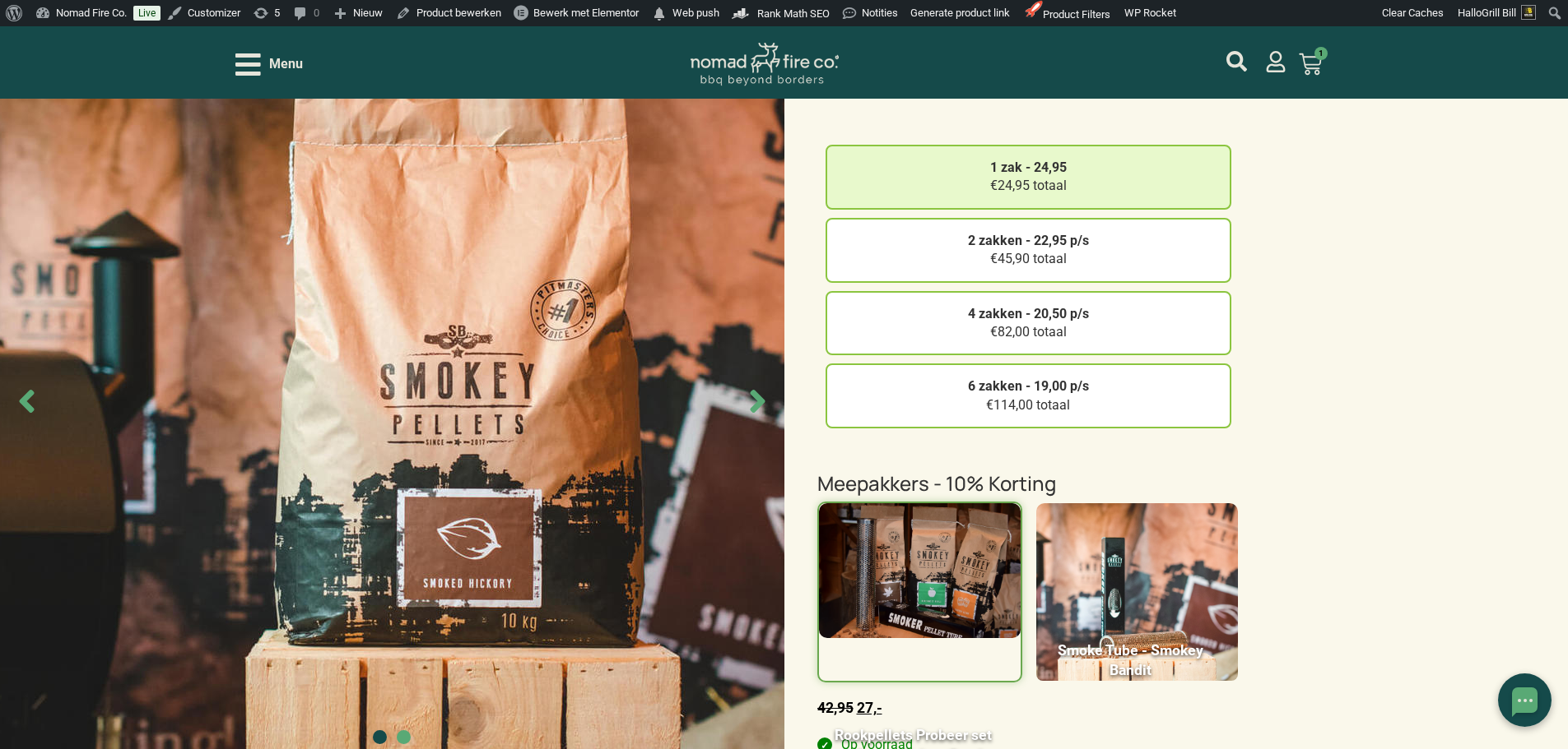
click at [774, 401] on icon "Next slide" at bounding box center [757, 400] width 37 height 37
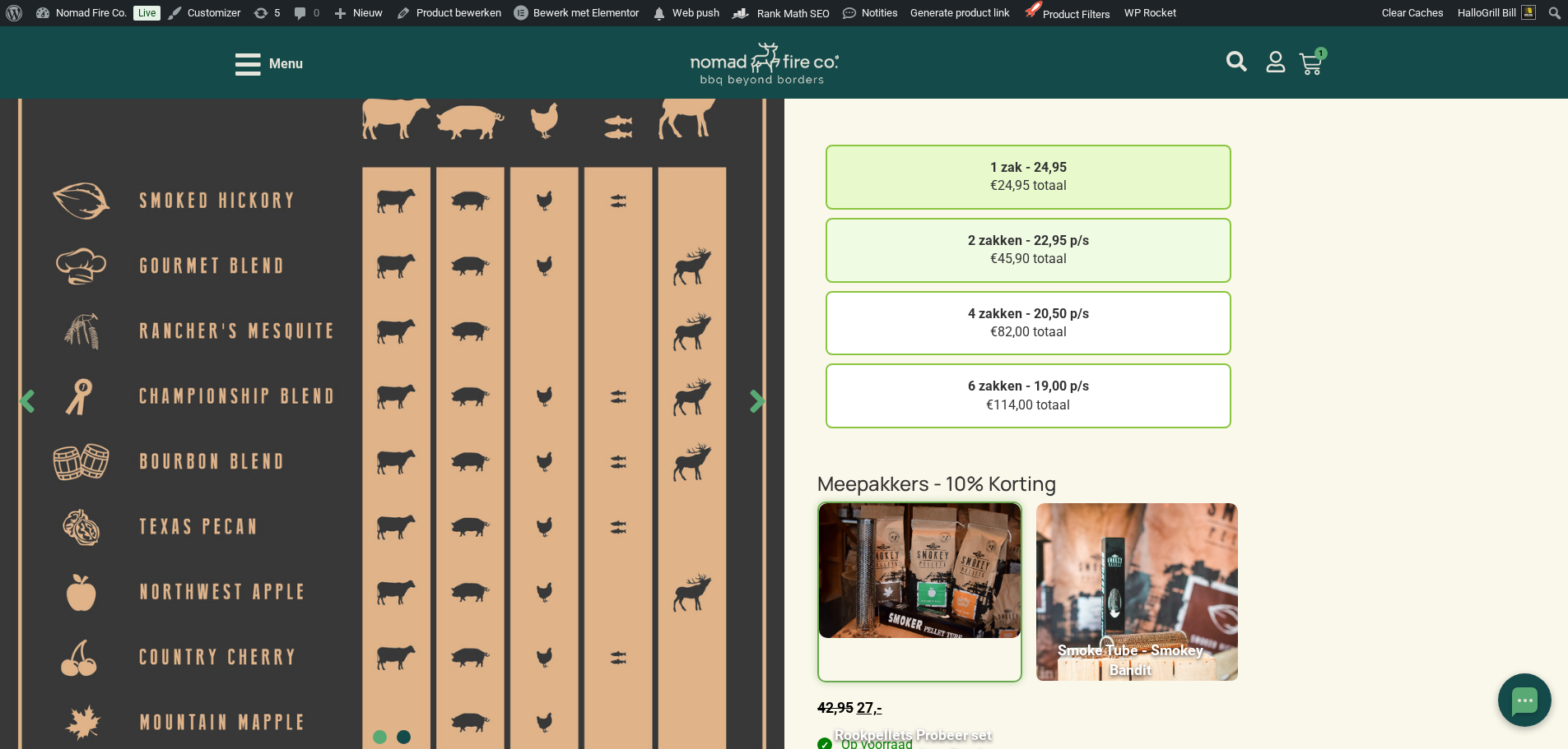
click at [1174, 273] on div "2 zakken - 22,95 p/s €45,90 totaal" at bounding box center [1028, 250] width 406 height 65
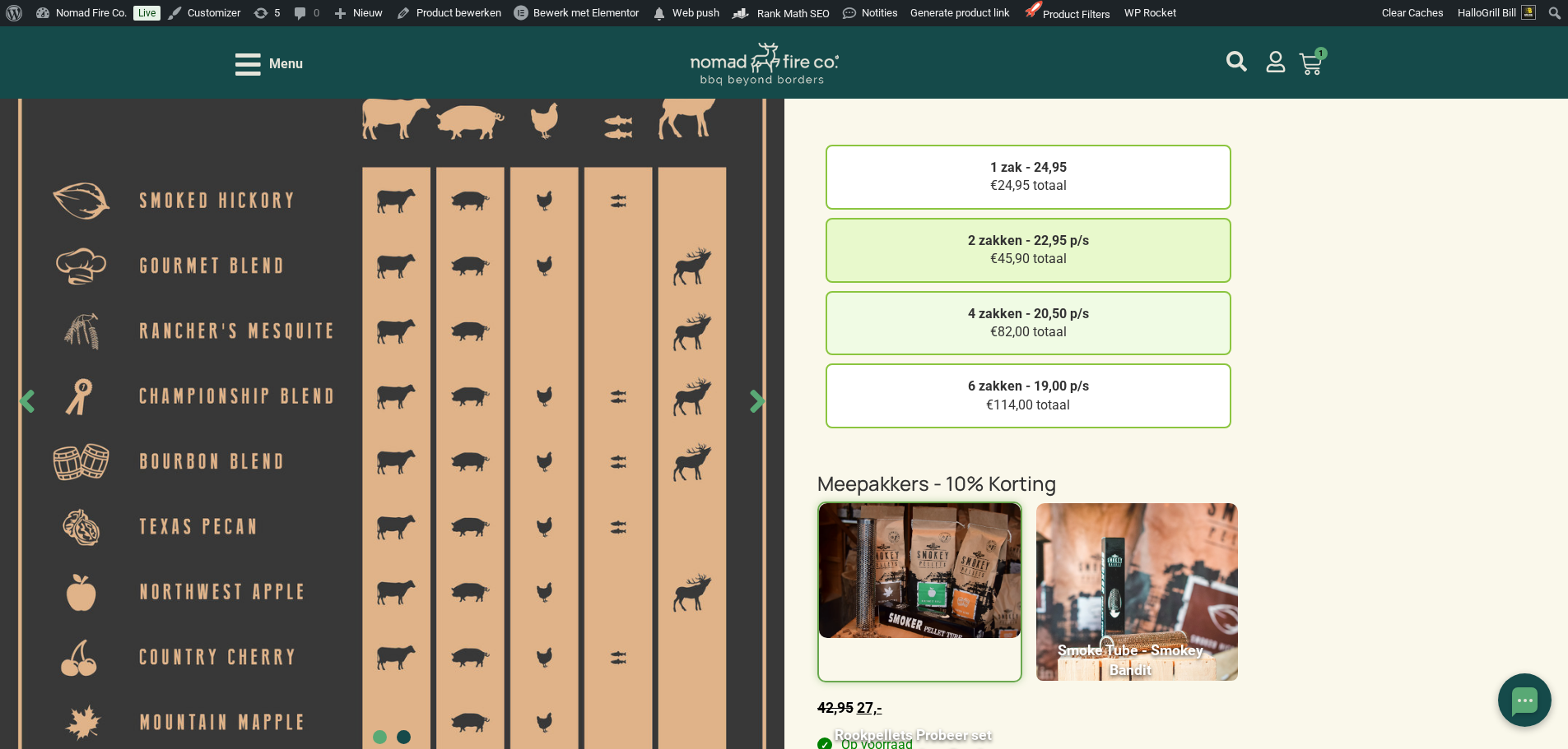
click at [1152, 339] on div "4 zakken - 20,50 p/s €82,00 totaal" at bounding box center [1028, 324] width 406 height 65
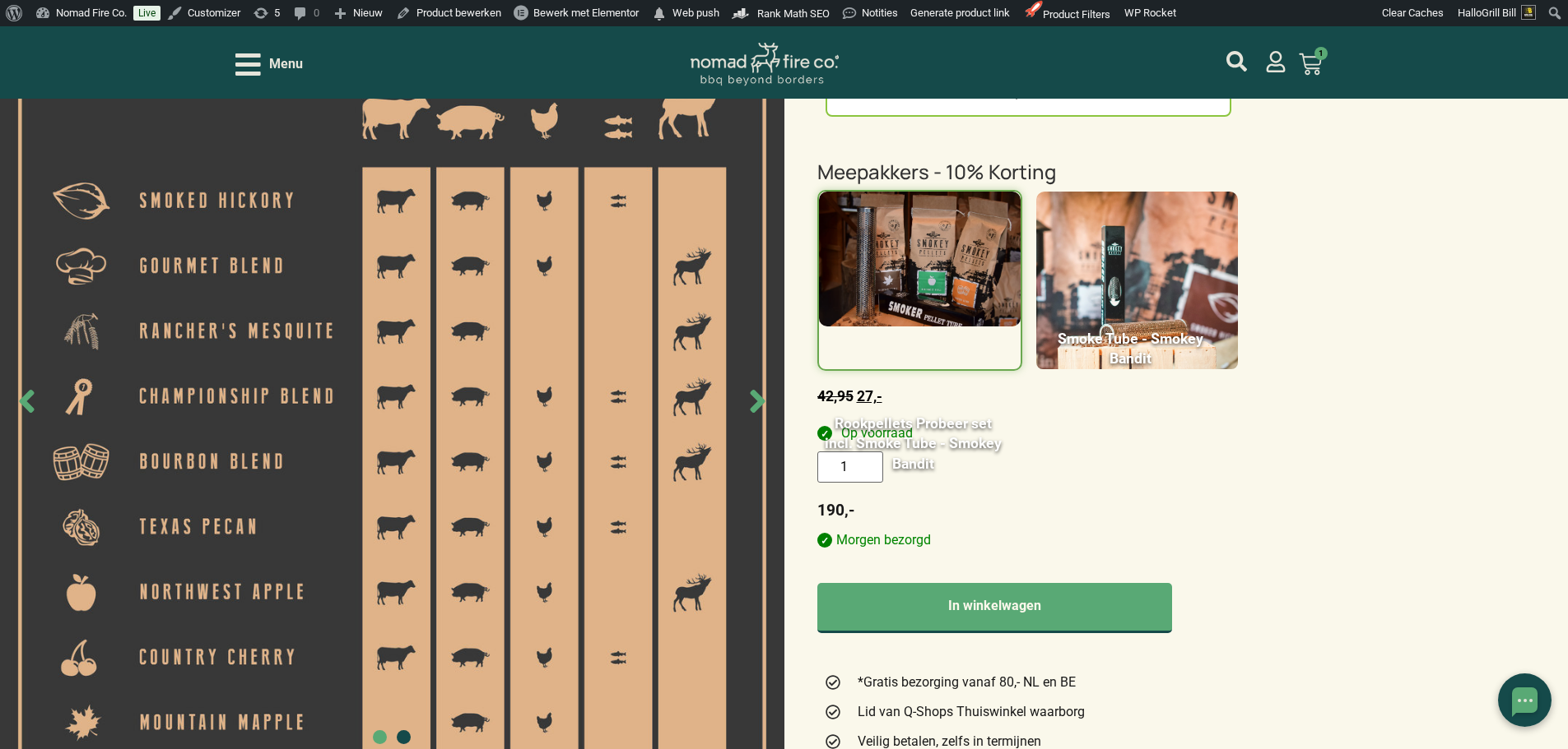
scroll to position [494, 0]
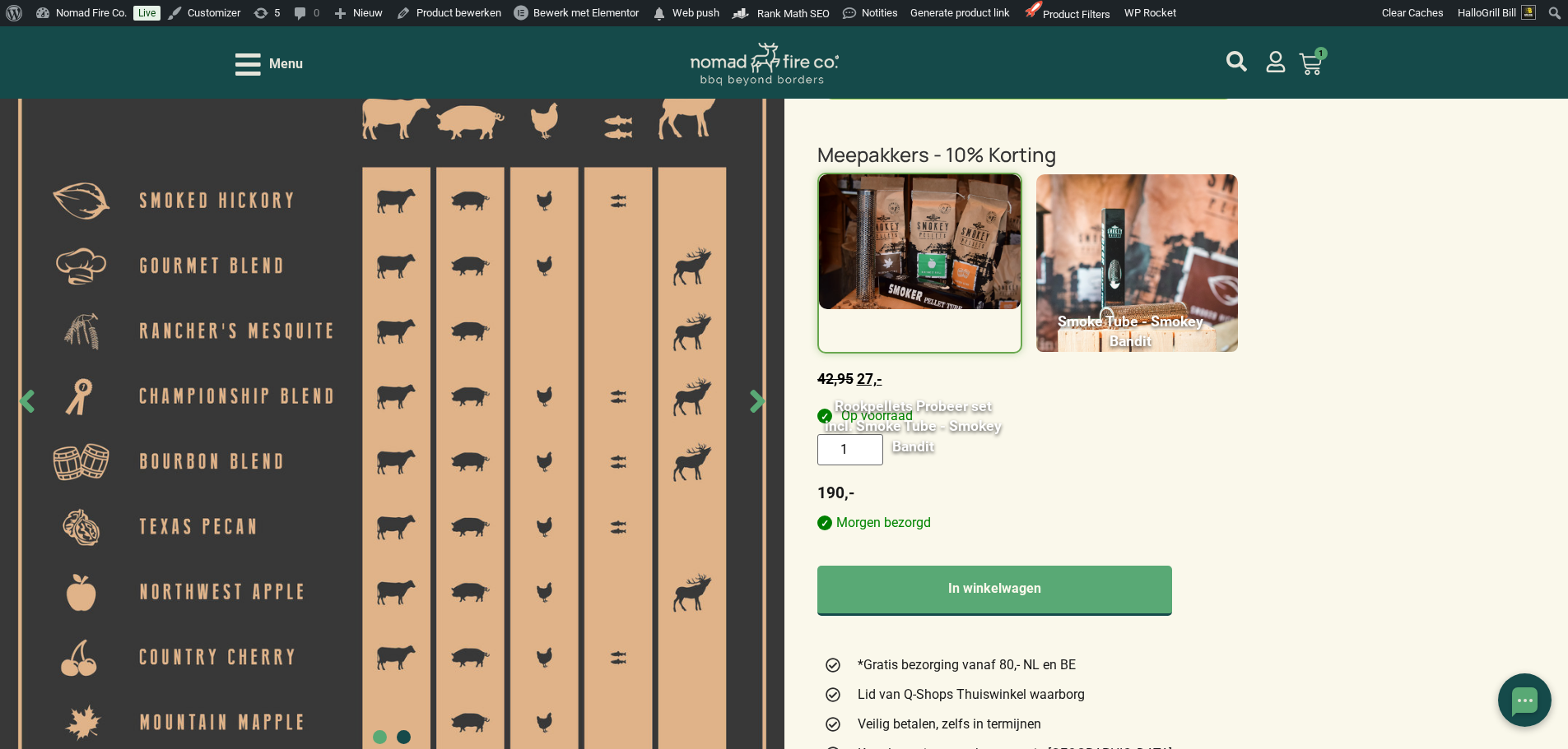
click at [1137, 229] on img at bounding box center [1137, 272] width 202 height 195
click at [0, 0] on input "Smoke Tube - Smokey Bandit 1" at bounding box center [0, 0] width 0 height 0
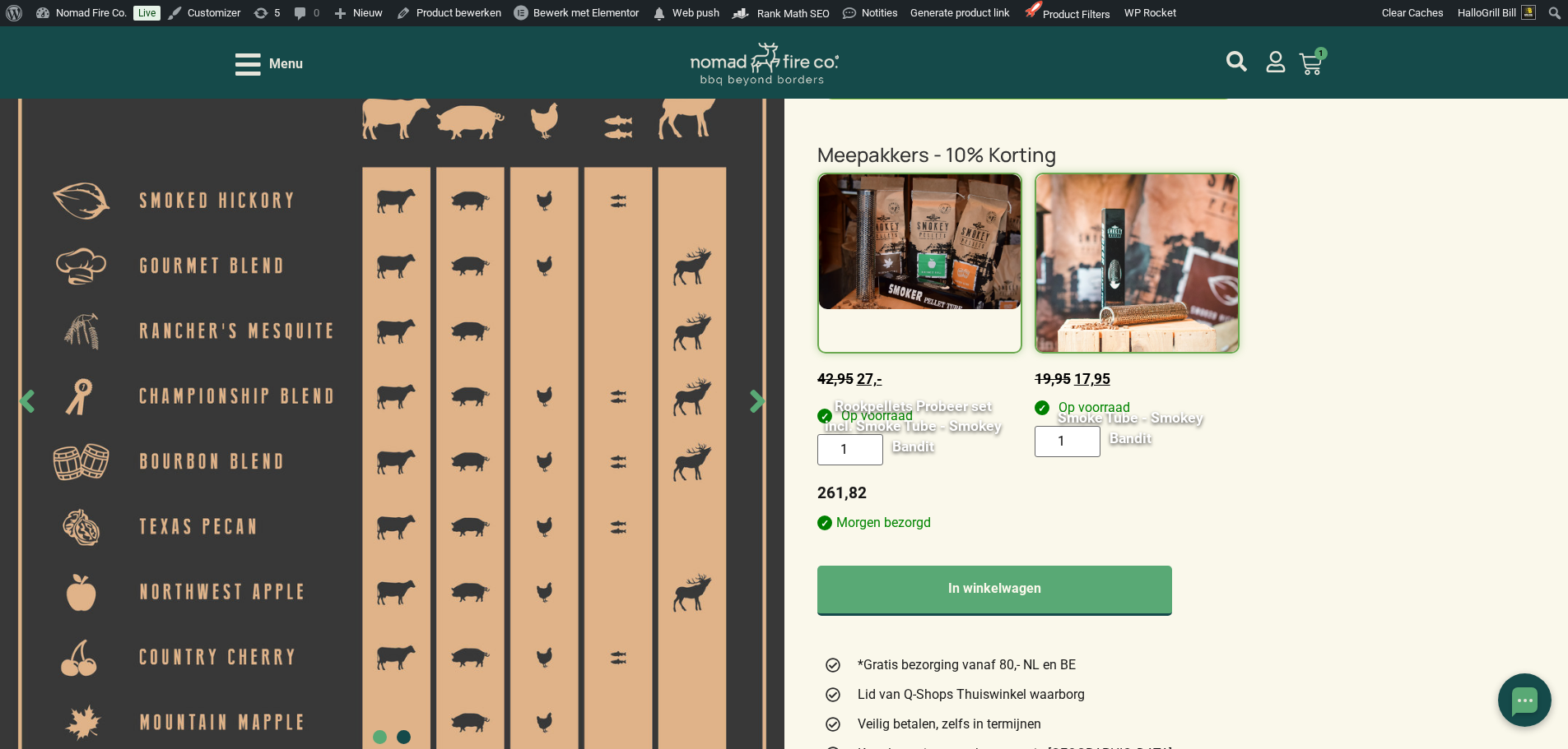
click at [1442, 257] on div "Smokey Bandit Smoked Hickory – Pellet 10kg 0 1 zak - 24,95 €24,95 totaal 2 zakk…" at bounding box center [784, 581] width 1568 height 1888
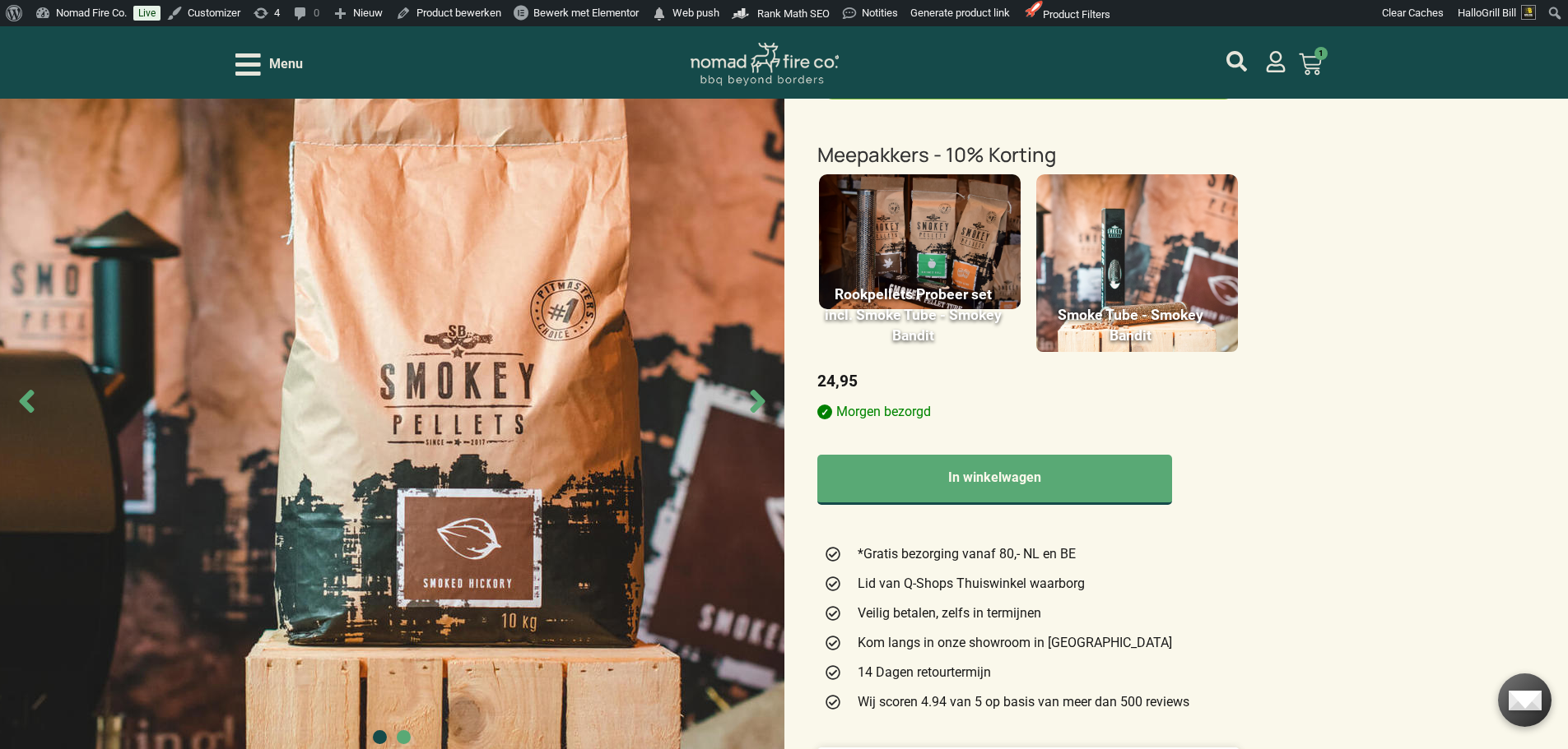
click at [943, 239] on img at bounding box center [919, 242] width 202 height 135
click at [0, 0] on input "Rookpellets Probeer set incl. Smoke Tube - Smokey Bandit" at bounding box center [0, 0] width 0 height 0
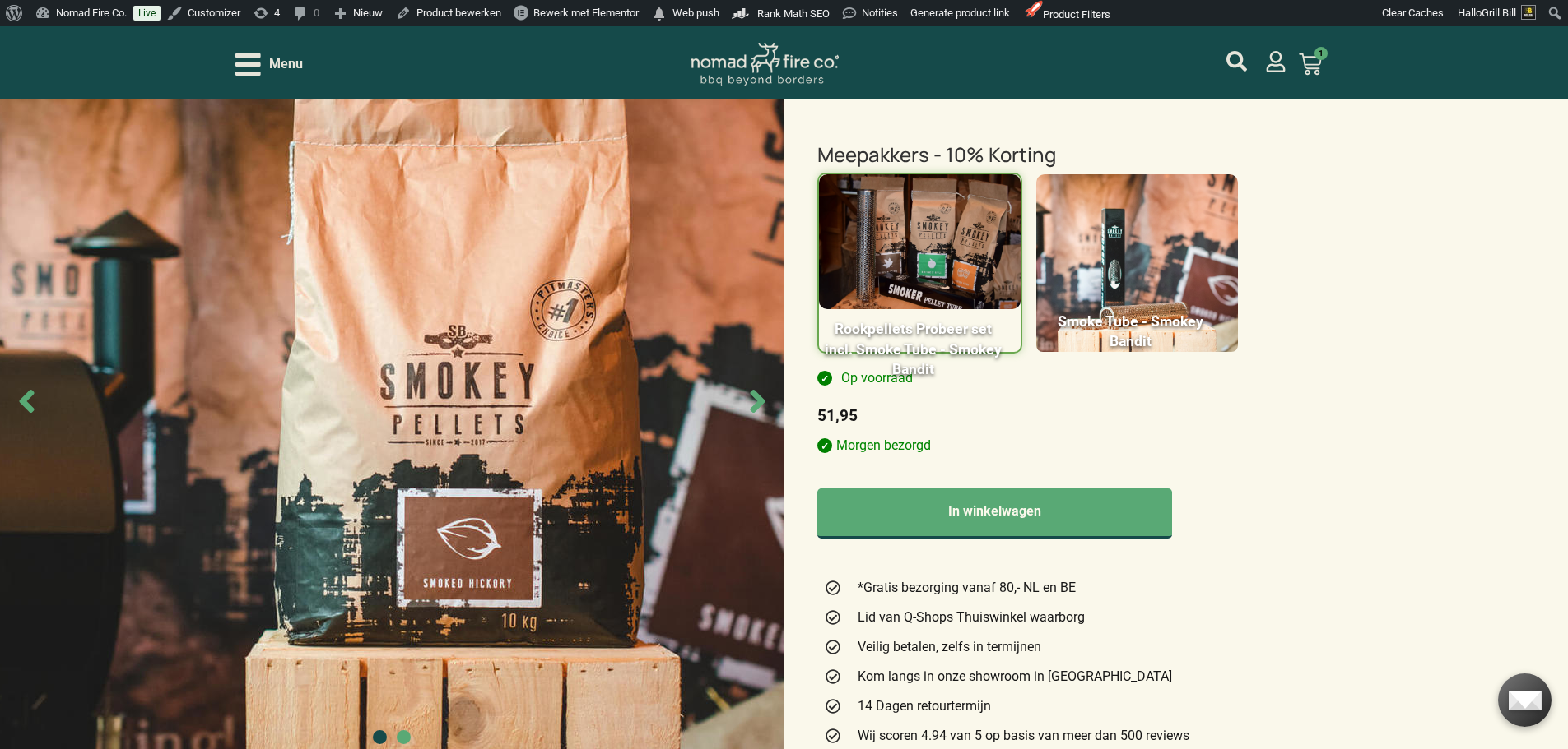
click at [1189, 264] on img at bounding box center [1137, 272] width 202 height 195
click at [0, 0] on input "Smoke Tube - Smokey Bandit" at bounding box center [0, 0] width 0 height 0
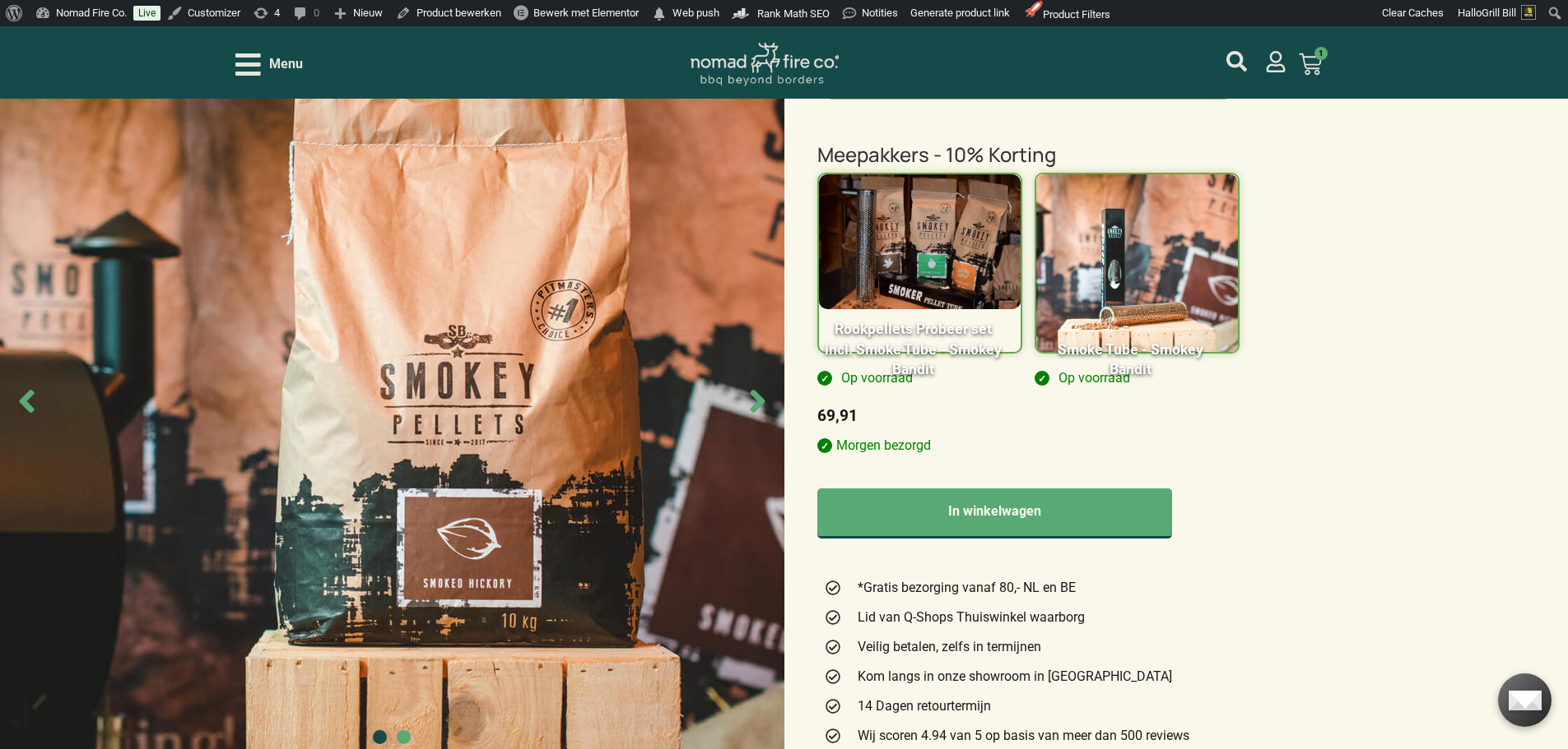
click at [1205, 211] on img at bounding box center [1137, 272] width 202 height 195
click at [0, 0] on input "Smoke Tube - Smokey Bandit" at bounding box center [0, 0] width 0 height 0
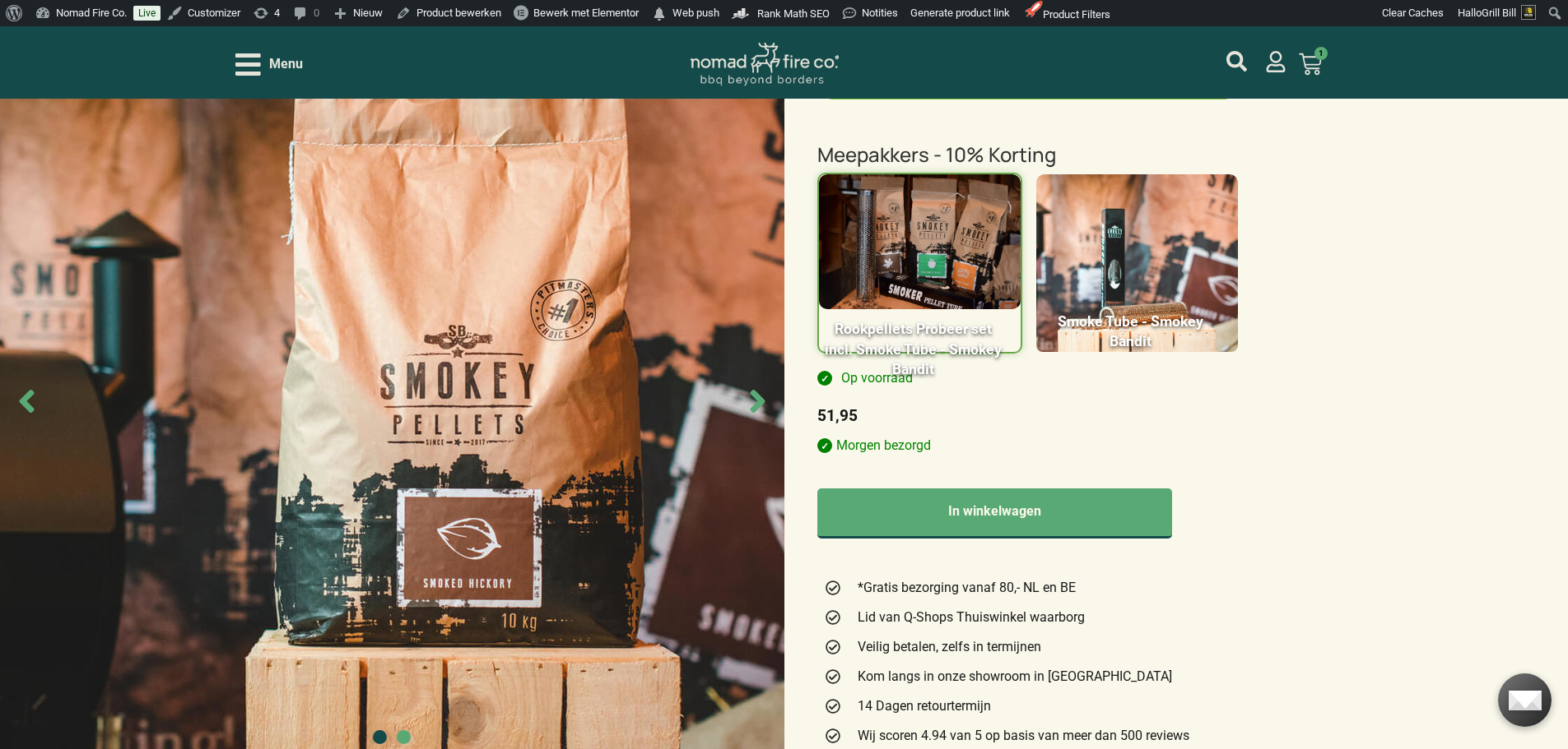
click at [1205, 211] on img at bounding box center [1137, 272] width 202 height 195
click at [0, 0] on input "Smoke Tube - Smokey Bandit" at bounding box center [0, 0] width 0 height 0
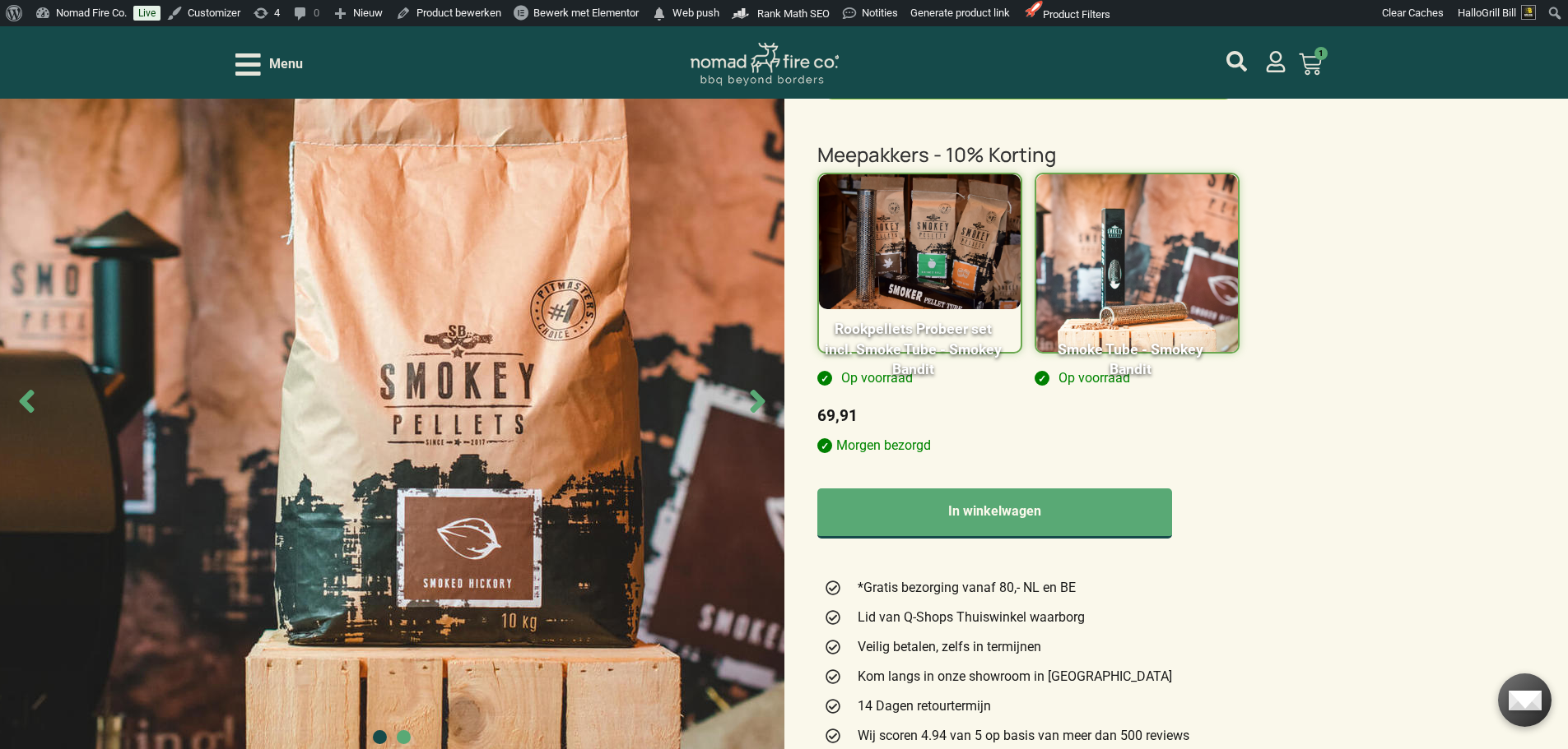
click at [1205, 211] on img at bounding box center [1137, 272] width 202 height 195
click at [0, 0] on input "Smoke Tube - Smokey Bandit" at bounding box center [0, 0] width 0 height 0
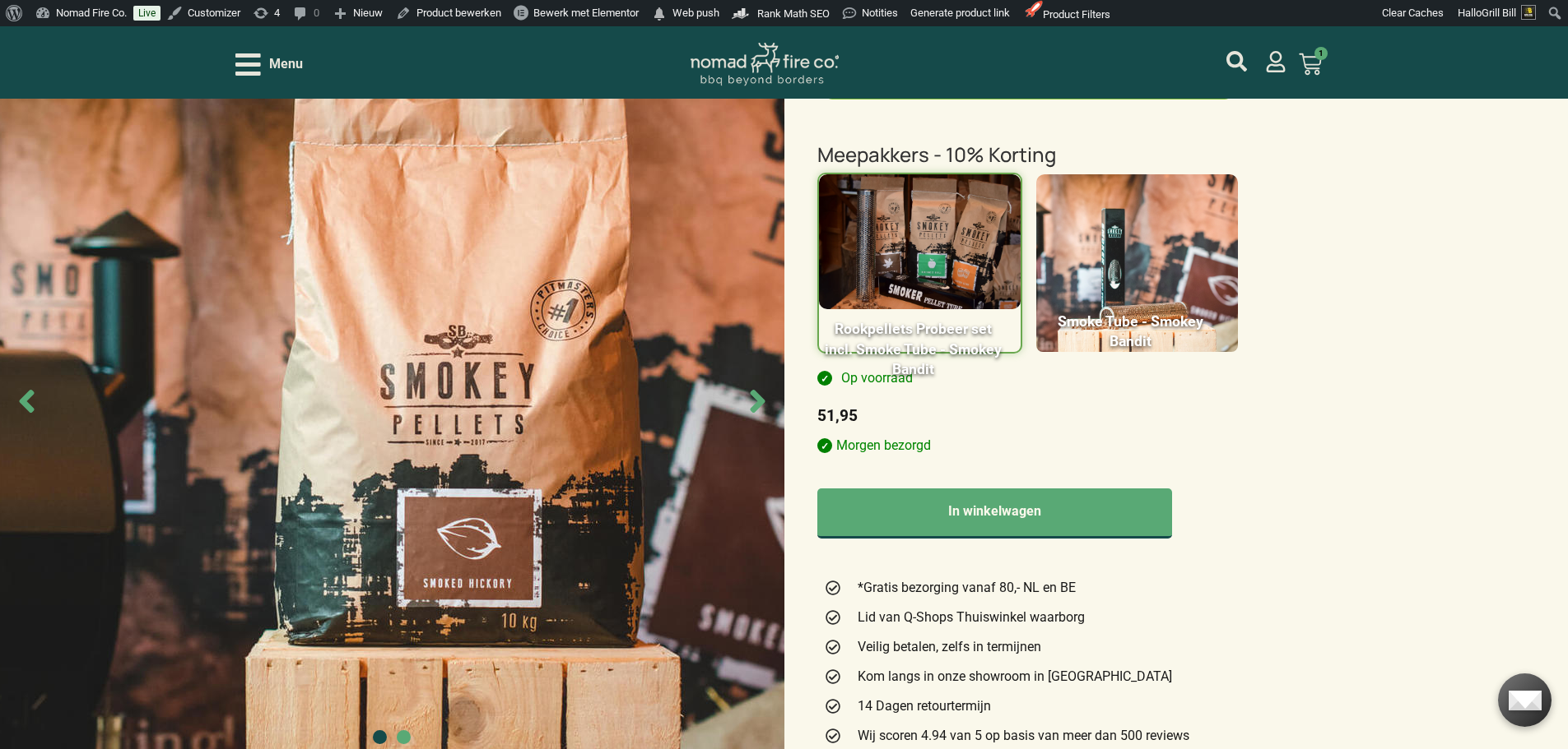
click at [1205, 211] on img at bounding box center [1137, 272] width 202 height 195
click at [0, 0] on input "Smoke Tube - Smokey Bandit" at bounding box center [0, 0] width 0 height 0
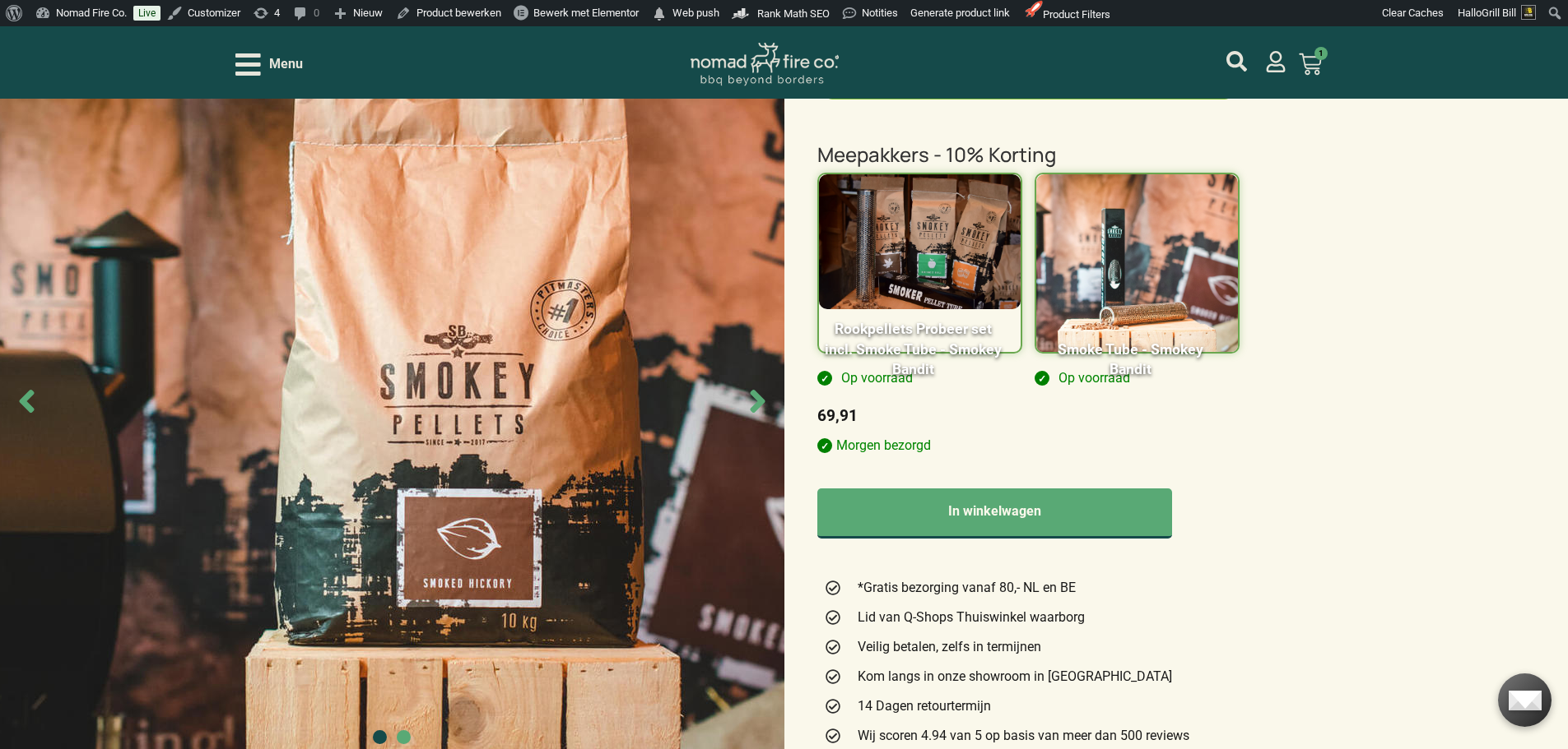
click at [1205, 211] on img at bounding box center [1137, 272] width 202 height 195
click at [0, 0] on input "Smoke Tube - Smokey Bandit" at bounding box center [0, 0] width 0 height 0
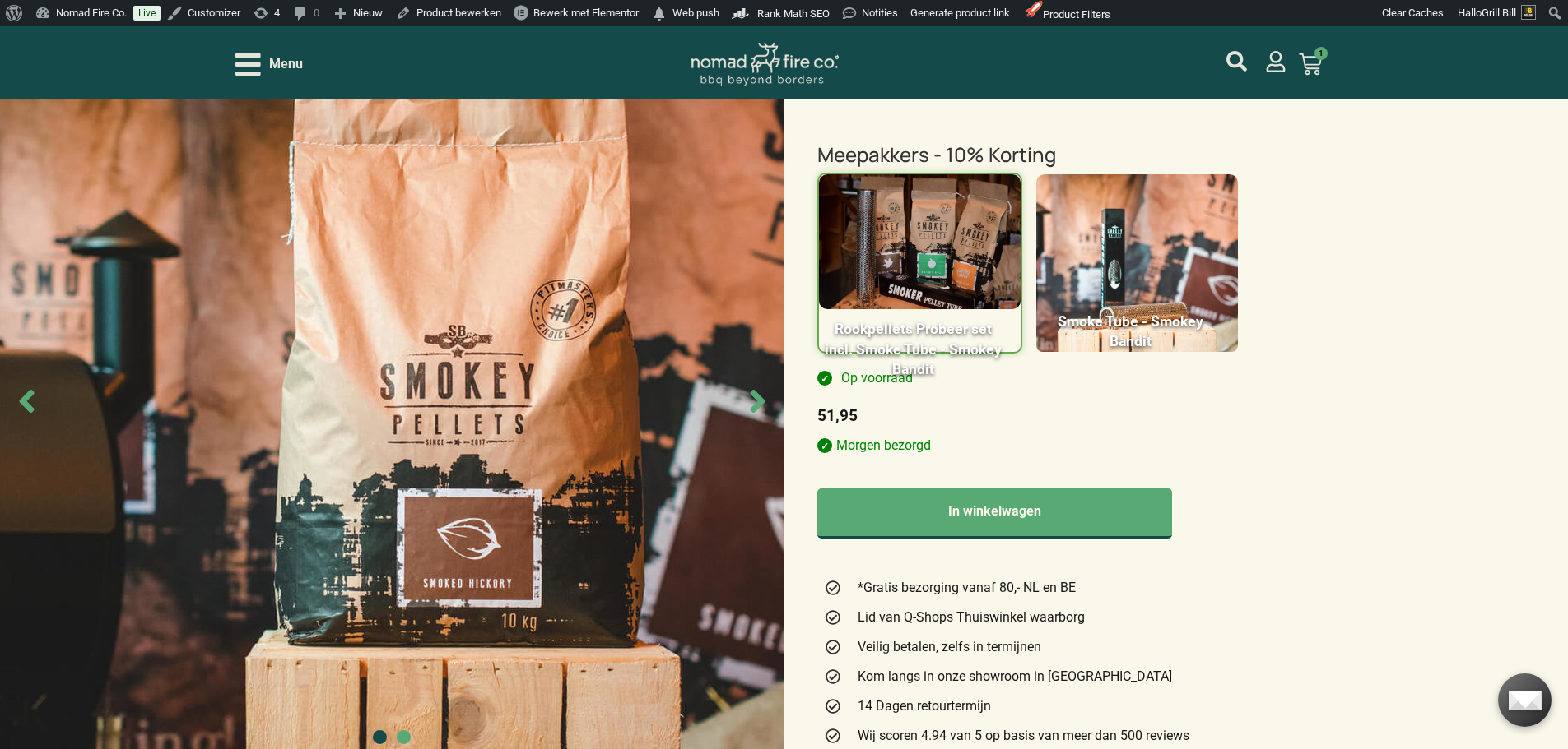
click at [1196, 202] on img at bounding box center [1137, 272] width 202 height 195
click at [0, 0] on input "Smoke Tube - Smokey Bandit" at bounding box center [0, 0] width 0 height 0
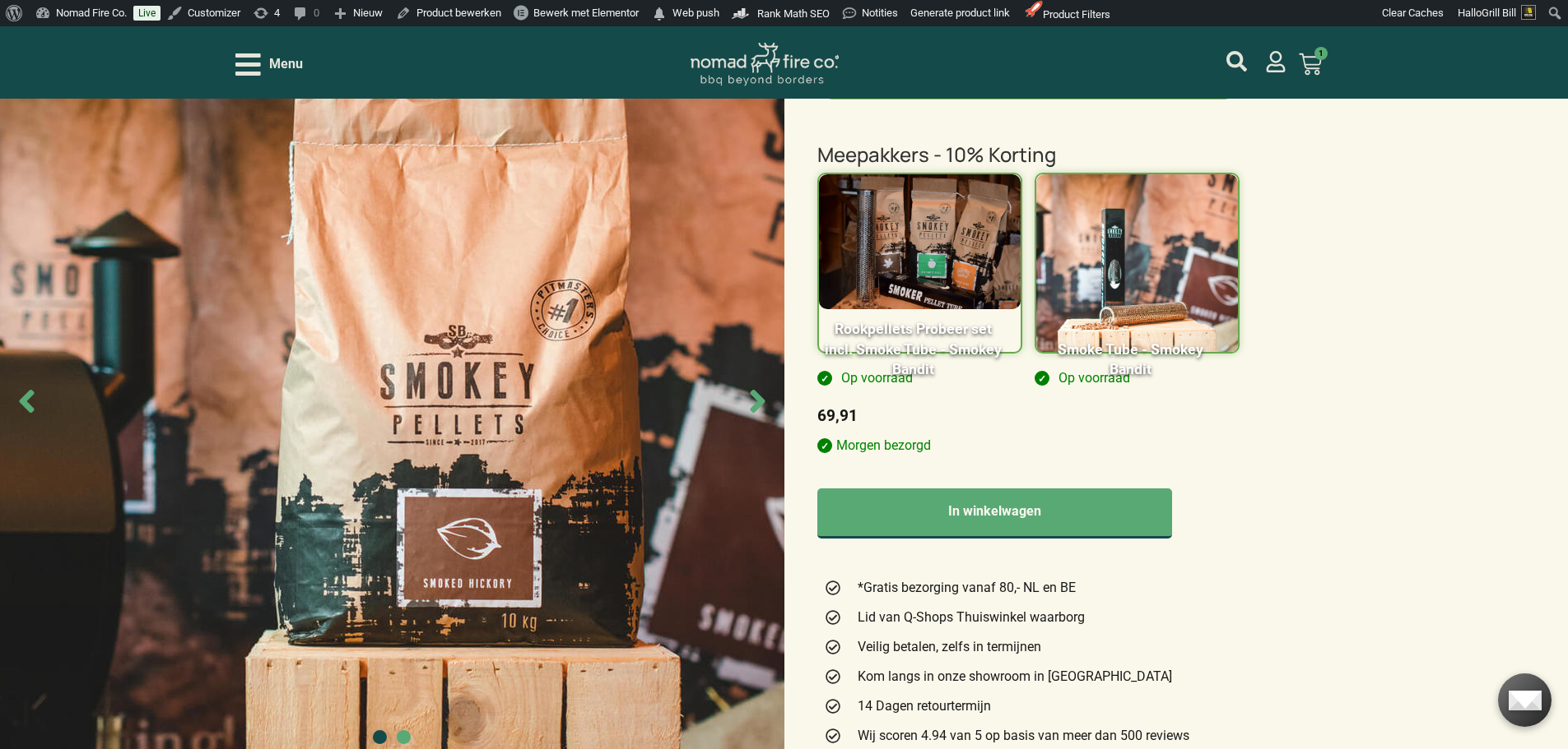
click at [1208, 226] on img at bounding box center [1137, 272] width 202 height 195
click at [0, 0] on input "Smoke Tube - Smokey Bandit" at bounding box center [0, 0] width 0 height 0
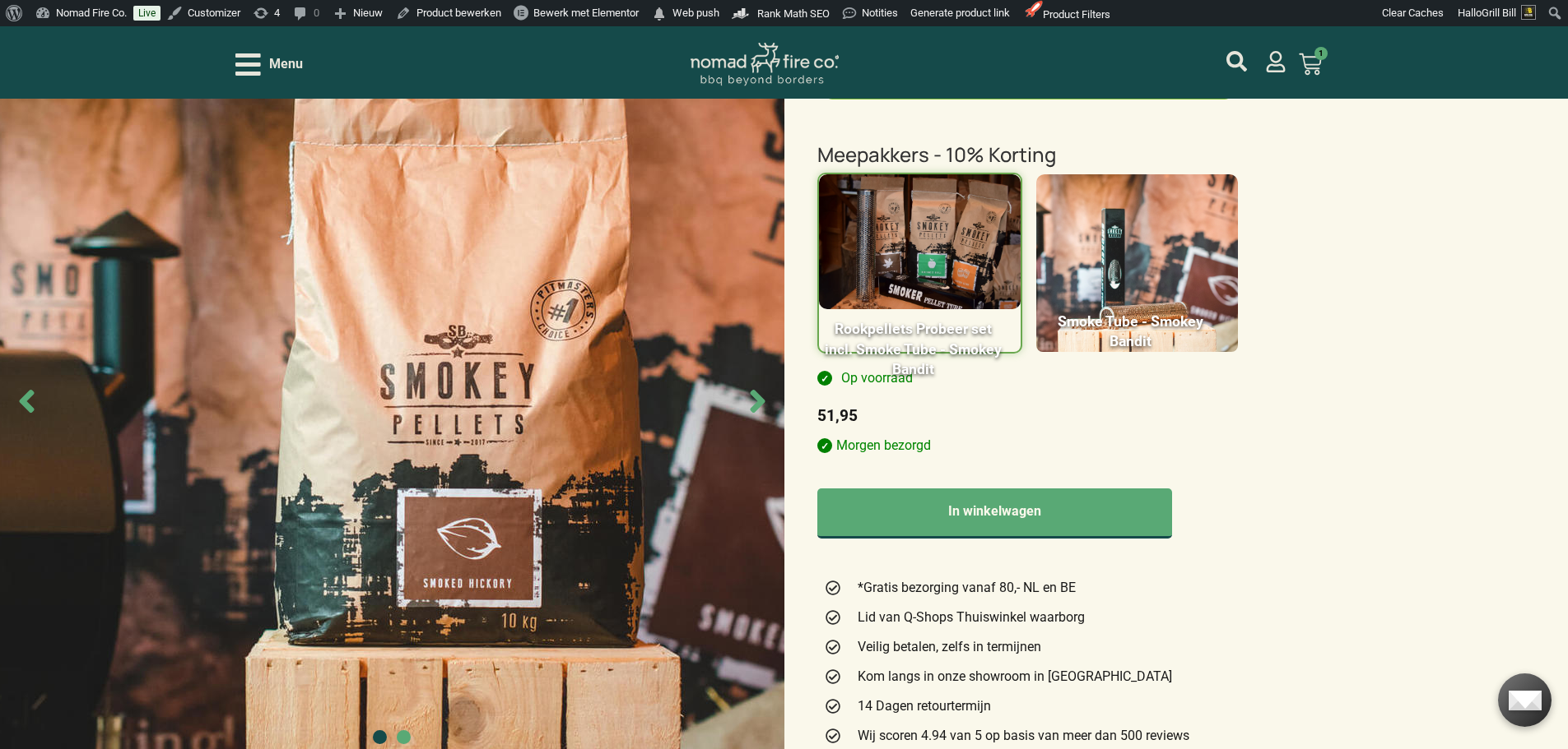
click at [1208, 226] on img at bounding box center [1137, 272] width 202 height 195
click at [0, 0] on input "Smoke Tube - Smokey Bandit" at bounding box center [0, 0] width 0 height 0
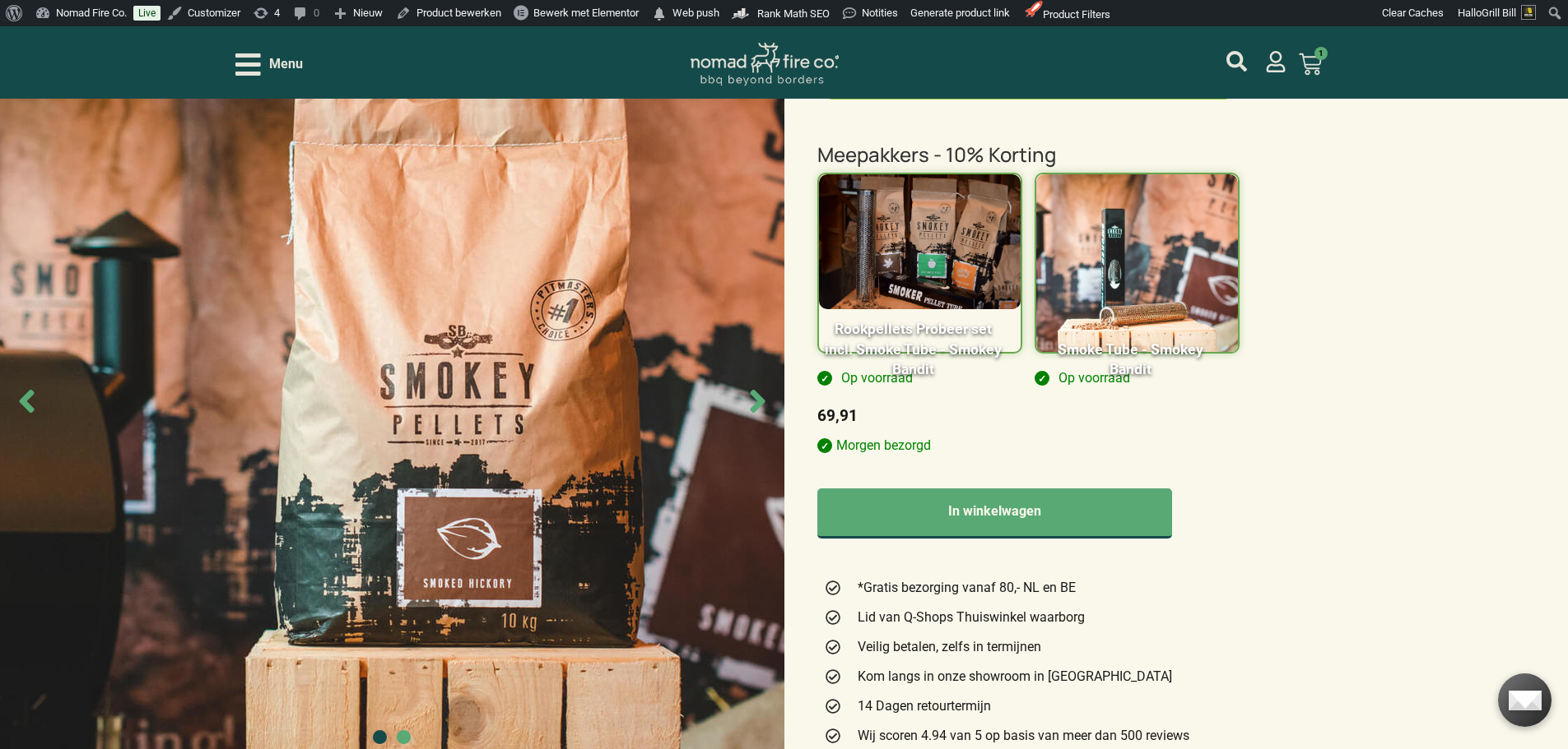
click at [1208, 226] on img at bounding box center [1137, 272] width 202 height 195
click at [0, 0] on input "Smoke Tube - Smokey Bandit" at bounding box center [0, 0] width 0 height 0
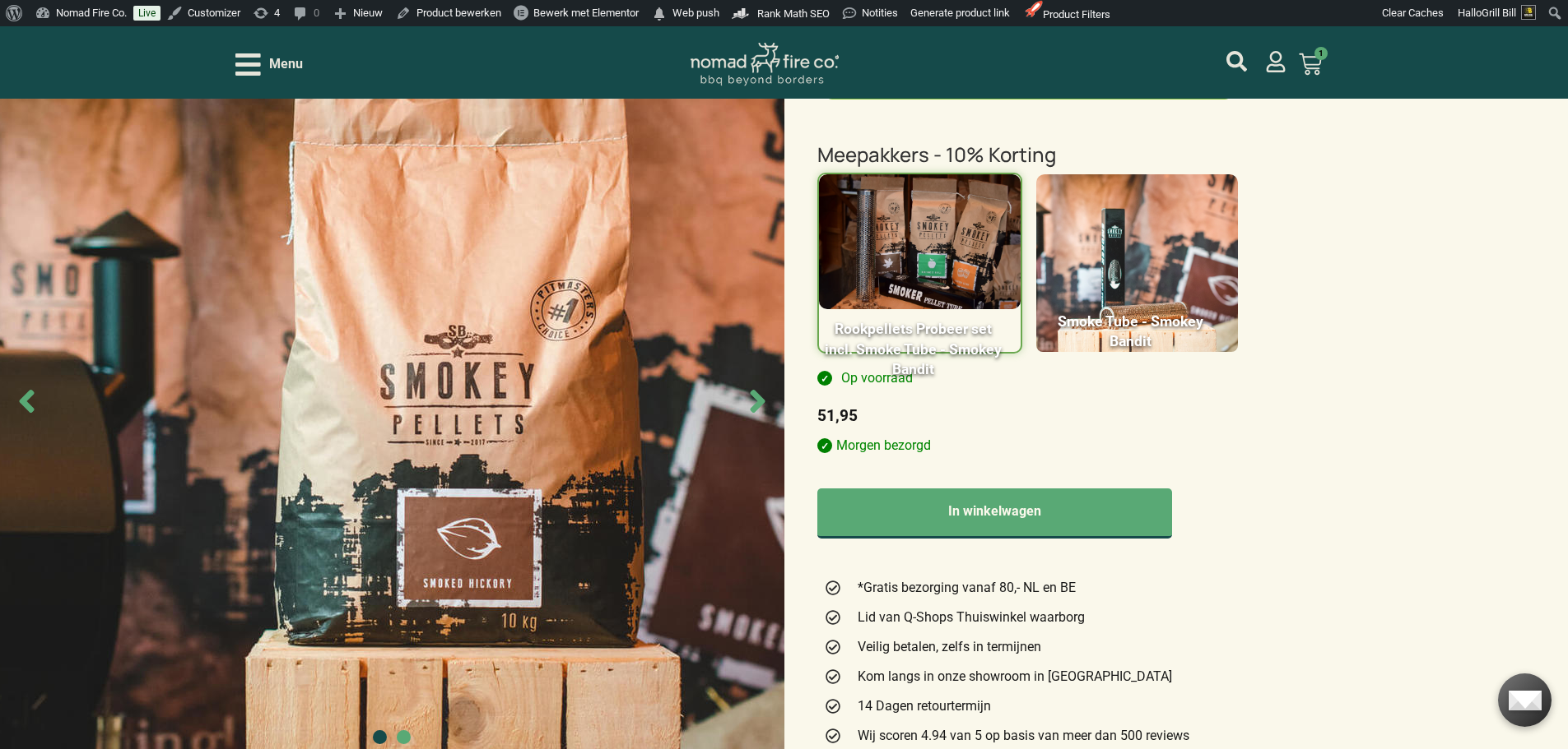
click at [1208, 226] on img at bounding box center [1137, 272] width 202 height 195
click at [0, 0] on input "Smoke Tube - Smokey Bandit" at bounding box center [0, 0] width 0 height 0
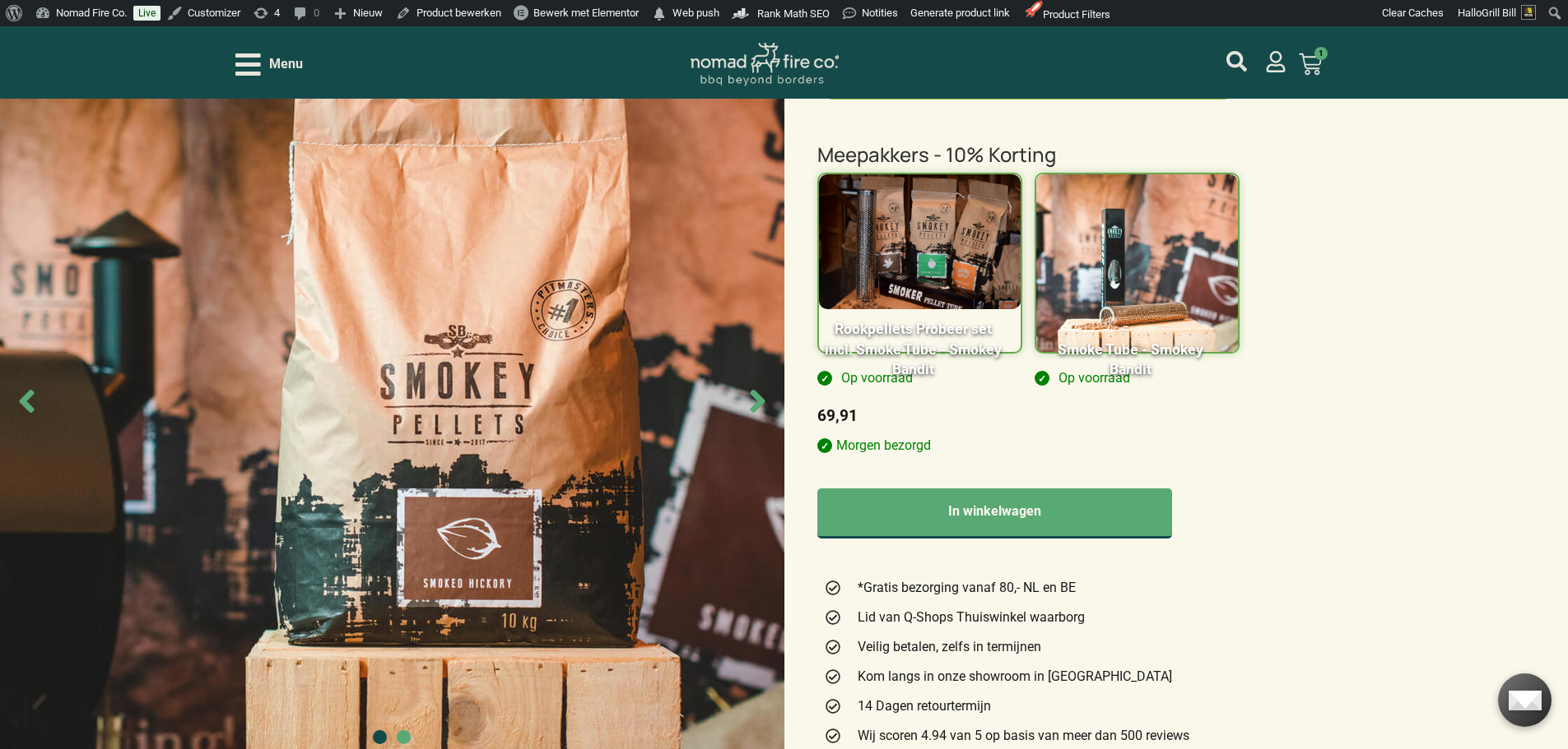
click at [1208, 226] on img at bounding box center [1137, 272] width 202 height 195
click at [0, 0] on input "Smoke Tube - Smokey Bandit" at bounding box center [0, 0] width 0 height 0
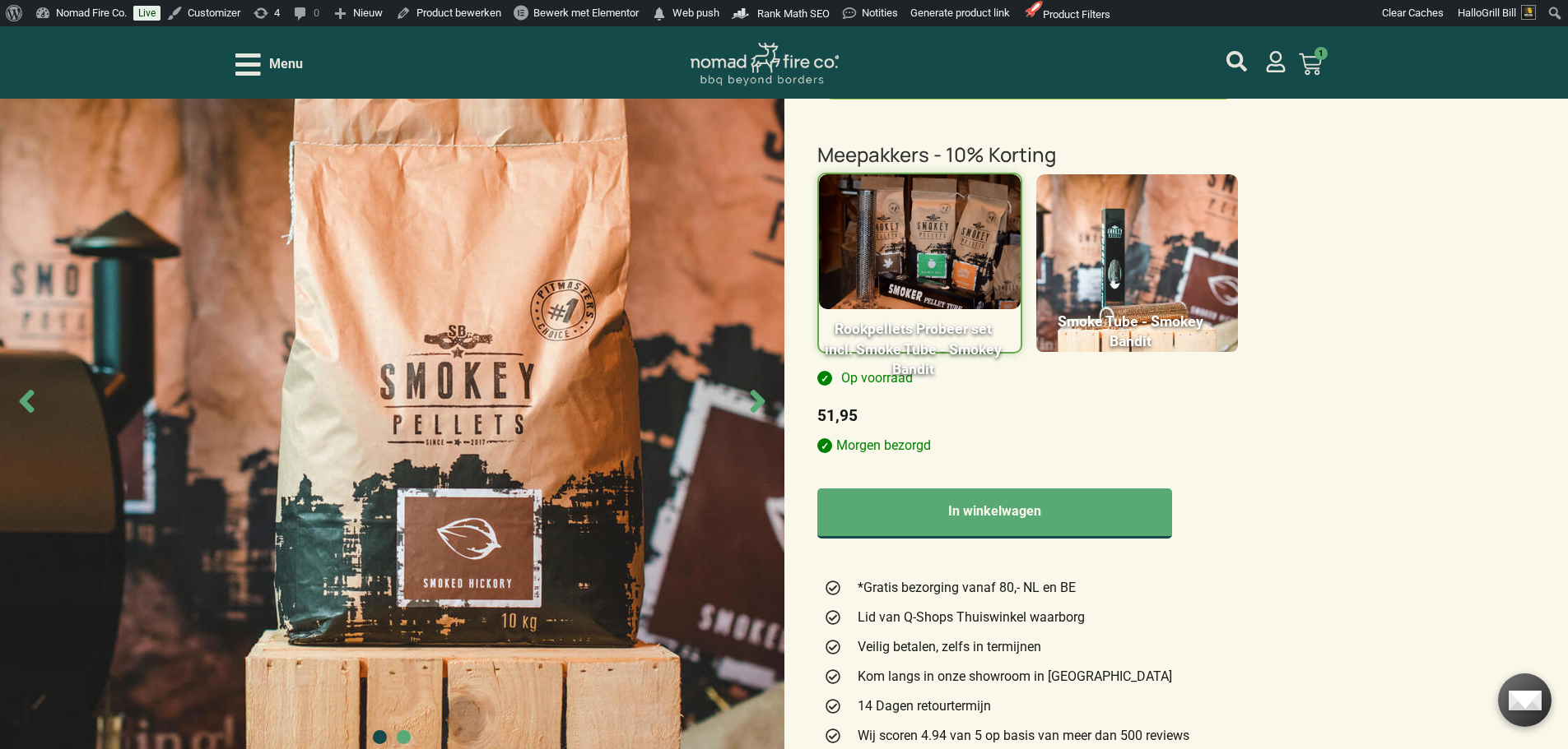
click at [1214, 225] on img at bounding box center [1137, 272] width 202 height 195
click at [0, 0] on input "Smoke Tube - Smokey Bandit" at bounding box center [0, 0] width 0 height 0
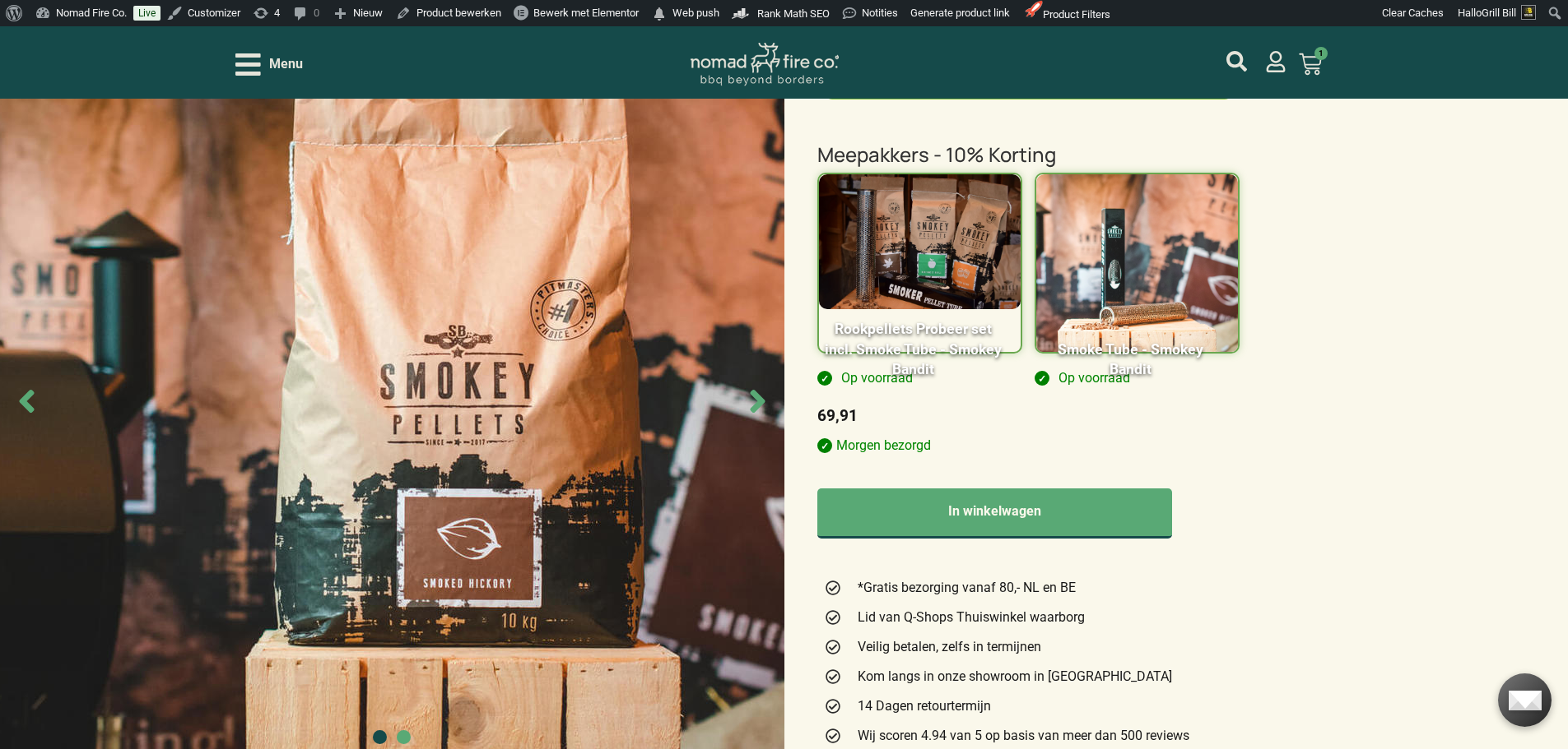
click at [1214, 225] on img at bounding box center [1137, 272] width 202 height 195
click at [0, 0] on input "Smoke Tube - Smokey Bandit" at bounding box center [0, 0] width 0 height 0
